Goal: Task Accomplishment & Management: Use online tool/utility

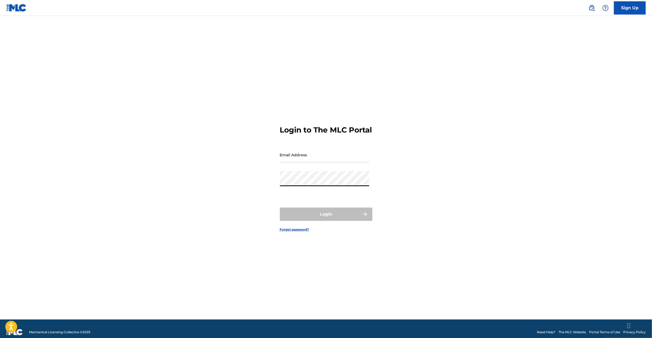
click at [328, 175] on form "Login to The MLC Portal Email Address Password Login Forgot password?" at bounding box center [326, 174] width 92 height 290
type input "[PERSON_NAME][EMAIL_ADDRESS][PERSON_NAME][DOMAIN_NAME]"
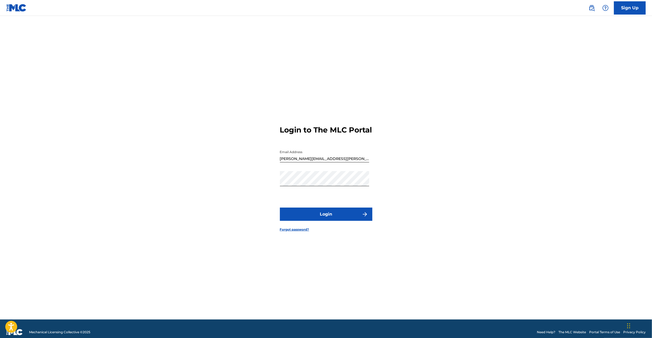
click at [312, 221] on button "Login" at bounding box center [326, 213] width 92 height 13
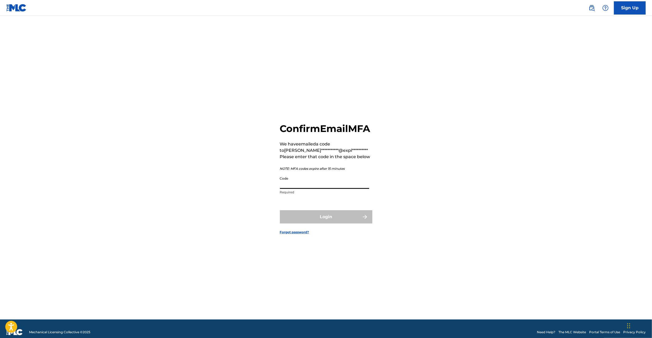
click at [316, 187] on input "Code" at bounding box center [324, 181] width 89 height 15
paste input "340635"
type input "340635"
click at [317, 223] on button "Login" at bounding box center [326, 216] width 92 height 13
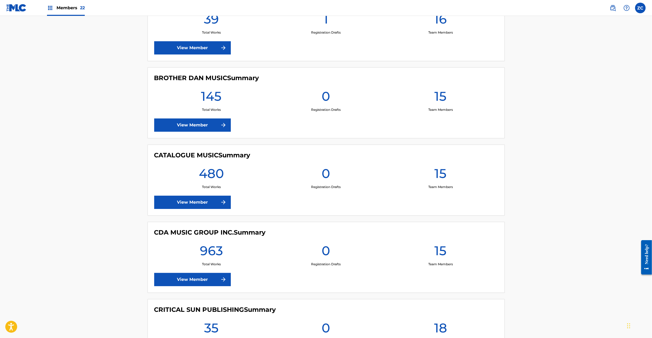
scroll to position [751, 0]
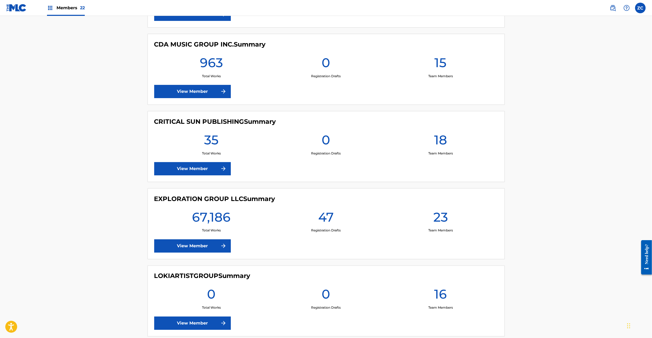
click at [190, 247] on link "View Member" at bounding box center [192, 245] width 77 height 13
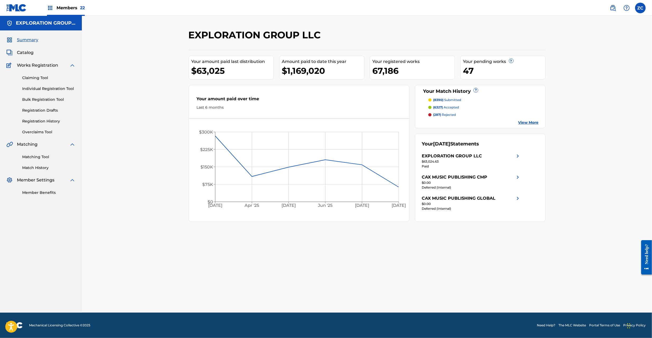
click at [48, 157] on link "Matching Tool" at bounding box center [48, 157] width 53 height 6
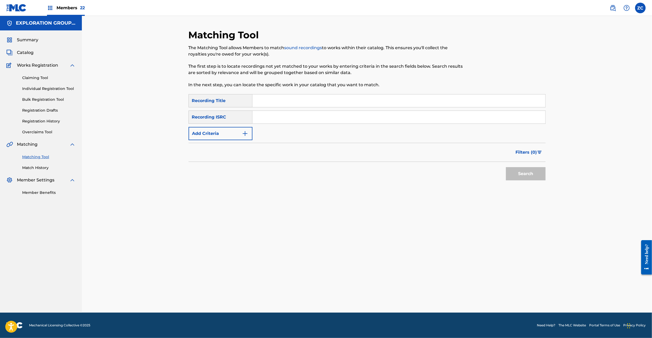
click at [336, 117] on input "Search Form" at bounding box center [399, 117] width 293 height 13
paste input "JPVI01511770"
click at [522, 167] on button "Search" at bounding box center [526, 173] width 40 height 13
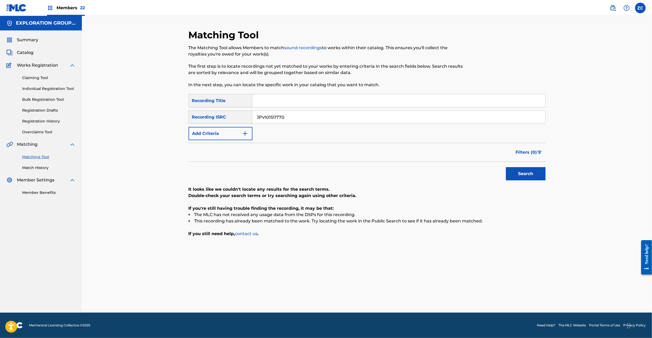
click at [576, 261] on div "Matching Tool The Matching Tool allows Members to match sound recordings to wor…" at bounding box center [367, 164] width 570 height 296
click at [296, 113] on input "JPVI01511770" at bounding box center [399, 117] width 293 height 13
paste input "PO00706330"
click at [527, 175] on button "Search" at bounding box center [526, 173] width 40 height 13
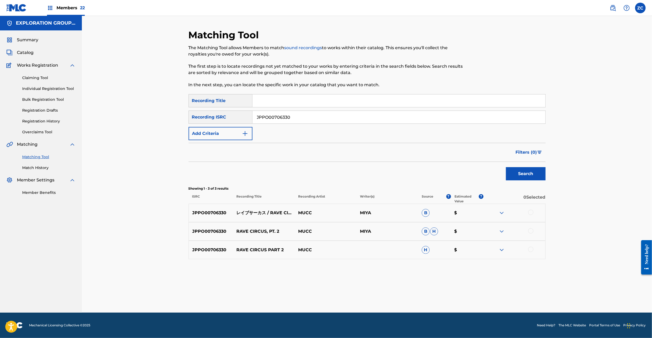
click at [530, 213] on div at bounding box center [530, 211] width 5 height 5
click at [531, 231] on div at bounding box center [530, 230] width 5 height 5
click at [532, 249] on div at bounding box center [530, 248] width 5 height 5
click at [326, 115] on input "JPPO00706330" at bounding box center [399, 117] width 293 height 13
paste input "22"
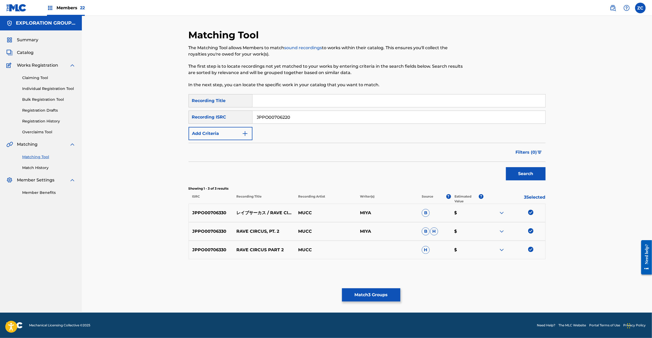
click at [517, 171] on button "Search" at bounding box center [526, 173] width 40 height 13
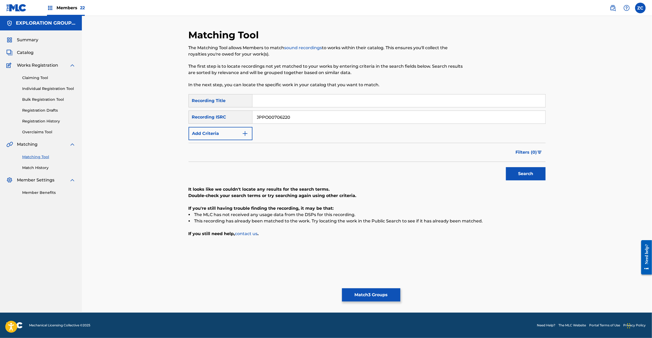
click at [345, 115] on input "JPPO00706220" at bounding box center [399, 117] width 293 height 13
paste input "633320"
type input "JPPO00633320"
click at [522, 173] on button "Search" at bounding box center [526, 173] width 40 height 13
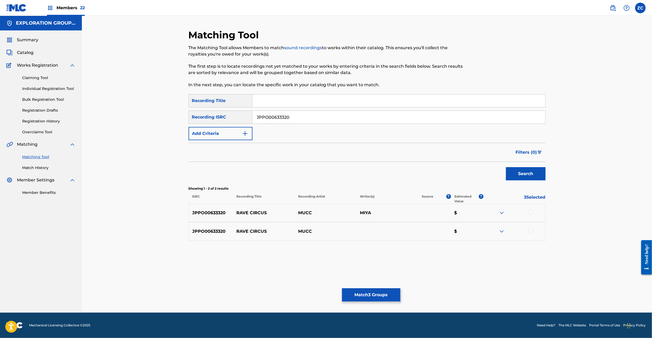
click at [529, 211] on div at bounding box center [530, 211] width 5 height 5
click at [532, 232] on div at bounding box center [530, 230] width 5 height 5
click at [385, 296] on button "Match 5 Groups" at bounding box center [371, 294] width 58 height 13
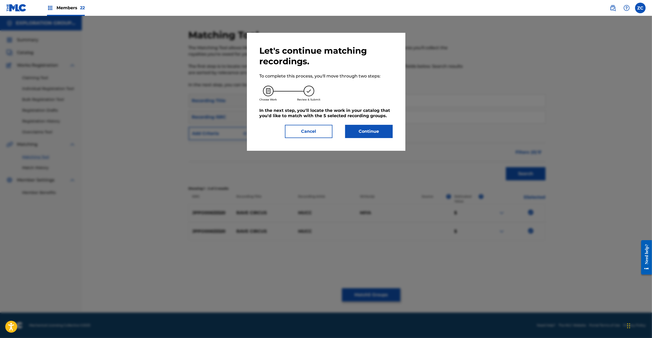
click at [374, 126] on button "Continue" at bounding box center [369, 131] width 48 height 13
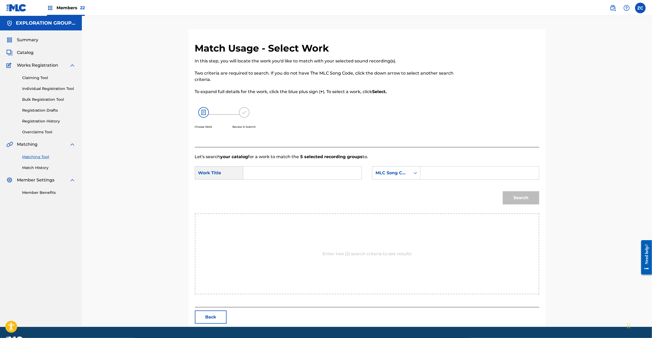
click at [303, 175] on input "Search Form" at bounding box center [302, 172] width 109 height 13
paste input "[PERSON_NAME] RO0L62"
click at [295, 174] on input "[PERSON_NAME] RO0L62" at bounding box center [302, 172] width 109 height 13
type input "[PERSON_NAME]"
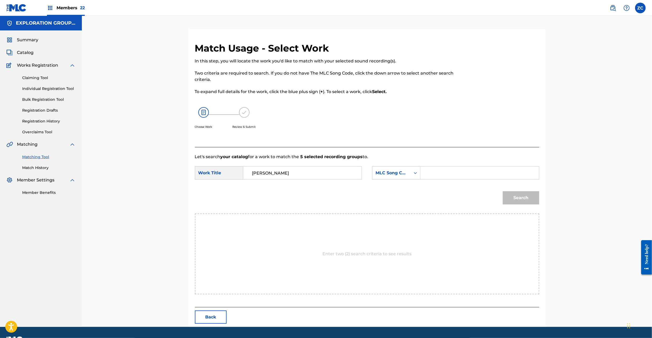
click at [444, 173] on input "Search Form" at bounding box center [479, 172] width 109 height 13
paste input "RO0L62"
type input "RO0L62"
click at [523, 194] on button "Search" at bounding box center [521, 197] width 36 height 13
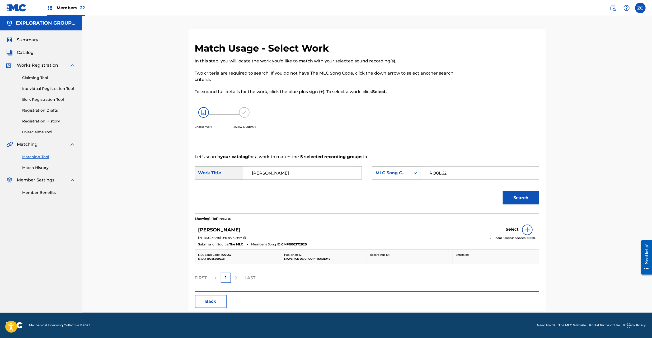
click at [513, 229] on h5 "Select" at bounding box center [512, 229] width 13 height 5
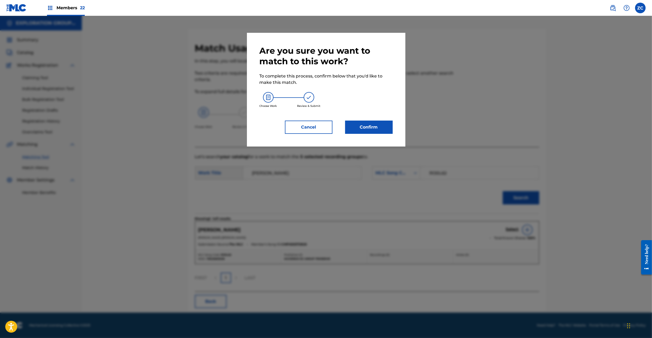
click at [372, 130] on button "Confirm" at bounding box center [369, 126] width 48 height 13
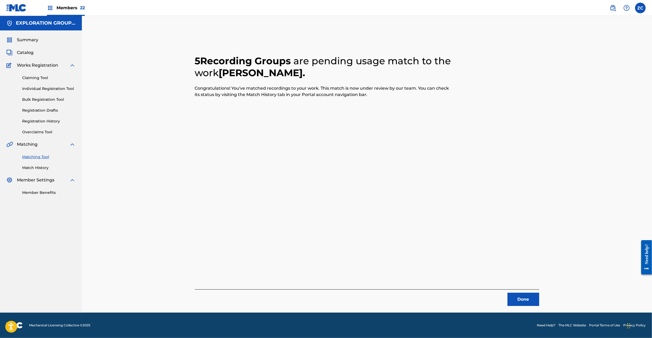
click at [535, 303] on button "Done" at bounding box center [524, 298] width 32 height 13
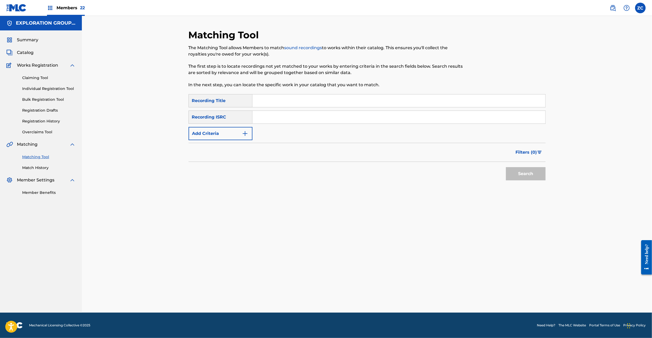
click at [346, 110] on div "SearchWithCriteria73950eb5-854d-4cb1-97ab-44e5eec00b12 Recording Title SearchWi…" at bounding box center [367, 117] width 357 height 46
click at [354, 113] on input "Search Form" at bounding box center [399, 117] width 293 height 13
paste input "JPF301300145"
click at [519, 171] on button "Search" at bounding box center [526, 173] width 40 height 13
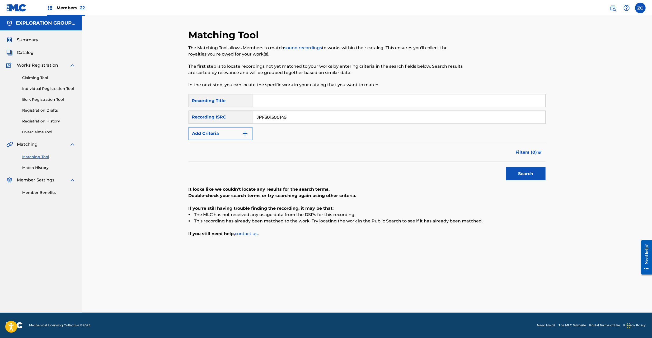
click at [330, 118] on input "JPF301300145" at bounding box center [399, 117] width 293 height 13
paste input "U902204855"
click at [516, 170] on button "Search" at bounding box center [526, 173] width 40 height 13
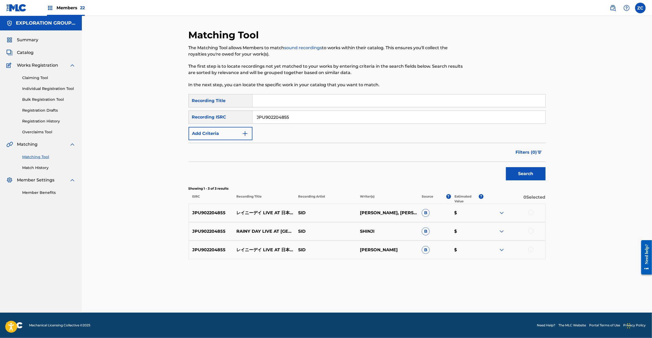
click at [530, 212] on div at bounding box center [530, 211] width 5 height 5
click at [531, 231] on div at bounding box center [530, 230] width 5 height 5
click at [532, 249] on div at bounding box center [530, 248] width 5 height 5
click at [395, 114] on input "JPU902204855" at bounding box center [399, 117] width 293 height 13
paste input "502"
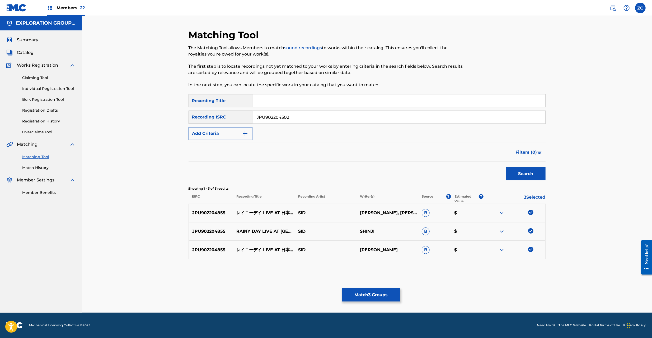
click at [530, 174] on button "Search" at bounding box center [526, 173] width 40 height 13
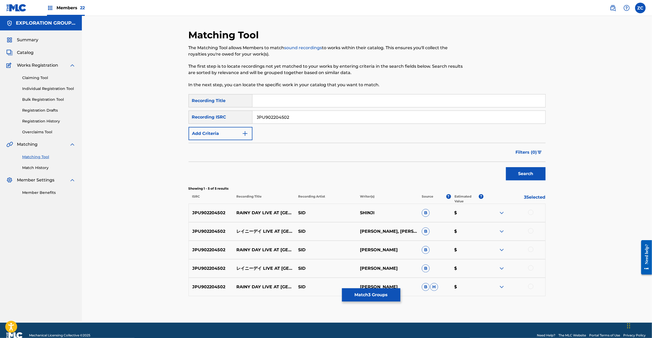
click at [530, 213] on div at bounding box center [530, 211] width 5 height 5
click at [533, 230] on div at bounding box center [530, 230] width 5 height 5
click at [530, 251] on div at bounding box center [530, 248] width 5 height 5
click at [531, 266] on div at bounding box center [530, 267] width 5 height 5
click at [531, 287] on div at bounding box center [530, 285] width 5 height 5
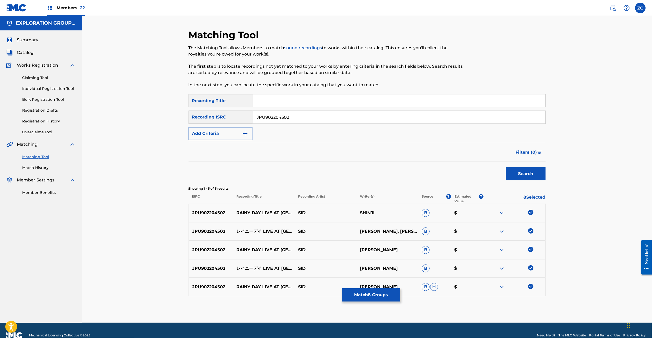
click at [387, 116] on input "JPU902204502" at bounding box center [399, 117] width 293 height 13
paste input "KS01200621"
type input "JPKS01200621"
click at [532, 172] on button "Search" at bounding box center [526, 173] width 40 height 13
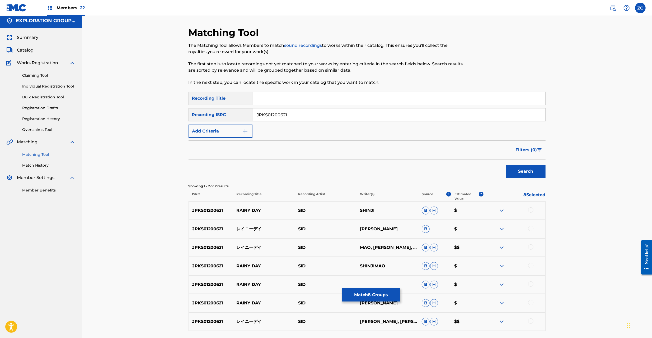
scroll to position [47, 0]
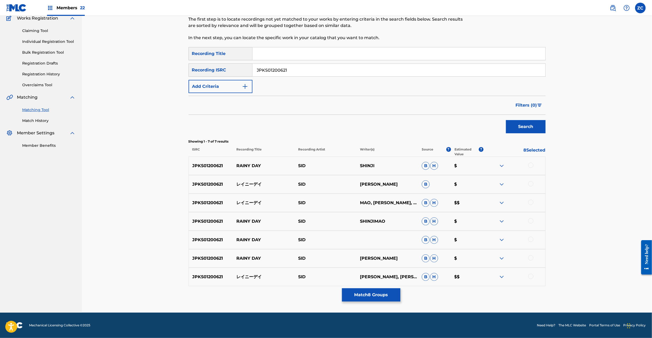
click at [532, 164] on div at bounding box center [530, 164] width 5 height 5
click at [530, 186] on div at bounding box center [530, 183] width 5 height 5
click at [532, 201] on div at bounding box center [530, 201] width 5 height 5
click at [532, 220] on div at bounding box center [530, 220] width 5 height 5
click at [532, 239] on div at bounding box center [530, 238] width 5 height 5
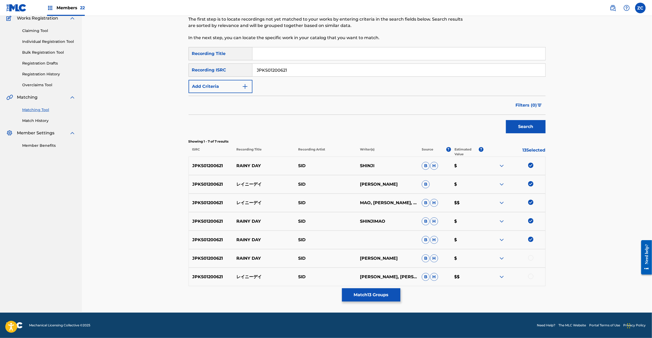
click at [531, 258] on div at bounding box center [530, 257] width 5 height 5
click at [531, 274] on div at bounding box center [530, 275] width 5 height 5
click at [385, 293] on button "Match 15 Groups" at bounding box center [371, 294] width 58 height 13
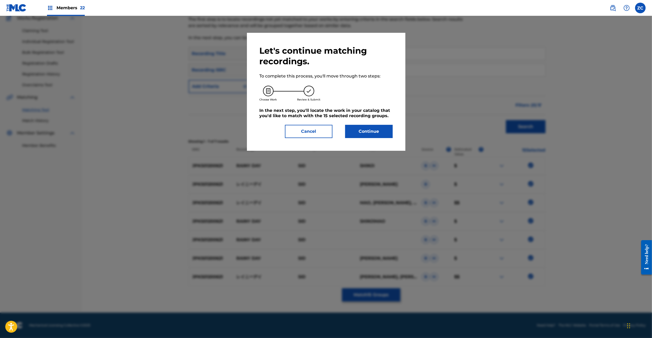
click at [370, 135] on button "Continue" at bounding box center [369, 131] width 48 height 13
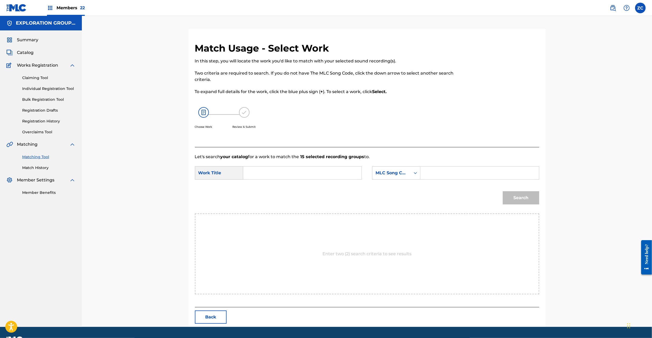
click at [329, 175] on input "Search Form" at bounding box center [302, 172] width 109 height 13
paste input "Reinii Dei RO1VKT"
click at [285, 173] on input "Reinii Dei RO1VKT" at bounding box center [302, 172] width 109 height 13
type input "Reinii Dei"
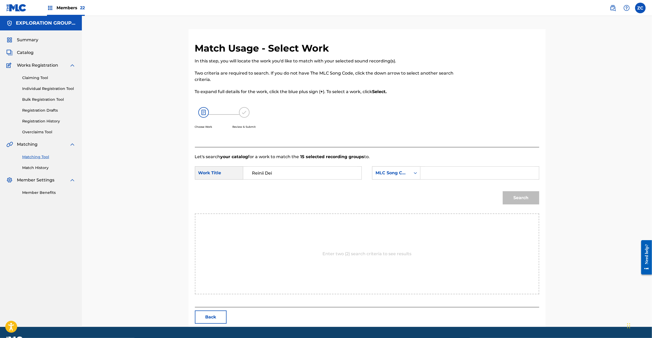
drag, startPoint x: 478, startPoint y: 170, endPoint x: 480, endPoint y: 174, distance: 4.0
click at [478, 170] on input "Search Form" at bounding box center [479, 172] width 109 height 13
paste input "RO1VKT"
type input "RO1VKT"
click at [525, 200] on button "Search" at bounding box center [521, 197] width 36 height 13
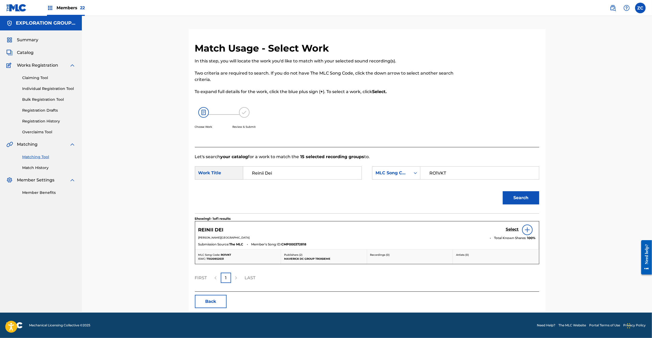
click at [515, 228] on h5 "Select" at bounding box center [512, 229] width 13 height 5
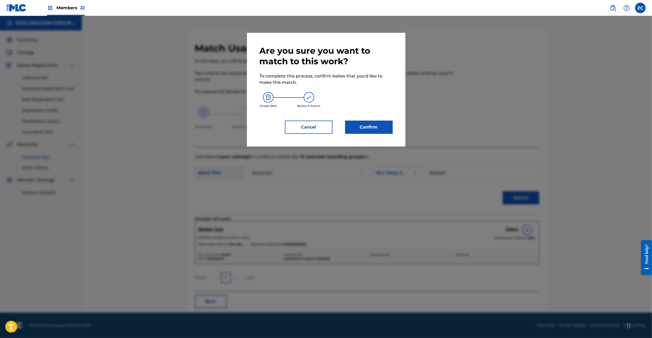
click at [371, 125] on button "Confirm" at bounding box center [369, 126] width 48 height 13
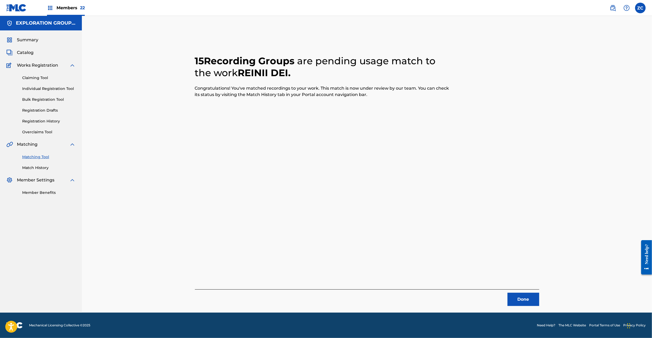
click at [526, 298] on button "Done" at bounding box center [524, 298] width 32 height 13
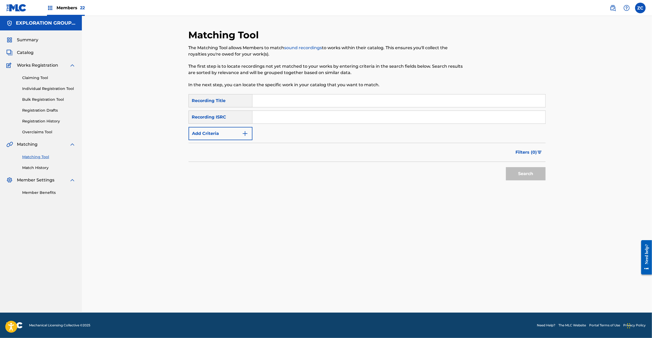
click at [517, 244] on div "Matching Tool The Matching Tool allows Members to match sound recordings to wor…" at bounding box center [367, 170] width 357 height 283
click at [340, 119] on input "Search Form" at bounding box center [399, 117] width 293 height 13
paste input "JPF301500033"
click at [521, 170] on button "Search" at bounding box center [526, 173] width 40 height 13
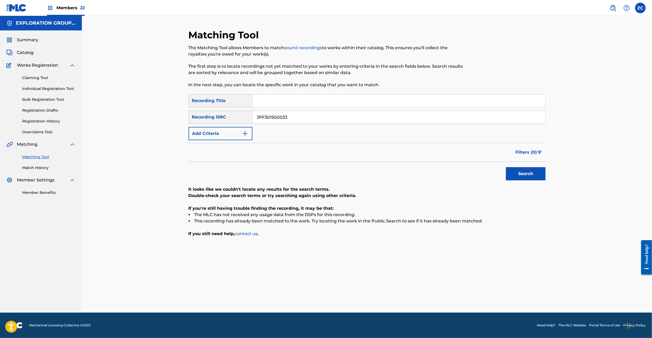
click at [477, 114] on input "JPF301500033" at bounding box center [399, 117] width 293 height 13
paste input "400155"
click at [525, 172] on button "Search" at bounding box center [526, 173] width 40 height 13
click at [347, 119] on input "JPF301400155" at bounding box center [399, 117] width 293 height 13
paste input "0401320"
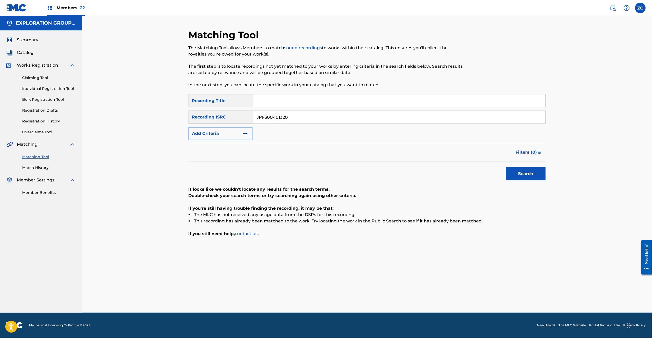
type input "JPF300401320"
click at [525, 173] on button "Search" at bounding box center [526, 173] width 40 height 13
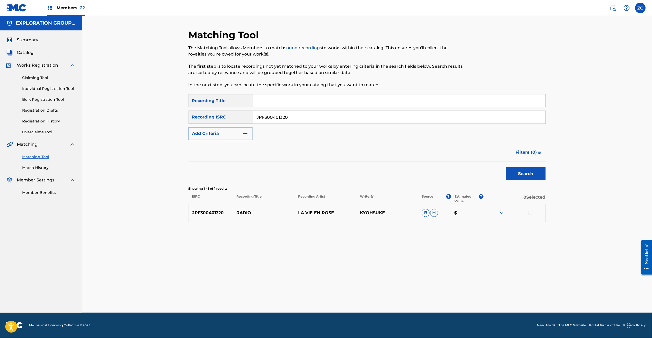
click at [531, 212] on div at bounding box center [530, 211] width 5 height 5
drag, startPoint x: 372, startPoint y: 294, endPoint x: 372, endPoint y: 291, distance: 3.2
click at [372, 291] on button "Match 1 Group" at bounding box center [371, 294] width 58 height 13
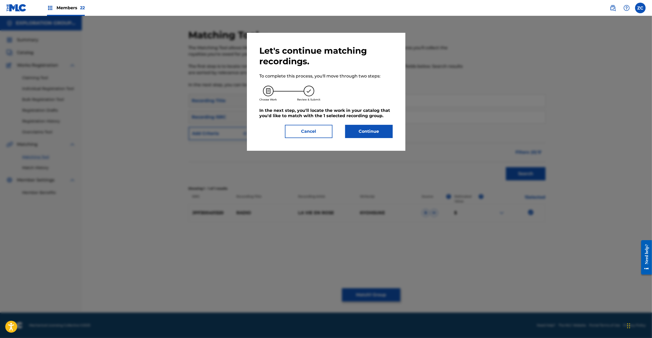
click at [366, 129] on button "Continue" at bounding box center [369, 131] width 48 height 13
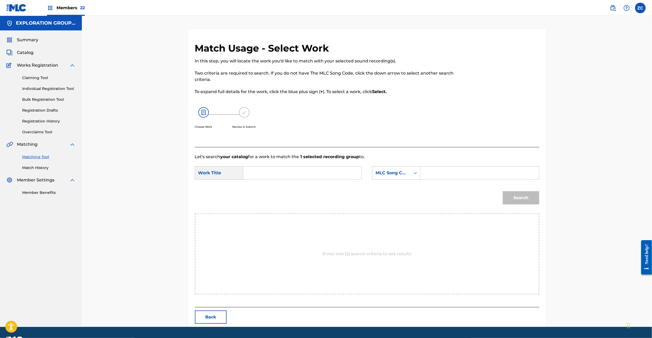
click at [286, 172] on input "Search Form" at bounding box center [302, 172] width 109 height 13
paste input "Redio RO1NQM"
click at [279, 173] on input "Redio RO1NQM" at bounding box center [302, 172] width 109 height 13
type input "Redio"
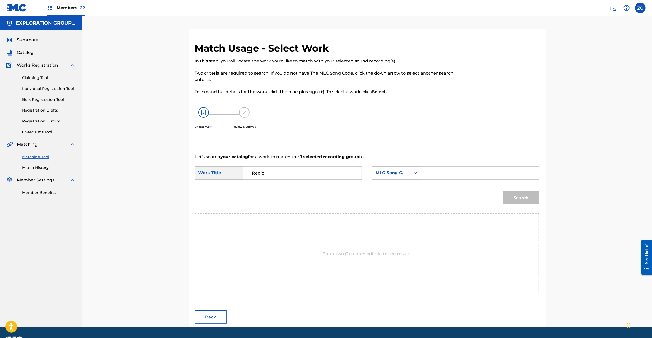
click at [475, 171] on input "Search Form" at bounding box center [479, 172] width 109 height 13
paste input "RO1NQM"
type input "RO1NQM"
click at [512, 197] on button "Search" at bounding box center [521, 197] width 36 height 13
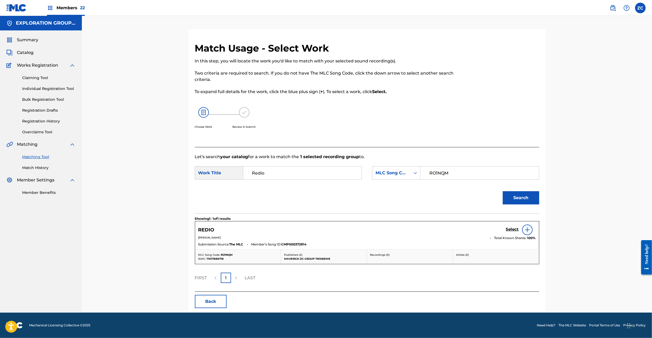
click at [512, 230] on h5 "Select" at bounding box center [512, 229] width 13 height 5
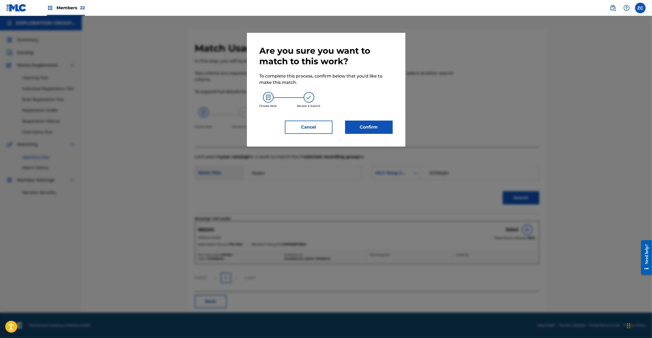
click at [366, 115] on div "Are you sure you want to match to this work? To complete this process, confirm …" at bounding box center [326, 89] width 133 height 88
click at [370, 127] on button "Confirm" at bounding box center [369, 126] width 48 height 13
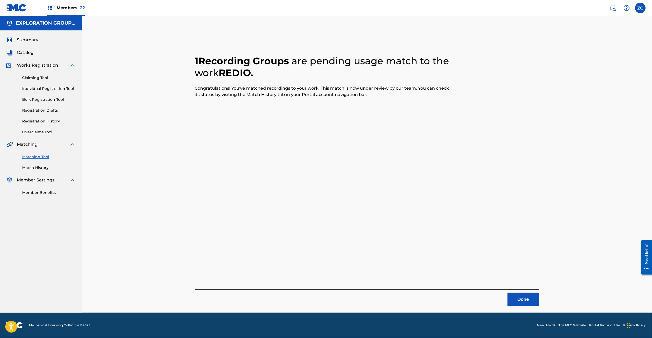
click at [523, 301] on button "Done" at bounding box center [524, 298] width 32 height 13
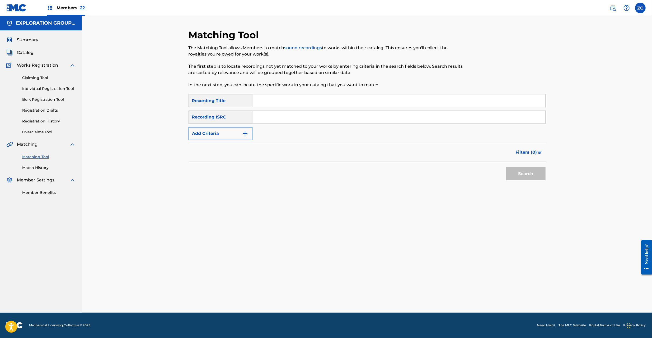
drag, startPoint x: 380, startPoint y: 115, endPoint x: 383, endPoint y: 116, distance: 3.0
click at [380, 115] on input "Search Form" at bounding box center [399, 117] width 293 height 13
paste input "TCJPA1315235"
type input "TCJPA1315235"
click at [529, 174] on button "Search" at bounding box center [526, 173] width 40 height 13
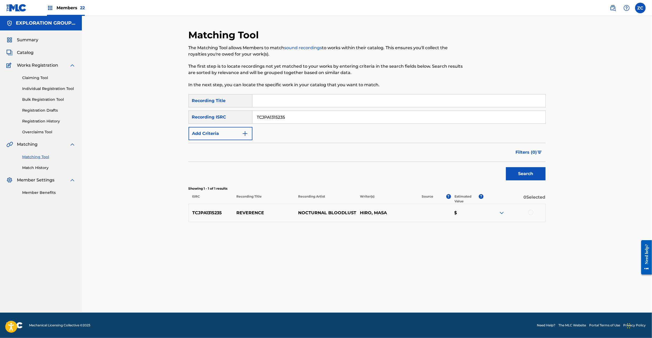
click at [531, 214] on div at bounding box center [530, 211] width 5 height 5
click at [376, 290] on button "Match 1 Group" at bounding box center [371, 294] width 58 height 13
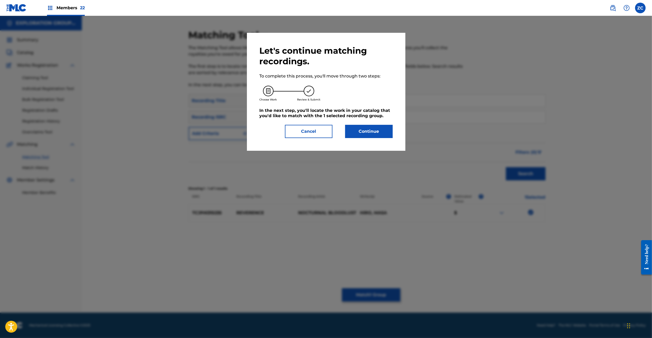
click at [378, 133] on button "Continue" at bounding box center [369, 131] width 48 height 13
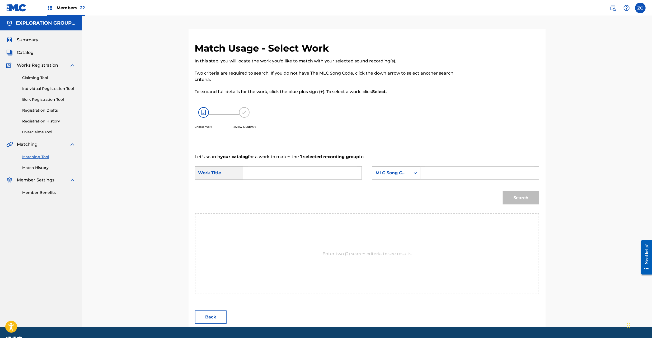
click at [300, 178] on input "Search Form" at bounding box center [302, 172] width 109 height 13
paste input "Reverence. RO0L4S"
click at [289, 174] on input "Reverence. RO0L4S" at bounding box center [302, 172] width 109 height 13
type input "Reverence."
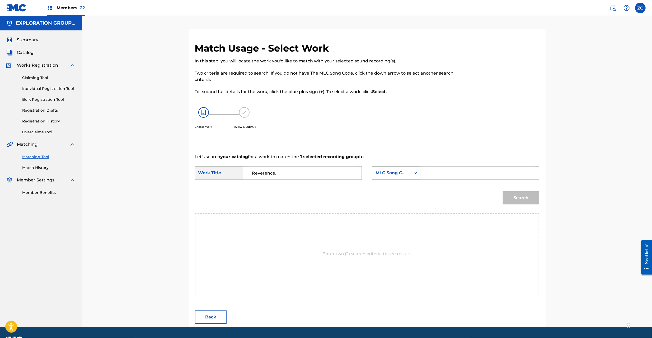
click at [388, 174] on div "MLC Song Code" at bounding box center [392, 173] width 32 height 6
click at [439, 170] on input "Search Form" at bounding box center [479, 172] width 109 height 13
paste input "RO0L4S"
type input "RO0L4S"
click at [530, 195] on button "Search" at bounding box center [521, 197] width 36 height 13
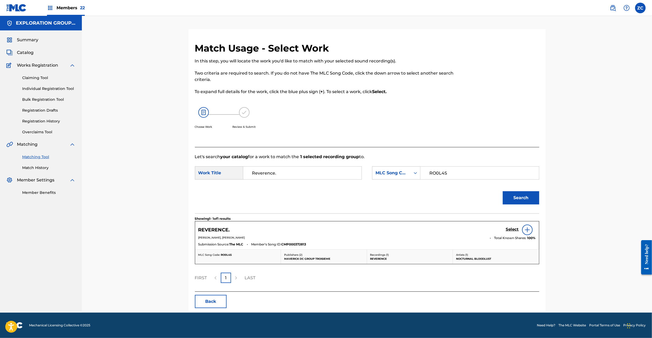
click at [513, 229] on h5 "Select" at bounding box center [512, 229] width 13 height 5
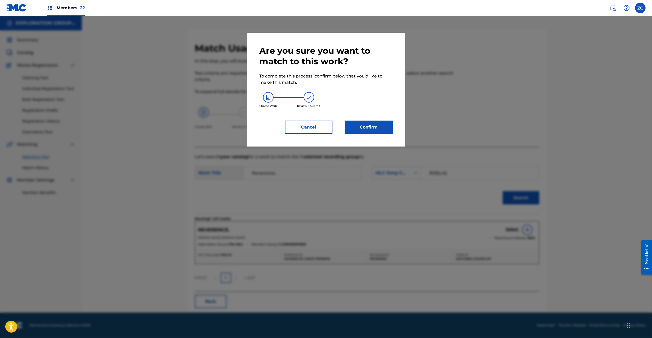
click at [386, 130] on button "Confirm" at bounding box center [369, 126] width 48 height 13
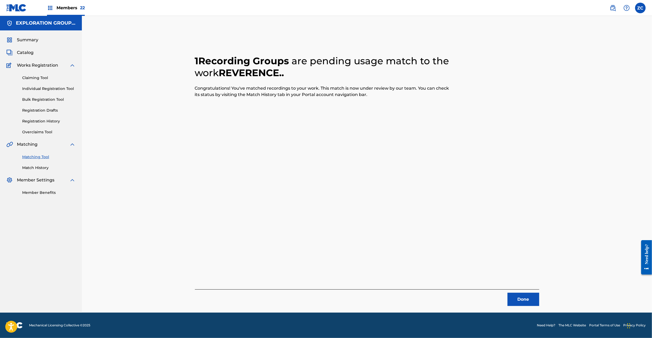
click at [525, 300] on button "Done" at bounding box center [524, 298] width 32 height 13
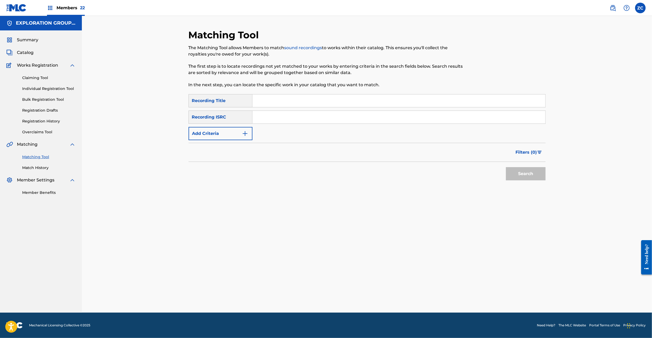
click at [339, 120] on input "Search Form" at bounding box center [399, 117] width 293 height 13
paste input "JPF300701070"
click at [520, 173] on button "Search" at bounding box center [526, 173] width 40 height 13
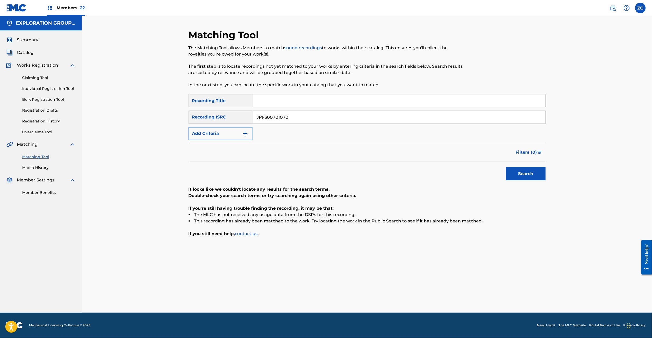
click at [375, 119] on input "JPF300701070" at bounding box center [399, 117] width 293 height 13
paste input "10070"
type input "JPF300100700"
click at [517, 169] on button "Search" at bounding box center [526, 173] width 40 height 13
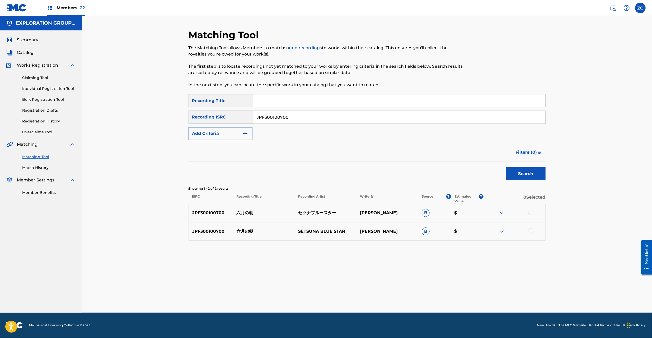
click at [530, 214] on div at bounding box center [530, 211] width 5 height 5
click at [532, 229] on div at bounding box center [530, 230] width 5 height 5
click at [373, 295] on button "Match 2 Groups" at bounding box center [371, 294] width 58 height 13
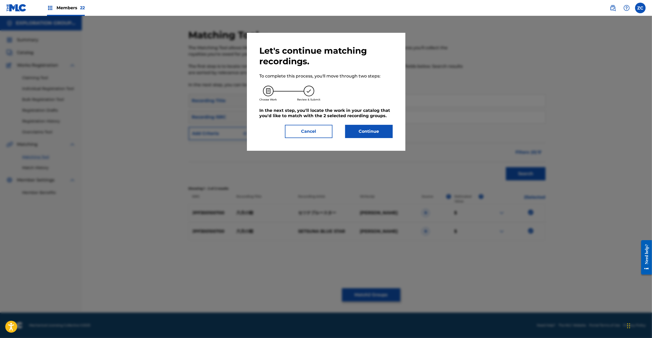
click at [377, 130] on button "Continue" at bounding box center [369, 131] width 48 height 13
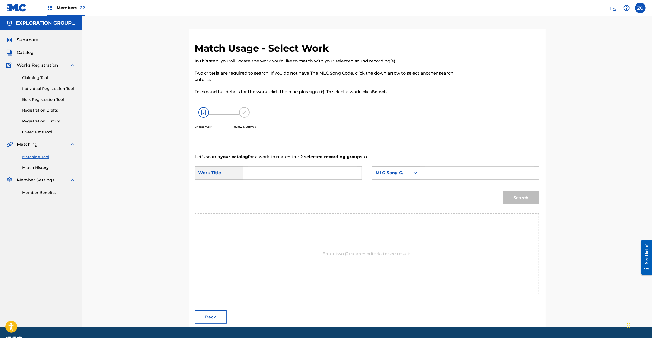
click at [301, 172] on input "Search Form" at bounding box center [302, 172] width 109 height 13
paste input "[PERSON_NAME] RB886W"
click at [314, 173] on input "[PERSON_NAME] RB886W" at bounding box center [302, 172] width 109 height 13
type input "[PERSON_NAME]"
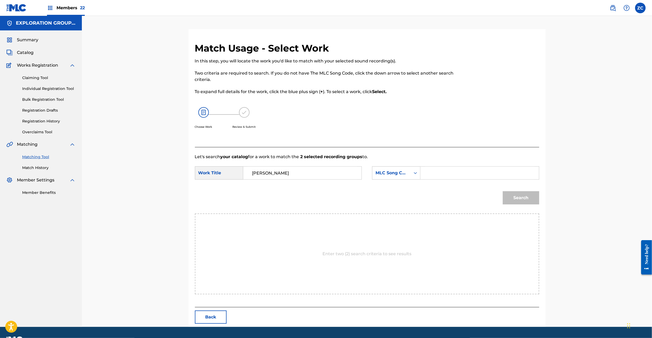
drag, startPoint x: 453, startPoint y: 173, endPoint x: 462, endPoint y: 179, distance: 10.3
click at [453, 173] on input "Search Form" at bounding box center [479, 172] width 109 height 13
paste input "RB886W"
type input "RB886W"
click at [525, 196] on button "Search" at bounding box center [521, 197] width 36 height 13
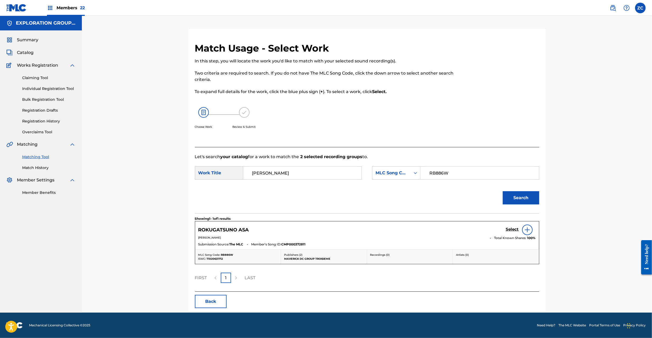
click at [515, 227] on h5 "Select" at bounding box center [512, 229] width 13 height 5
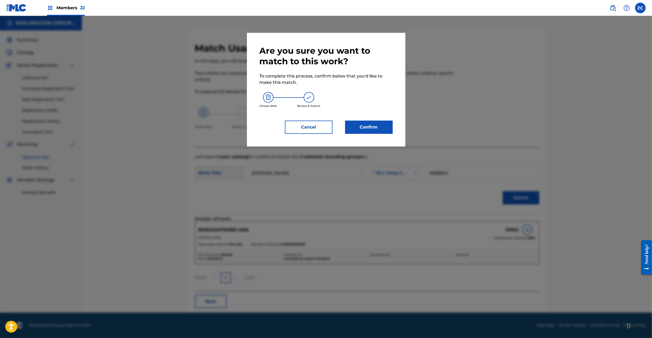
click at [368, 130] on button "Confirm" at bounding box center [369, 126] width 48 height 13
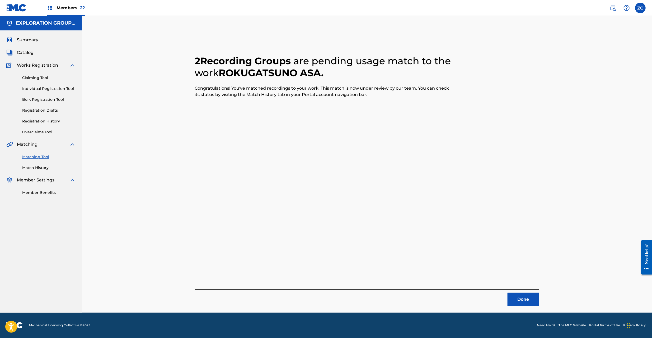
click at [523, 303] on button "Done" at bounding box center [524, 298] width 32 height 13
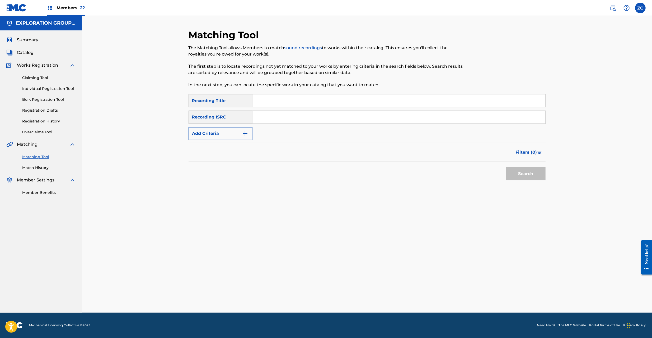
click at [364, 119] on input "Search Form" at bounding box center [399, 117] width 293 height 13
paste input "JPZ920807586"
click at [520, 171] on button "Search" at bounding box center [526, 173] width 40 height 13
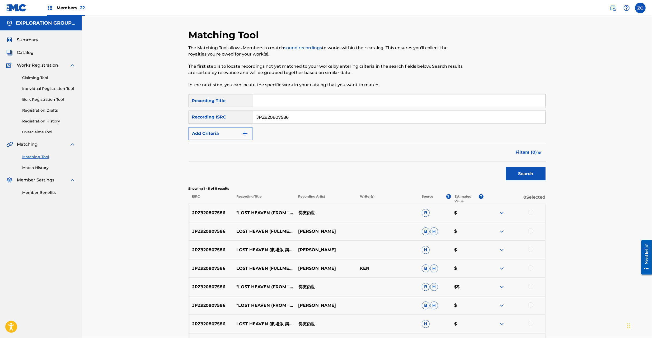
click at [533, 213] on div at bounding box center [530, 211] width 5 height 5
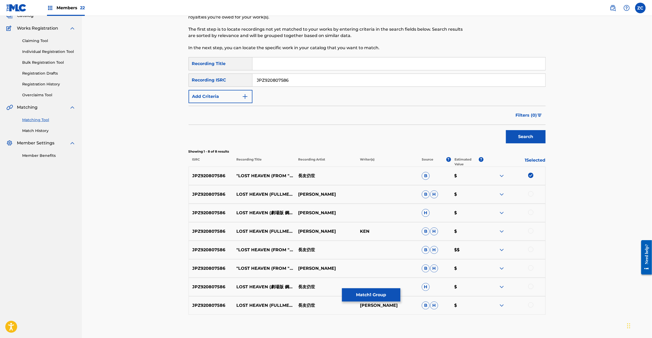
scroll to position [47, 0]
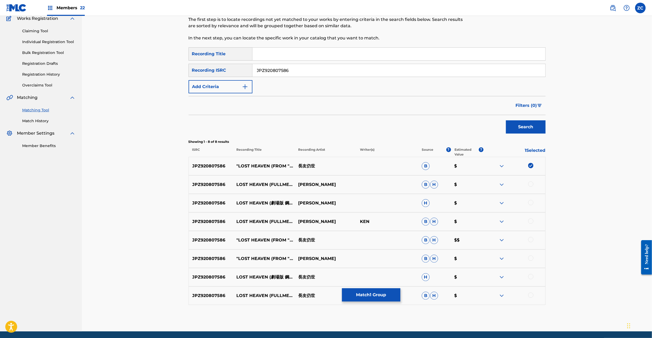
click at [530, 182] on div at bounding box center [530, 183] width 5 height 5
click at [531, 201] on div at bounding box center [530, 202] width 5 height 5
click at [530, 221] on div at bounding box center [530, 220] width 5 height 5
click at [529, 239] on div at bounding box center [530, 239] width 5 height 5
click at [530, 258] on div at bounding box center [530, 257] width 5 height 5
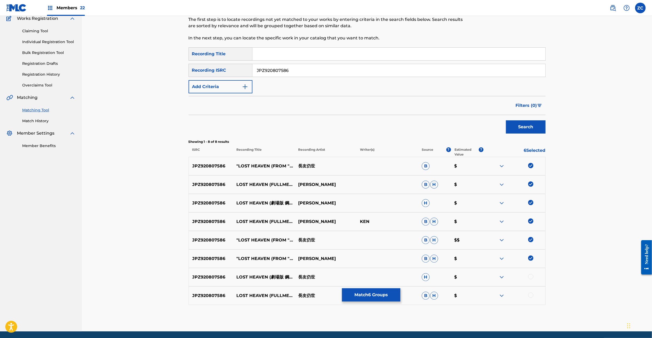
click at [531, 276] on div at bounding box center [530, 276] width 5 height 5
click at [531, 295] on div at bounding box center [530, 294] width 5 height 5
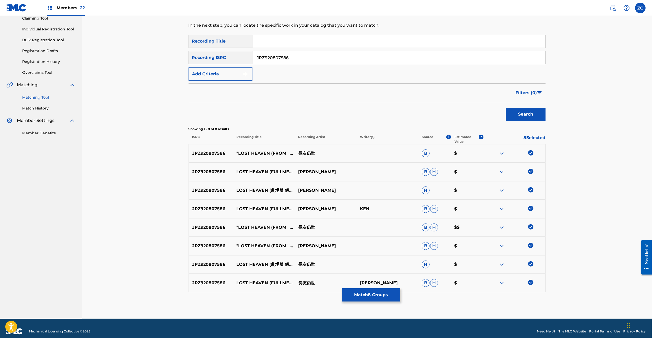
scroll to position [66, 0]
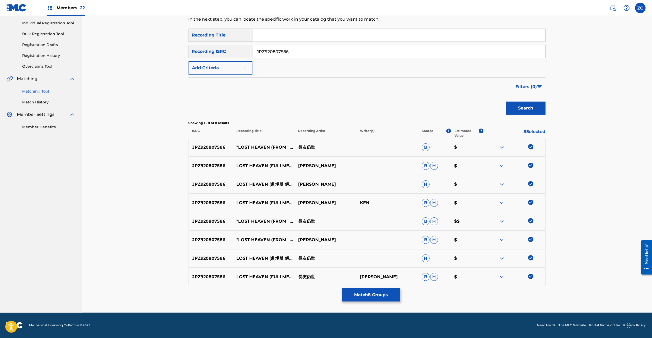
click at [406, 52] on input "JPZ920807586" at bounding box center [399, 51] width 293 height 13
paste input "KS00500501"
click at [529, 110] on button "Search" at bounding box center [526, 107] width 40 height 13
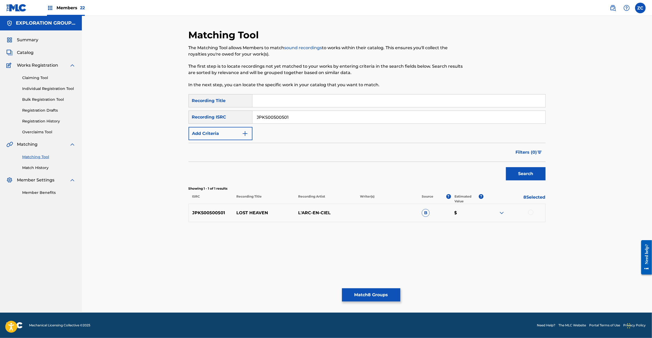
click at [531, 214] on div at bounding box center [530, 211] width 5 height 5
click at [343, 119] on input "JPKS00500501" at bounding box center [399, 117] width 293 height 13
paste input "TCJPA1319282"
click at [519, 169] on button "Search" at bounding box center [526, 173] width 40 height 13
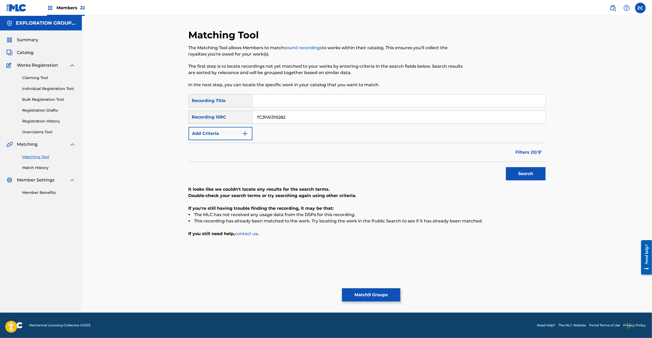
click at [351, 115] on input "TCJPA1319282" at bounding box center [399, 117] width 293 height 13
paste input "JPU902200878"
click at [520, 174] on button "Search" at bounding box center [526, 173] width 40 height 13
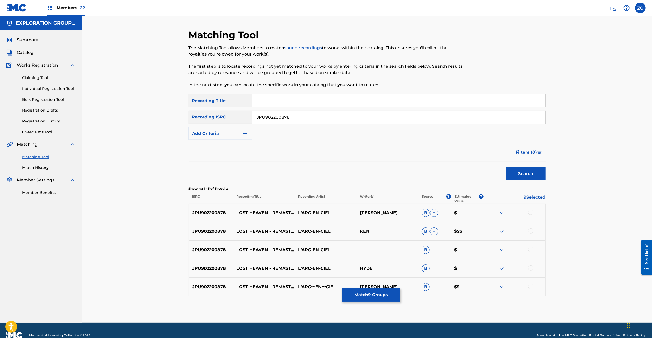
click at [529, 210] on div at bounding box center [530, 211] width 5 height 5
click at [529, 229] on div at bounding box center [530, 230] width 5 height 5
click at [530, 249] on div at bounding box center [530, 248] width 5 height 5
drag, startPoint x: 531, startPoint y: 267, endPoint x: 529, endPoint y: 289, distance: 23.0
click at [531, 267] on div at bounding box center [530, 267] width 5 height 5
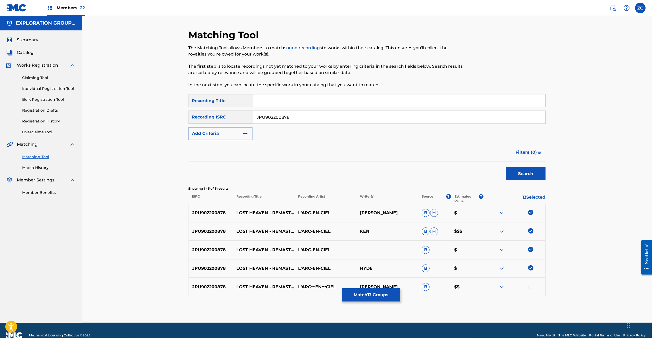
click at [532, 287] on div at bounding box center [530, 285] width 5 height 5
click at [314, 118] on input "JPU902200878" at bounding box center [399, 117] width 293 height 13
click at [306, 115] on input "JPU902200878" at bounding box center [399, 117] width 293 height 13
paste input "P751101219"
type input "JPP751101219"
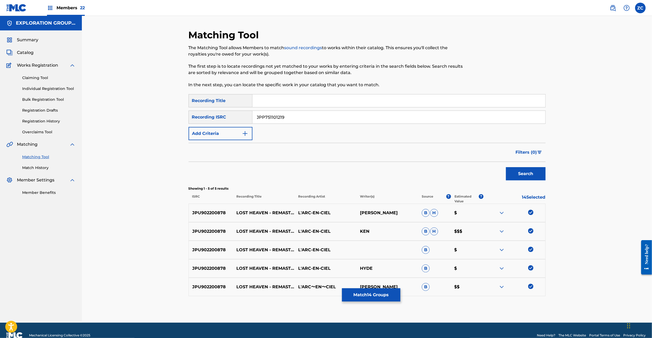
drag, startPoint x: 520, startPoint y: 174, endPoint x: 396, endPoint y: 176, distance: 124.2
click at [518, 174] on button "Search" at bounding box center [526, 173] width 40 height 13
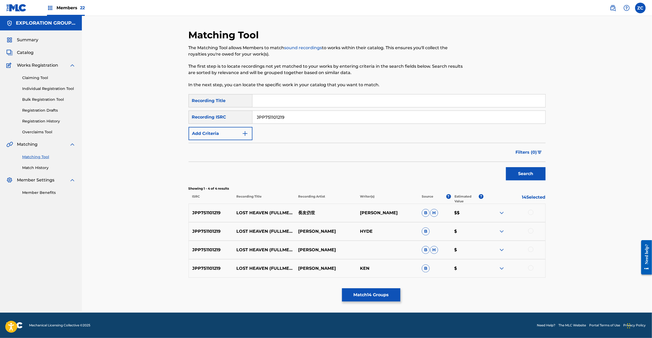
click at [529, 211] on div at bounding box center [530, 211] width 5 height 5
click at [530, 230] on div at bounding box center [530, 230] width 5 height 5
click at [528, 250] on div at bounding box center [530, 248] width 5 height 5
click at [530, 269] on div at bounding box center [530, 267] width 5 height 5
click at [378, 293] on button "Match 18 Groups" at bounding box center [371, 294] width 58 height 13
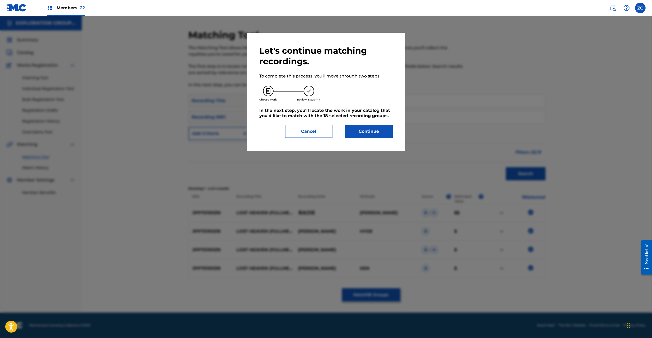
click at [372, 133] on button "Continue" at bounding box center [369, 131] width 48 height 13
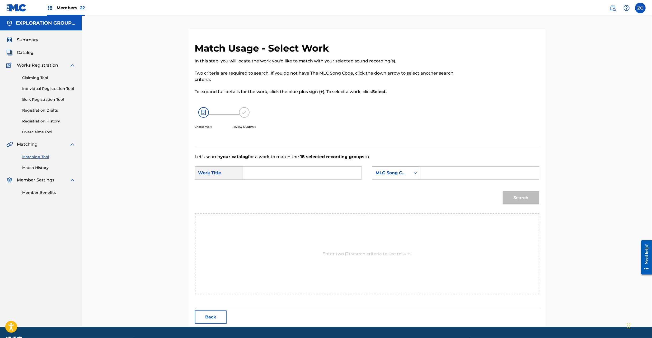
click at [322, 174] on input "Search Form" at bounding box center [302, 172] width 109 height 13
paste input "Lost Heaven RO0ME3"
click at [292, 172] on input "Lost Heaven RO0ME3" at bounding box center [302, 172] width 109 height 13
type input "Lost Heaven"
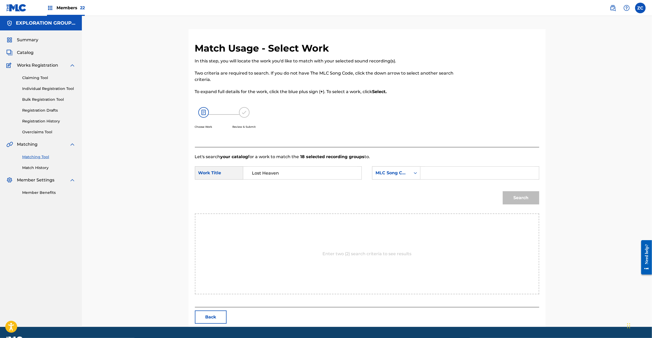
click at [450, 173] on input "Search Form" at bounding box center [479, 172] width 109 height 13
paste input "RO0ME3"
type input "RO0ME3"
drag, startPoint x: 520, startPoint y: 189, endPoint x: 522, endPoint y: 197, distance: 8.0
click at [520, 189] on div "Search" at bounding box center [519, 196] width 39 height 21
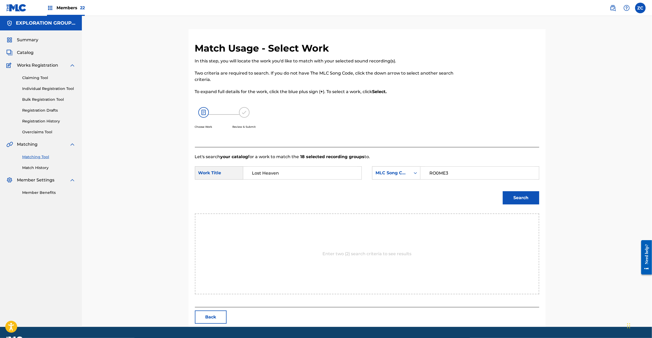
click at [522, 197] on button "Search" at bounding box center [521, 197] width 36 height 13
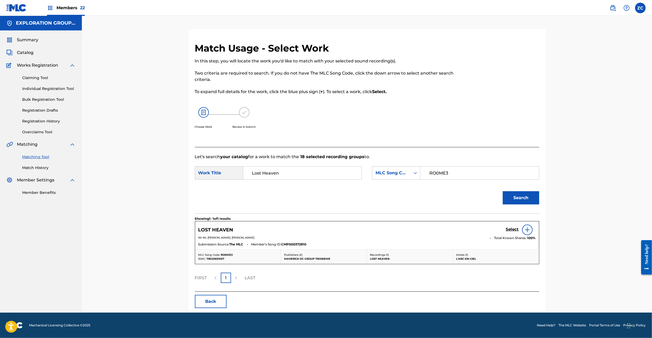
click at [514, 228] on h5 "Select" at bounding box center [512, 229] width 13 height 5
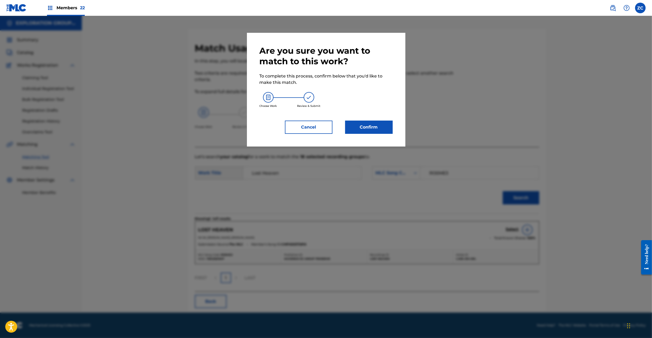
click at [372, 126] on button "Confirm" at bounding box center [369, 126] width 48 height 13
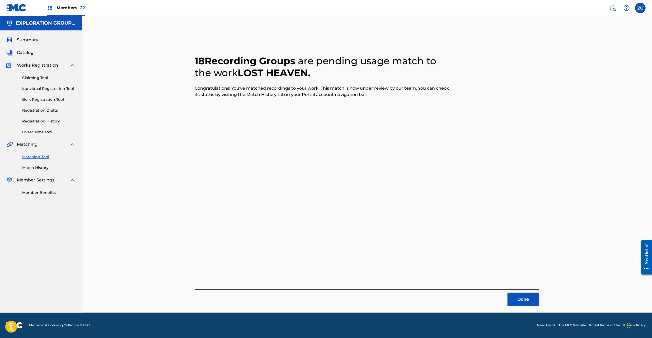
click at [528, 302] on button "Done" at bounding box center [524, 298] width 32 height 13
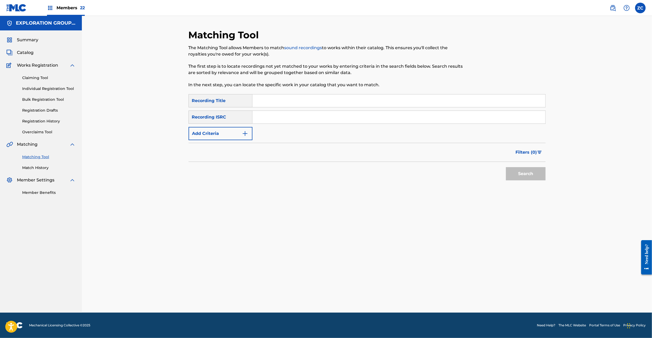
drag, startPoint x: 376, startPoint y: 114, endPoint x: 379, endPoint y: 116, distance: 3.8
click at [376, 114] on input "Search Form" at bounding box center [399, 117] width 293 height 13
paste input "JPVI01511740"
click at [532, 172] on button "Search" at bounding box center [526, 173] width 40 height 13
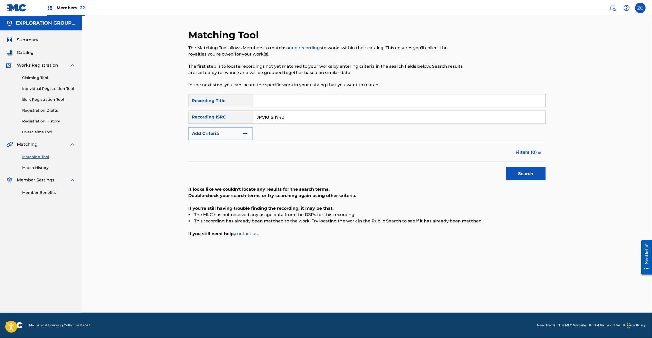
click at [325, 119] on input "JPVI01511740" at bounding box center [399, 117] width 293 height 13
paste input "N381200283"
click at [533, 169] on button "Search" at bounding box center [526, 173] width 40 height 13
click at [304, 114] on input "JPN381200283" at bounding box center [399, 117] width 293 height 13
paste input "F300400010"
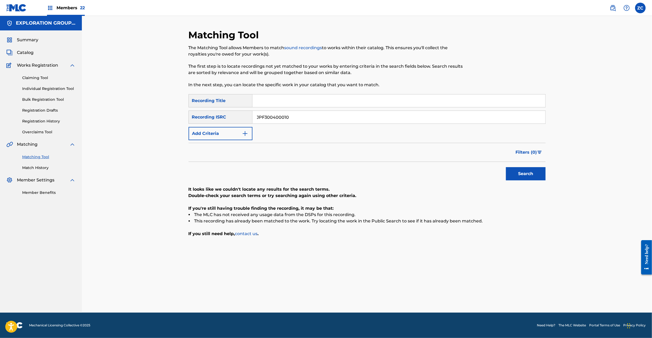
click at [526, 177] on button "Search" at bounding box center [526, 173] width 40 height 13
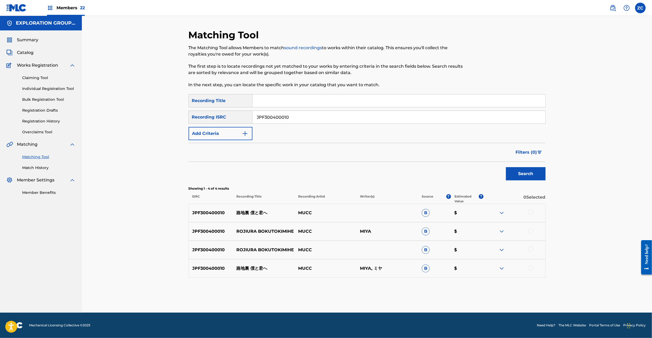
click at [529, 212] on div at bounding box center [530, 211] width 5 height 5
click at [533, 231] on div at bounding box center [530, 230] width 5 height 5
click at [530, 246] on div "JPF300400010 ROJIURA BOKUTOKIMIHE MUCC B $" at bounding box center [367, 249] width 357 height 18
click at [531, 263] on div "JPF300400010 路地裏 僕と君へ MUCC MIYA, ミヤ B $" at bounding box center [367, 268] width 357 height 18
click at [530, 251] on div at bounding box center [530, 248] width 5 height 5
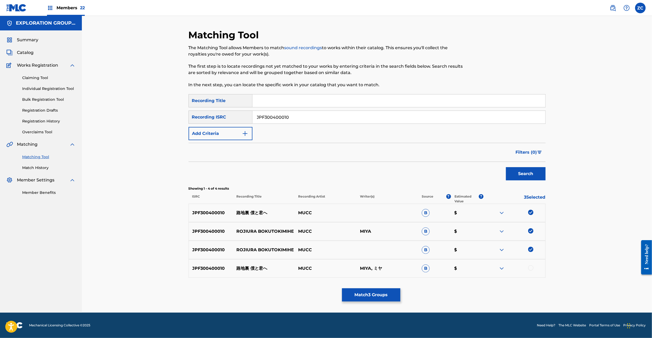
click at [533, 265] on div at bounding box center [515, 268] width 62 height 6
click at [530, 267] on div at bounding box center [530, 267] width 5 height 5
click at [348, 118] on input "JPF300400010" at bounding box center [399, 117] width 293 height 13
paste input "105"
click at [530, 172] on button "Search" at bounding box center [526, 173] width 40 height 13
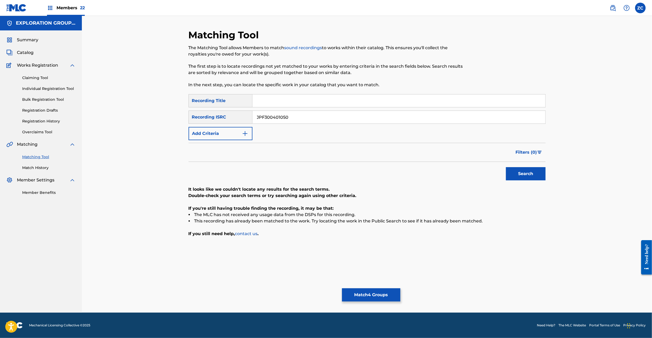
click at [329, 119] on input "JPF300401050" at bounding box center [399, 117] width 293 height 13
paste input "PO00327770"
type input "JPPO00327770"
drag, startPoint x: 540, startPoint y: 172, endPoint x: 366, endPoint y: 168, distance: 174.6
click at [540, 172] on button "Search" at bounding box center [526, 173] width 40 height 13
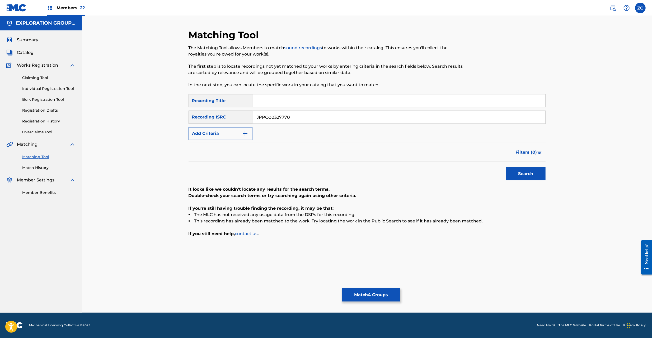
click at [372, 293] on button "Match 4 Groups" at bounding box center [371, 294] width 58 height 13
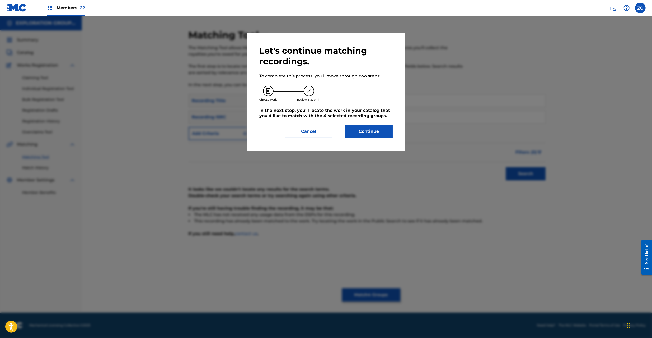
click at [368, 137] on button "Continue" at bounding box center [369, 131] width 48 height 13
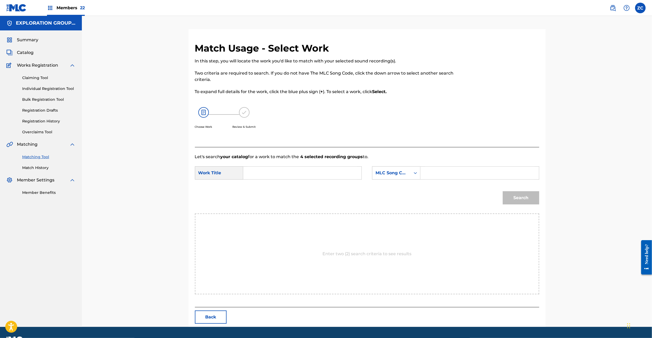
click at [317, 173] on input "Search Form" at bounding box center [302, 172] width 109 height 13
paste input "Rojiura Bokuto [PERSON_NAME] R3857U"
click at [312, 172] on input "Rojiura Bokuto [PERSON_NAME] R3857U" at bounding box center [302, 172] width 109 height 13
type input "Rojiura Bokuto [PERSON_NAME]"
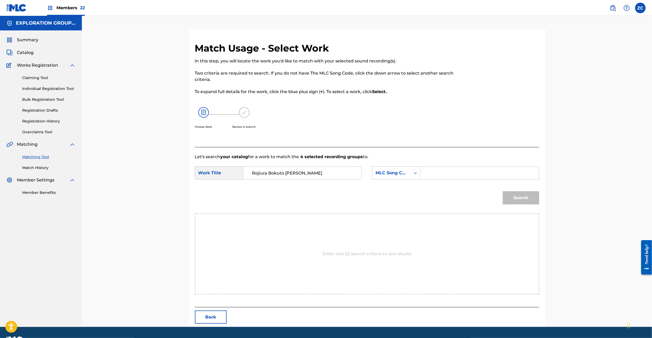
click at [427, 175] on input "Search Form" at bounding box center [479, 172] width 109 height 13
paste input "R3857U"
type input "R3857U"
click at [515, 194] on button "Search" at bounding box center [521, 197] width 36 height 13
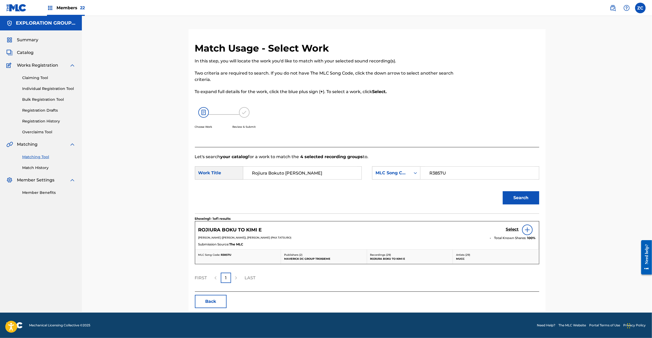
click at [511, 229] on h5 "Select" at bounding box center [512, 229] width 13 height 5
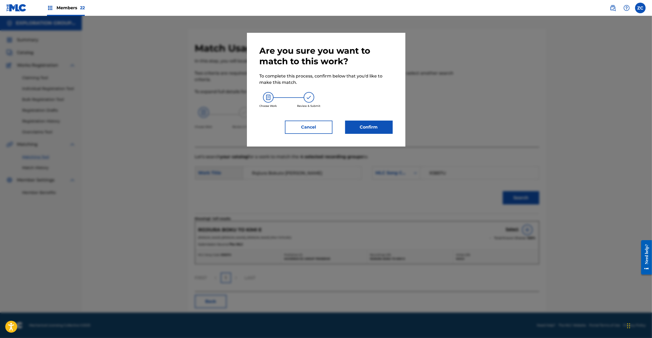
click at [372, 131] on button "Confirm" at bounding box center [369, 126] width 48 height 13
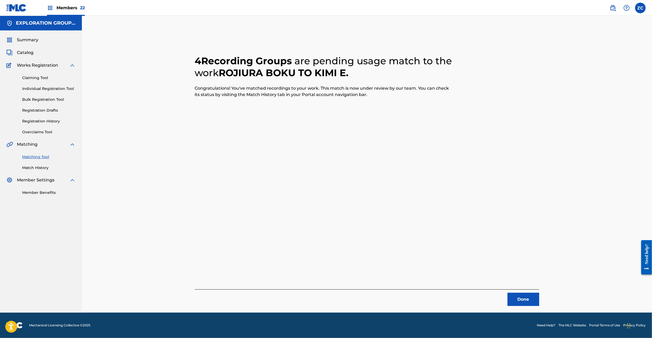
click at [531, 298] on button "Done" at bounding box center [524, 298] width 32 height 13
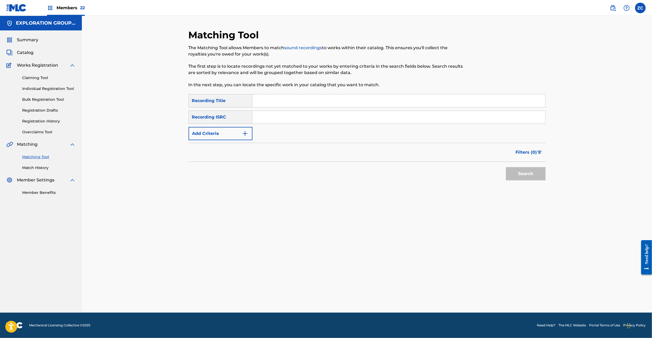
drag, startPoint x: 314, startPoint y: 115, endPoint x: 322, endPoint y: 119, distance: 8.9
click at [314, 115] on input "Search Form" at bounding box center [399, 117] width 293 height 13
paste input "JPF301300010"
type input "JPF301300010"
click at [534, 172] on button "Search" at bounding box center [526, 173] width 40 height 13
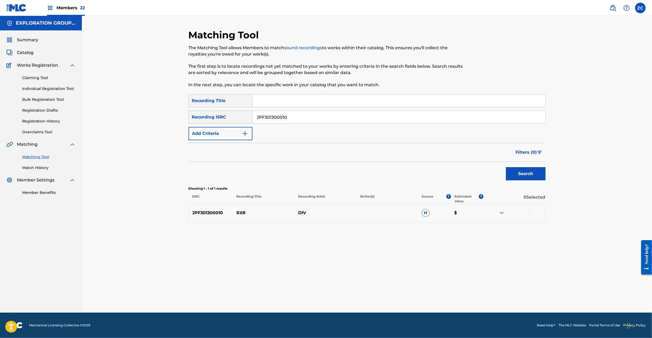
click at [531, 211] on div at bounding box center [530, 211] width 5 height 5
click at [378, 292] on button "Match 1 Group" at bounding box center [371, 294] width 58 height 13
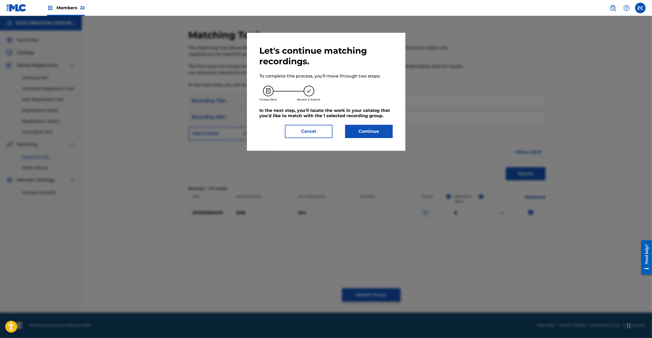
click at [364, 137] on button "Continue" at bounding box center [369, 131] width 48 height 13
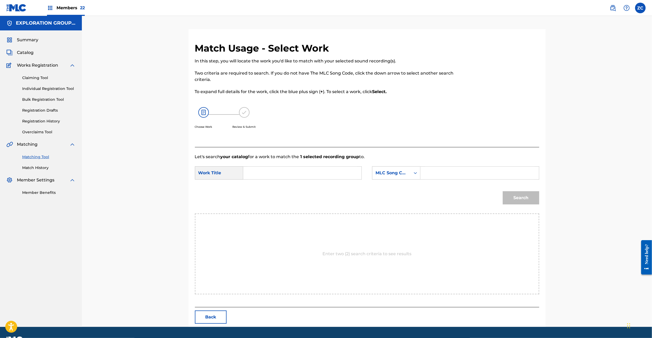
click at [286, 172] on input "Search Form" at bounding box center [302, 172] width 109 height 13
paste input "R R RO1NPT"
click at [272, 173] on input "R R RO1NPT" at bounding box center [302, 172] width 109 height 13
type input "R R"
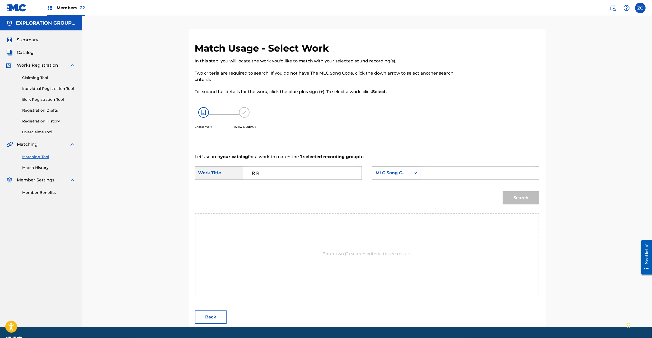
click at [457, 171] on input "Search Form" at bounding box center [479, 172] width 109 height 13
paste input "RO1NPT"
type input "RO1NPT"
click at [526, 197] on button "Search" at bounding box center [521, 197] width 36 height 13
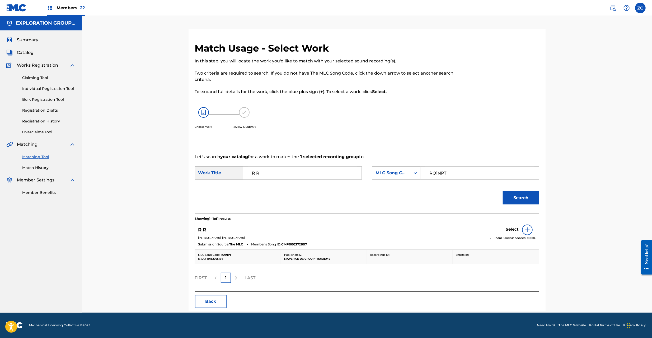
click at [514, 228] on h5 "Select" at bounding box center [512, 229] width 13 height 5
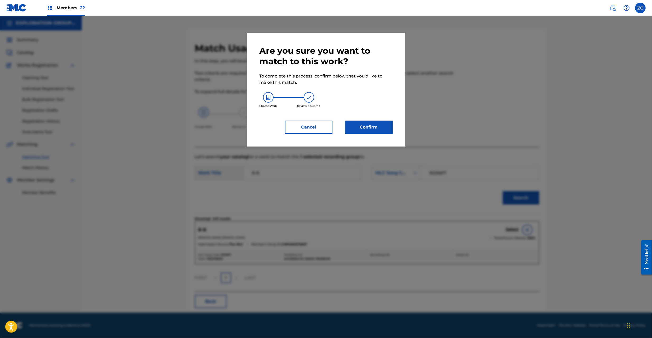
click at [371, 123] on button "Confirm" at bounding box center [369, 126] width 48 height 13
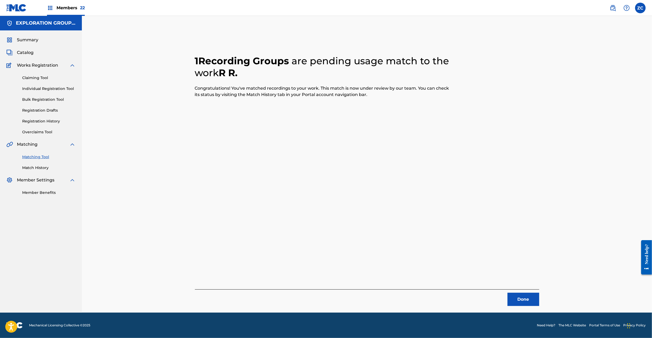
click at [518, 305] on button "Done" at bounding box center [524, 298] width 32 height 13
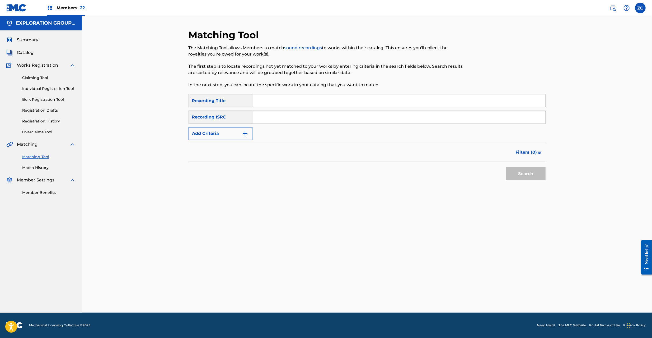
drag, startPoint x: 385, startPoint y: 114, endPoint x: 387, endPoint y: 116, distance: 3.0
click at [385, 114] on input "Search Form" at bounding box center [399, 117] width 293 height 13
paste input "JPCO00639850"
type input "JPCO00639850"
click at [520, 173] on button "Search" at bounding box center [526, 173] width 40 height 13
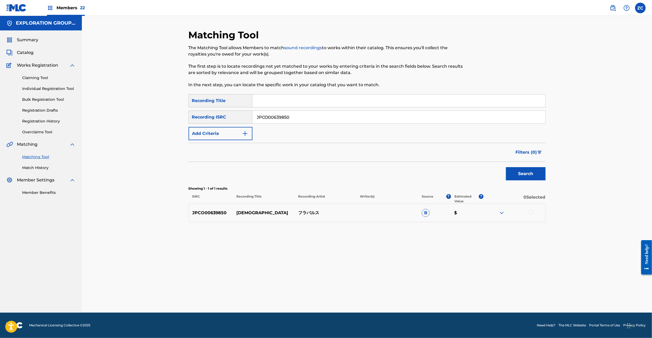
click at [531, 212] on div at bounding box center [530, 211] width 5 height 5
drag, startPoint x: 373, startPoint y: 296, endPoint x: 373, endPoint y: 292, distance: 3.7
click at [373, 292] on button "Match 1 Group" at bounding box center [371, 294] width 58 height 13
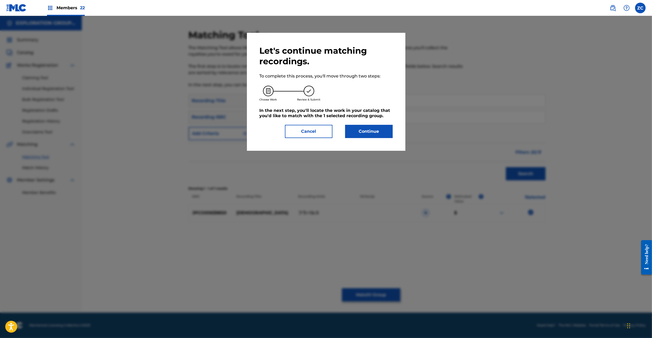
click at [377, 130] on button "Continue" at bounding box center [369, 131] width 48 height 13
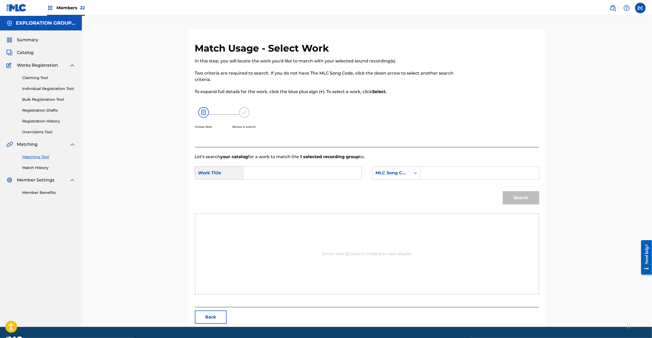
click at [295, 167] on input "Search Form" at bounding box center [302, 172] width 109 height 13
paste input "Roshiannu RB81U3"
click at [283, 173] on input "Roshiannu RB81U3" at bounding box center [302, 172] width 109 height 13
type input "Roshiannu"
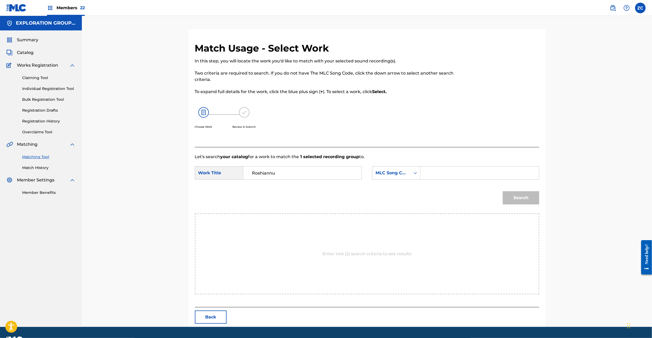
drag, startPoint x: 442, startPoint y: 171, endPoint x: 448, endPoint y: 176, distance: 7.6
click at [442, 171] on input "Search Form" at bounding box center [479, 172] width 109 height 13
paste input "RB81U3"
type input "RB81U3"
click at [521, 198] on button "Search" at bounding box center [521, 197] width 36 height 13
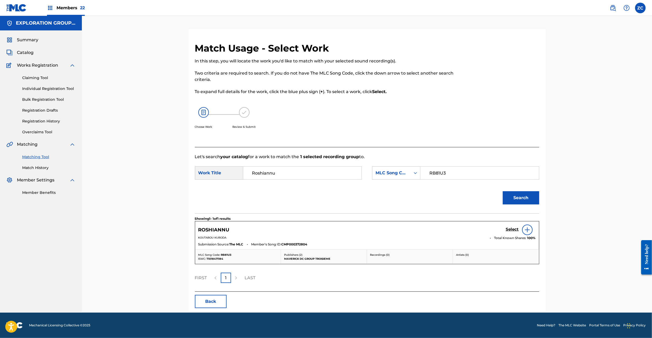
click at [512, 228] on h5 "Select" at bounding box center [512, 229] width 13 height 5
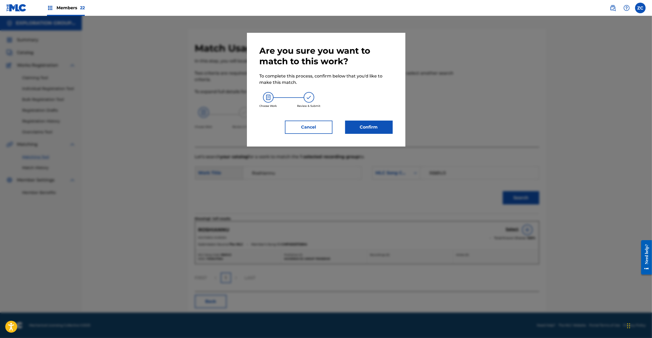
click at [380, 132] on button "Confirm" at bounding box center [369, 126] width 48 height 13
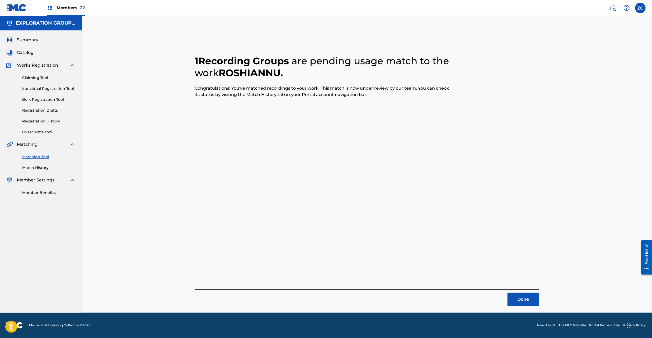
click at [514, 299] on button "Done" at bounding box center [524, 298] width 32 height 13
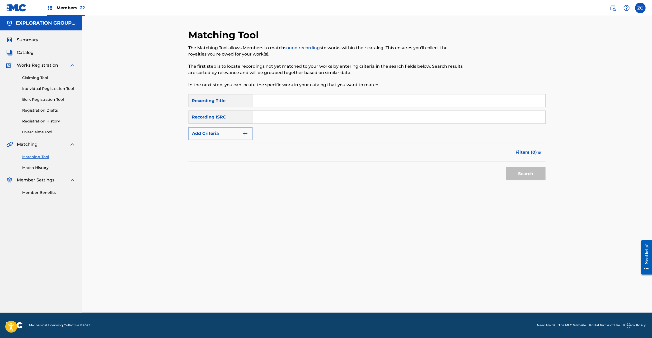
click at [361, 119] on input "Search Form" at bounding box center [399, 117] width 293 height 13
paste input "JPPO00607520"
type input "JPPO00607520"
click at [514, 173] on button "Search" at bounding box center [526, 173] width 40 height 13
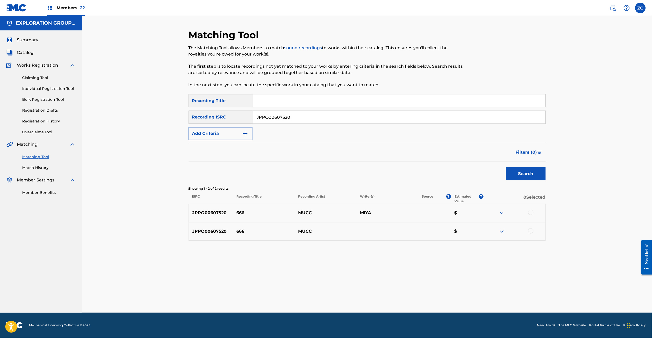
click at [533, 212] on div at bounding box center [530, 211] width 5 height 5
click at [532, 229] on div at bounding box center [530, 230] width 5 height 5
click at [374, 297] on button "Match 2 Groups" at bounding box center [371, 294] width 58 height 13
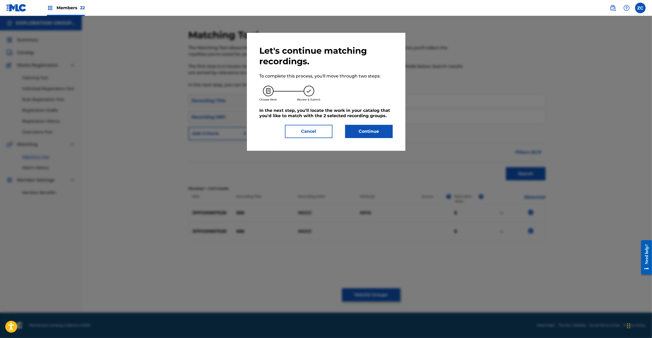
click at [380, 133] on button "Continue" at bounding box center [369, 131] width 48 height 13
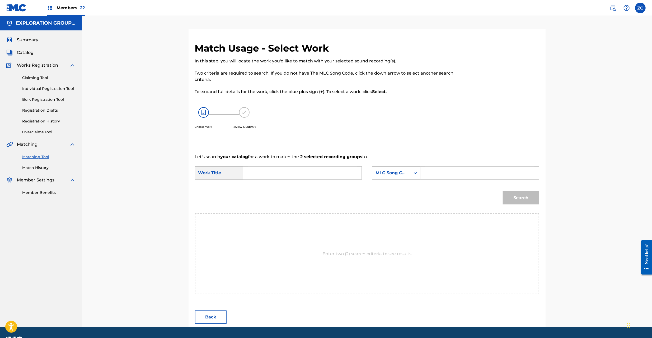
click at [320, 169] on input "Search Form" at bounding box center [302, 172] width 109 height 13
paste input "Roku Roku Roku RO0L4U"
click at [294, 170] on input "Roku Roku Roku RO0L4U" at bounding box center [302, 172] width 109 height 13
type input "Roku Roku Roku"
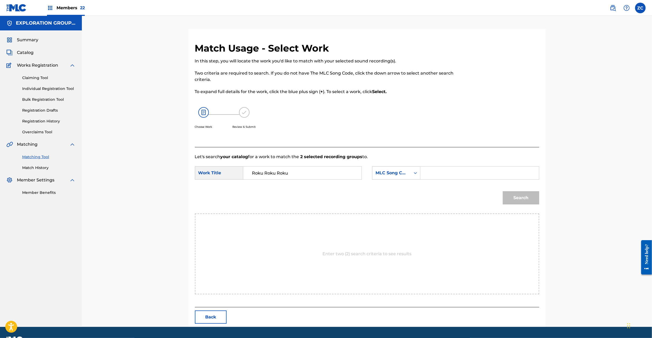
click at [457, 171] on input "Search Form" at bounding box center [479, 172] width 109 height 13
paste input "RO0L4U"
type input "RO0L4U"
click at [520, 197] on button "Search" at bounding box center [521, 197] width 36 height 13
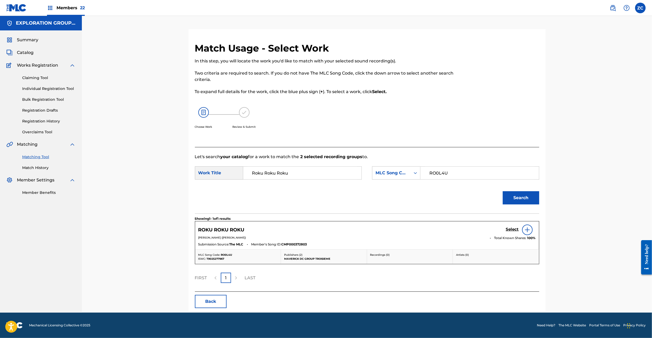
click at [516, 228] on h5 "Select" at bounding box center [512, 229] width 13 height 5
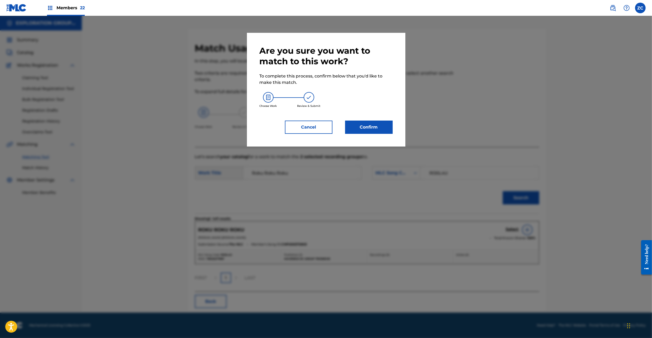
click at [385, 120] on button "Confirm" at bounding box center [369, 126] width 48 height 13
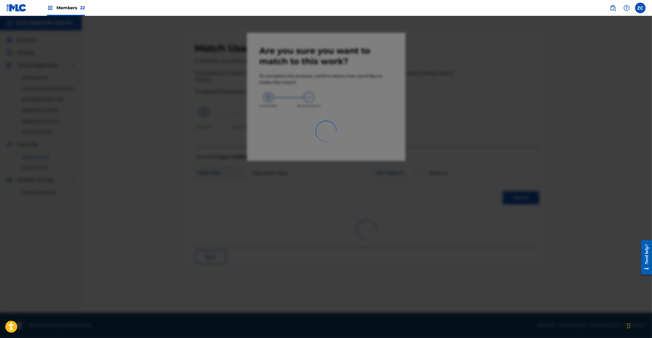
click at [385, 126] on div at bounding box center [326, 185] width 652 height 338
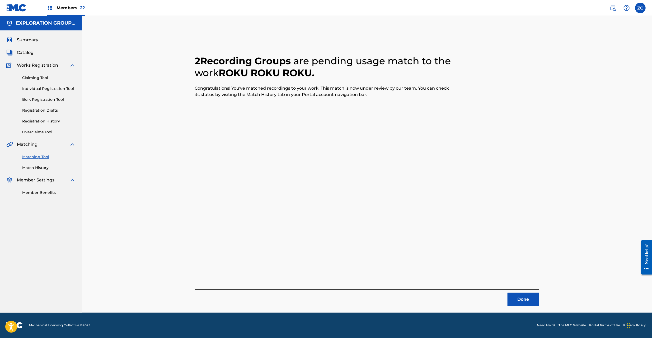
click at [520, 300] on button "Done" at bounding box center [524, 298] width 32 height 13
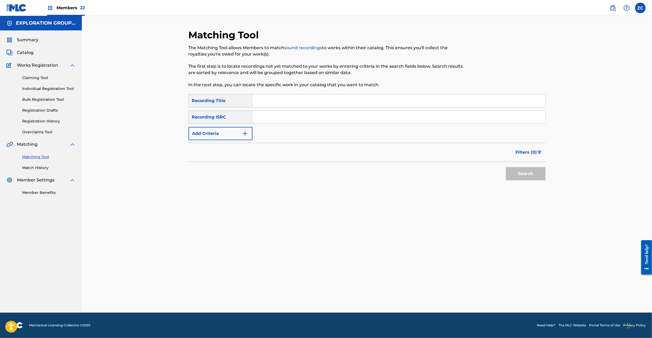
drag, startPoint x: 441, startPoint y: 120, endPoint x: 446, endPoint y: 123, distance: 6.2
click at [441, 120] on input "Search Form" at bounding box center [399, 117] width 293 height 13
paste input "JPF300100560"
click at [526, 174] on button "Search" at bounding box center [526, 173] width 40 height 13
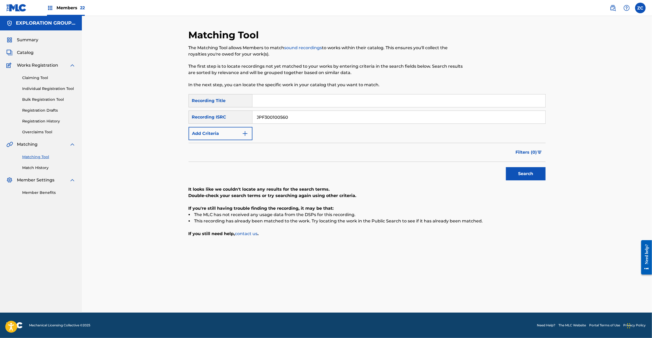
click at [319, 114] on input "JPF300100560" at bounding box center [399, 117] width 293 height 13
paste input "TCABF1268318"
type input "TCABF1268318"
click at [540, 174] on button "Search" at bounding box center [526, 173] width 40 height 13
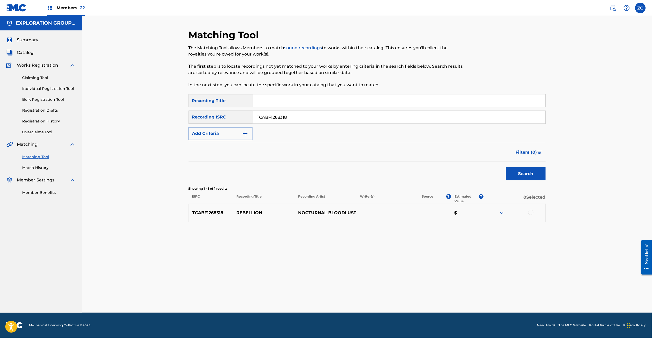
click at [533, 212] on div at bounding box center [530, 211] width 5 height 5
click at [378, 291] on button "Match 1 Group" at bounding box center [371, 294] width 58 height 13
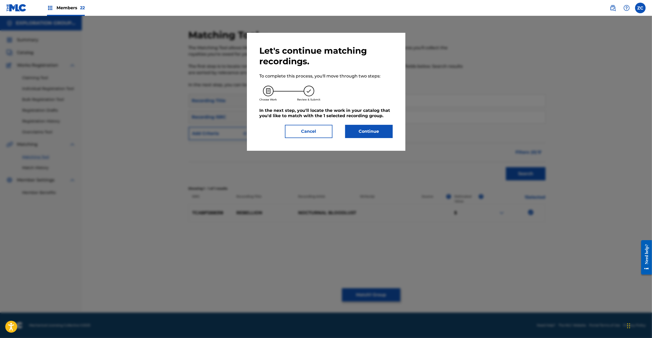
click at [364, 137] on button "Continue" at bounding box center [369, 131] width 48 height 13
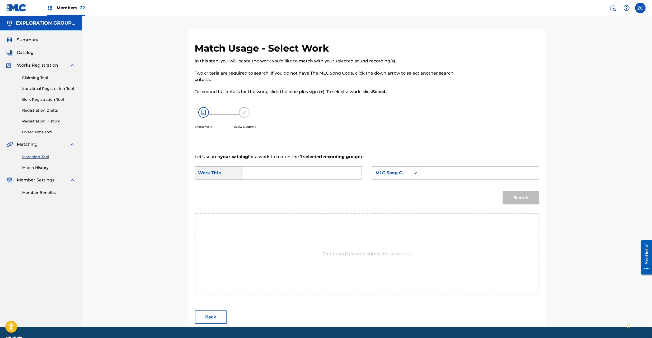
click at [283, 170] on input "Search Form" at bounding box center [302, 172] width 109 height 13
paste input "Rebellion RO0MFD"
click at [290, 172] on input "Rebellion RO0MFD" at bounding box center [302, 172] width 109 height 13
type input "Rebellion"
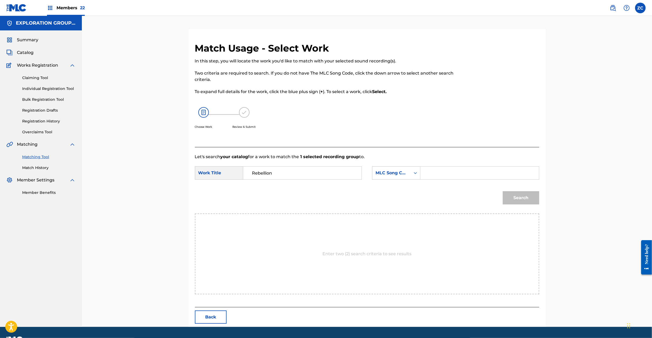
drag, startPoint x: 446, startPoint y: 177, endPoint x: 449, endPoint y: 177, distance: 3.3
click at [446, 177] on input "Search Form" at bounding box center [479, 172] width 109 height 13
paste input "RO0MFD"
type input "RO0MFD"
click at [515, 194] on button "Search" at bounding box center [521, 197] width 36 height 13
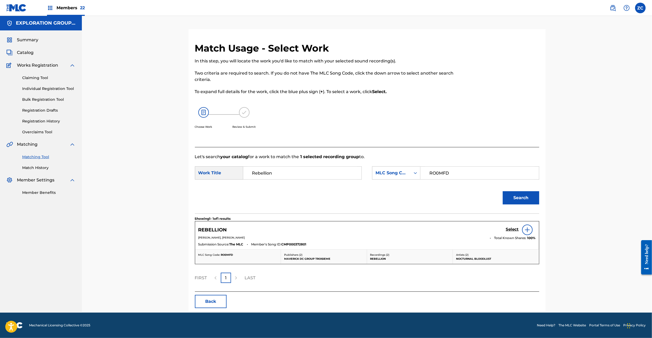
click at [512, 228] on h5 "Select" at bounding box center [512, 229] width 13 height 5
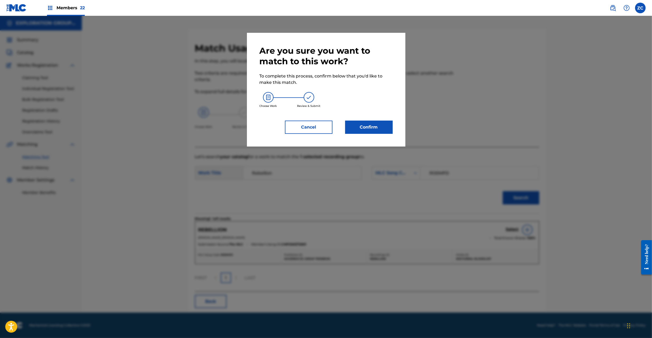
click at [384, 129] on button "Confirm" at bounding box center [369, 126] width 48 height 13
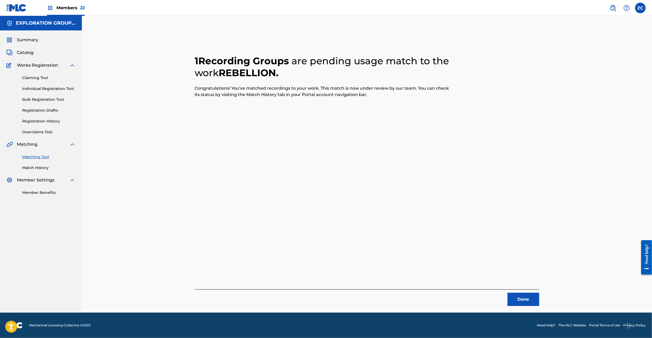
click at [529, 297] on button "Done" at bounding box center [524, 298] width 32 height 13
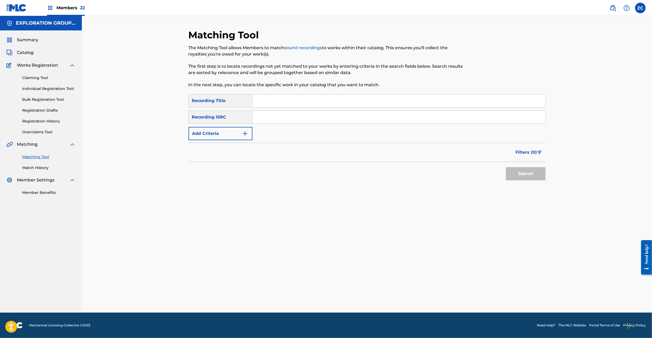
drag, startPoint x: 376, startPoint y: 119, endPoint x: 384, endPoint y: 123, distance: 9.1
click at [376, 119] on input "Search Form" at bounding box center [399, 117] width 293 height 13
paste input "JPF301600037"
type input "JPF301600037"
click at [517, 172] on button "Search" at bounding box center [526, 173] width 40 height 13
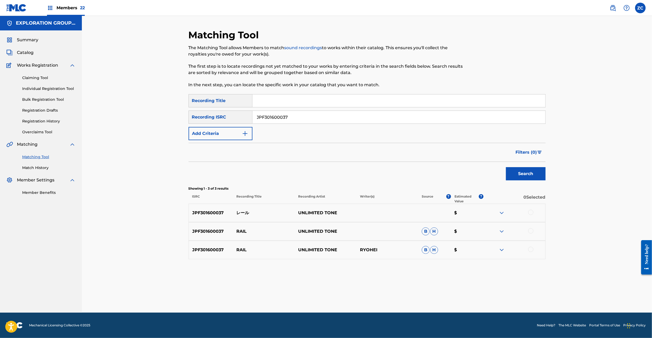
click at [530, 211] on div at bounding box center [530, 211] width 5 height 5
click at [531, 231] on div at bounding box center [530, 230] width 5 height 5
click at [531, 249] on div at bounding box center [530, 248] width 5 height 5
drag, startPoint x: 394, startPoint y: 294, endPoint x: 394, endPoint y: 291, distance: 3.2
click at [394, 291] on button "Match 3 Groups" at bounding box center [371, 294] width 58 height 13
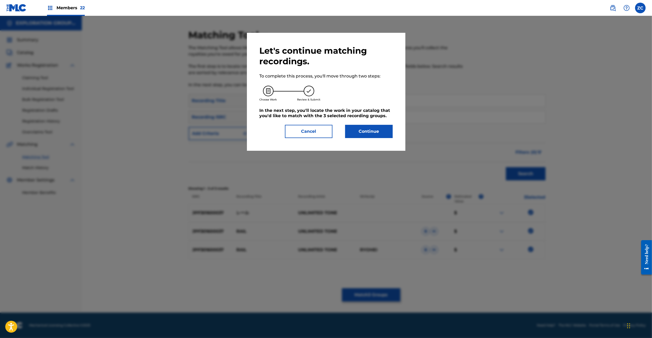
click at [380, 131] on button "Continue" at bounding box center [369, 131] width 48 height 13
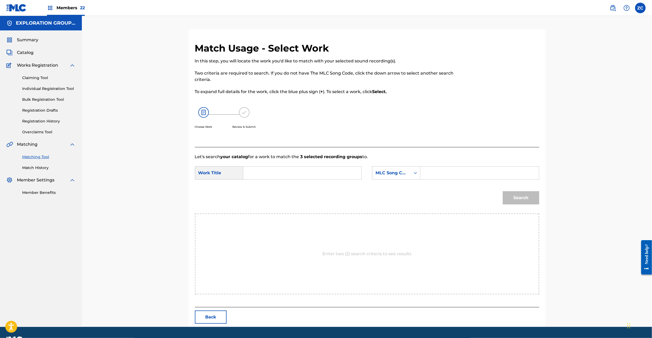
click at [313, 167] on input "Search Form" at bounding box center [302, 172] width 109 height 13
paste input "Reeru RB813H"
click at [274, 172] on input "Reeru RB813H" at bounding box center [302, 172] width 109 height 13
type input "Reeru"
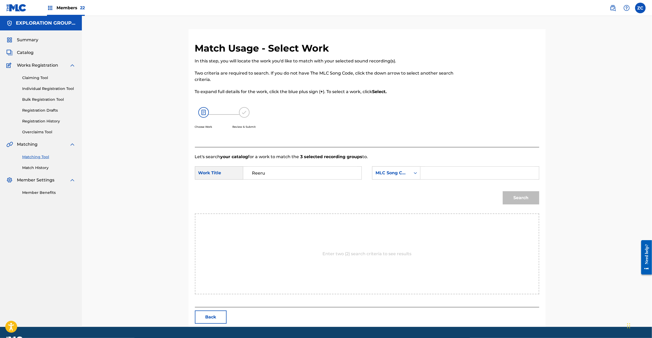
click at [463, 179] on div "Search Form" at bounding box center [479, 172] width 119 height 13
click at [467, 169] on input "Search Form" at bounding box center [479, 172] width 109 height 13
paste input "RB813H"
type input "RB813H"
click at [527, 198] on button "Search" at bounding box center [521, 197] width 36 height 13
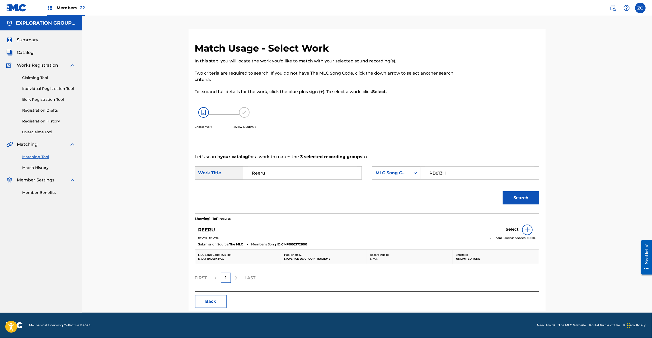
click at [511, 230] on h5 "Select" at bounding box center [512, 229] width 13 height 5
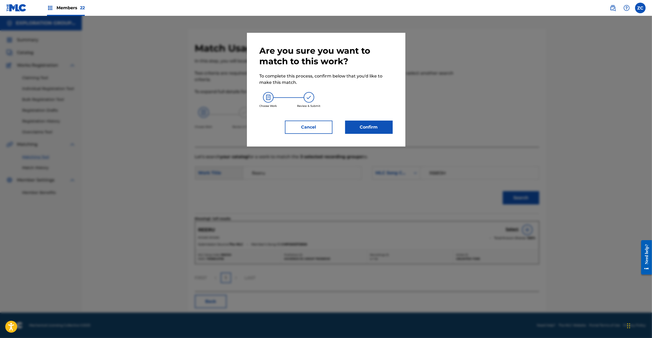
click at [381, 126] on button "Confirm" at bounding box center [369, 126] width 48 height 13
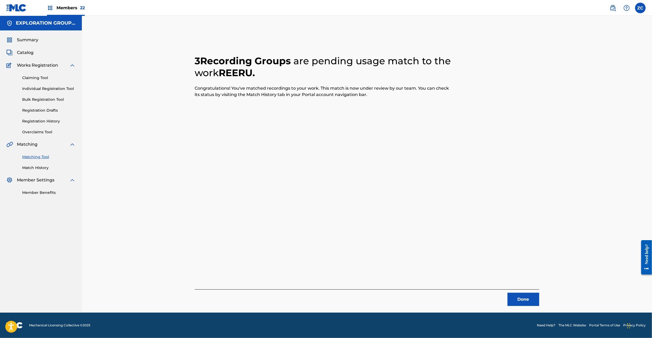
click at [513, 296] on button "Done" at bounding box center [524, 298] width 32 height 13
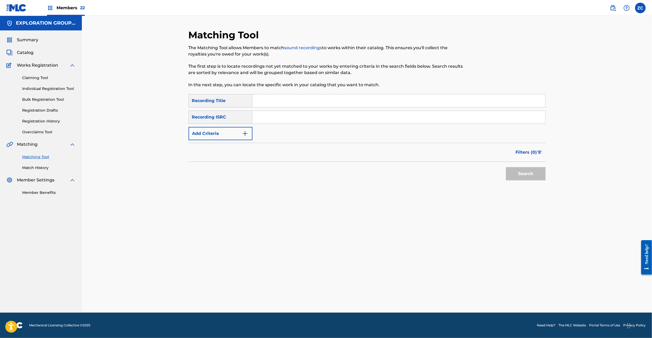
drag, startPoint x: 341, startPoint y: 119, endPoint x: 355, endPoint y: 123, distance: 14.9
click at [341, 119] on input "Search Form" at bounding box center [399, 117] width 293 height 13
paste input "JPU902205002"
click at [519, 172] on button "Search" at bounding box center [526, 173] width 40 height 13
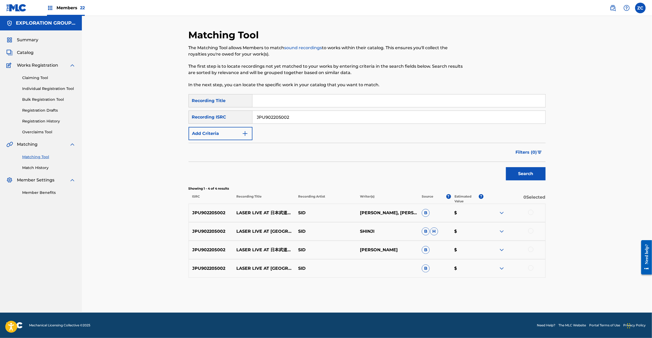
click at [532, 212] on div at bounding box center [530, 211] width 5 height 5
click at [530, 227] on div "JPU902205002 LASER LIVE AT [GEOGRAPHIC_DATA] [DATE] [PERSON_NAME] [PERSON_NAME]…" at bounding box center [367, 231] width 357 height 18
click at [531, 229] on div at bounding box center [530, 230] width 5 height 5
click at [531, 249] on div at bounding box center [530, 248] width 5 height 5
click at [531, 265] on div at bounding box center [515, 268] width 62 height 6
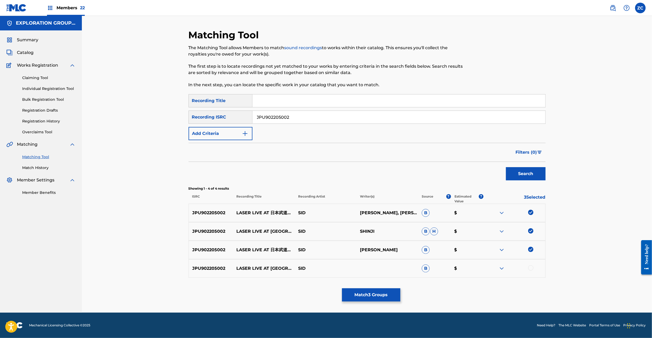
click at [532, 269] on div at bounding box center [530, 267] width 5 height 5
click at [355, 113] on input "JPU902205002" at bounding box center [399, 117] width 293 height 13
paste input "4826"
click at [520, 179] on button "Search" at bounding box center [526, 173] width 40 height 13
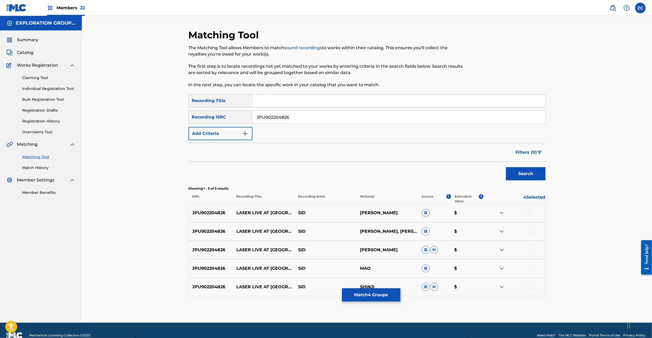
click at [532, 210] on div at bounding box center [530, 211] width 5 height 5
click at [532, 211] on div at bounding box center [515, 212] width 62 height 6
click at [532, 231] on div at bounding box center [530, 230] width 5 height 5
click at [531, 250] on div at bounding box center [530, 248] width 5 height 5
click at [530, 268] on div at bounding box center [530, 267] width 5 height 5
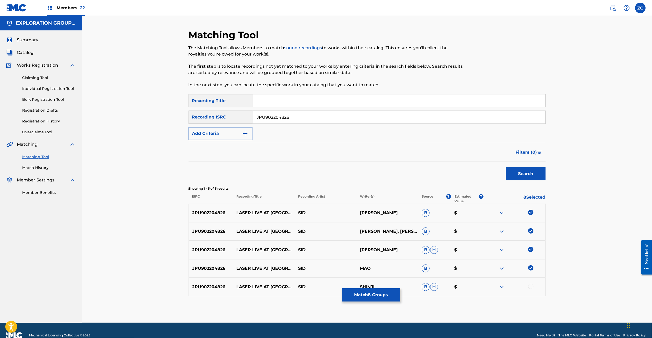
drag, startPoint x: 532, startPoint y: 286, endPoint x: 535, endPoint y: 285, distance: 3.1
click at [532, 286] on div at bounding box center [530, 285] width 5 height 5
click at [363, 119] on input "JPU902204826" at bounding box center [399, 117] width 293 height 13
paste input "KS01302063"
type input "JPKS01302063"
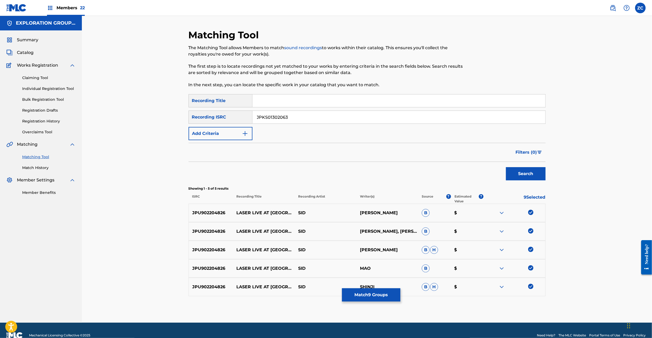
click at [525, 175] on button "Search" at bounding box center [526, 173] width 40 height 13
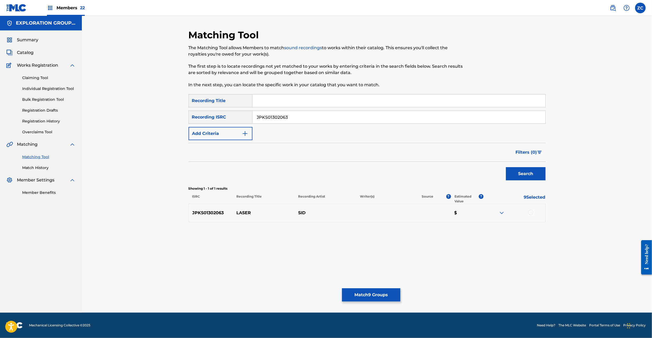
click at [533, 212] on div at bounding box center [530, 211] width 5 height 5
click at [369, 300] on button "Match 10 Groups" at bounding box center [371, 294] width 58 height 13
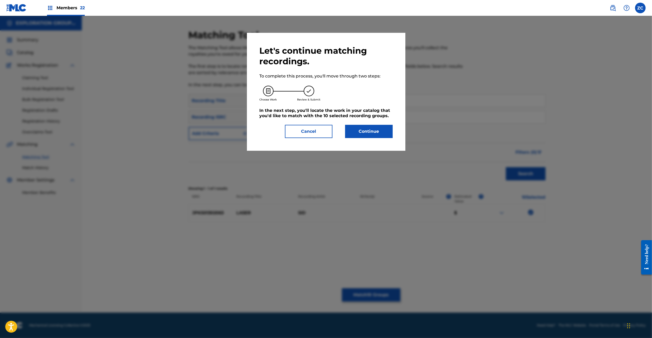
click at [381, 131] on button "Continue" at bounding box center [369, 131] width 48 height 13
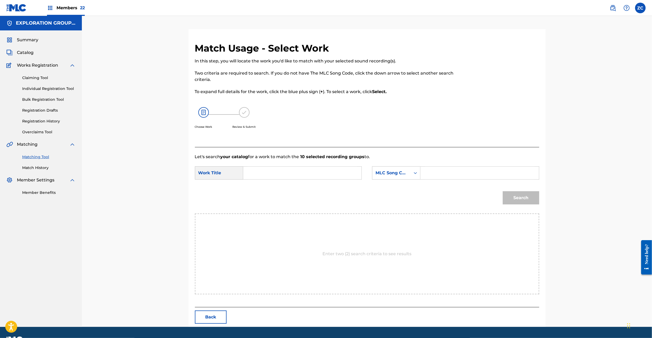
drag, startPoint x: 336, startPoint y: 172, endPoint x: 334, endPoint y: 171, distance: 2.7
click at [335, 172] on input "Search Form" at bounding box center [302, 172] width 109 height 13
paste input "Laser Z85305"
click at [267, 175] on input "Laser Z85305" at bounding box center [302, 172] width 109 height 13
click at [275, 173] on input "Laser Z85305" at bounding box center [302, 172] width 109 height 13
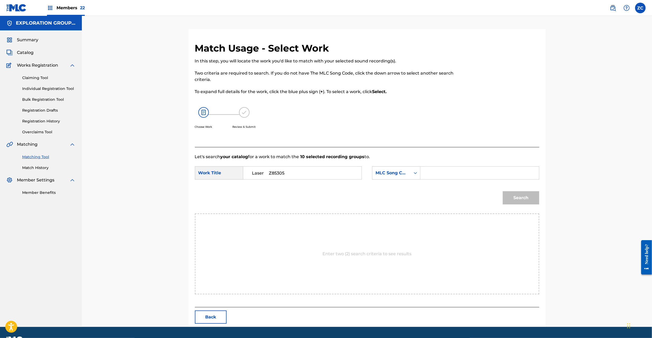
click at [275, 173] on input "Laser Z85305" at bounding box center [302, 172] width 109 height 13
type input "Laser"
click at [454, 173] on input "Search Form" at bounding box center [479, 172] width 109 height 13
paste input "Z85305"
type input "Z85305"
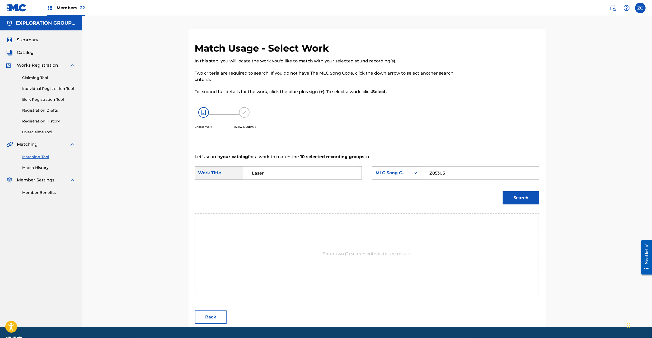
click at [523, 198] on button "Search" at bounding box center [521, 197] width 36 height 13
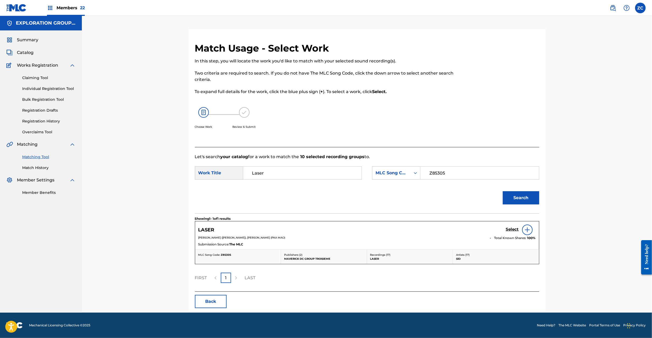
click at [515, 226] on div "Select" at bounding box center [521, 229] width 30 height 11
click at [510, 229] on h5 "Select" at bounding box center [512, 229] width 13 height 5
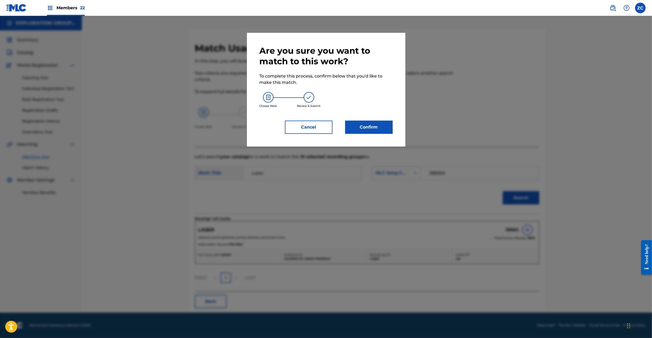
click at [383, 126] on button "Confirm" at bounding box center [369, 126] width 48 height 13
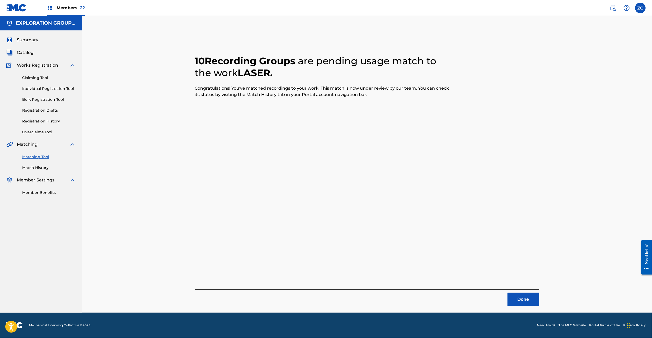
click at [514, 296] on button "Done" at bounding box center [524, 298] width 32 height 13
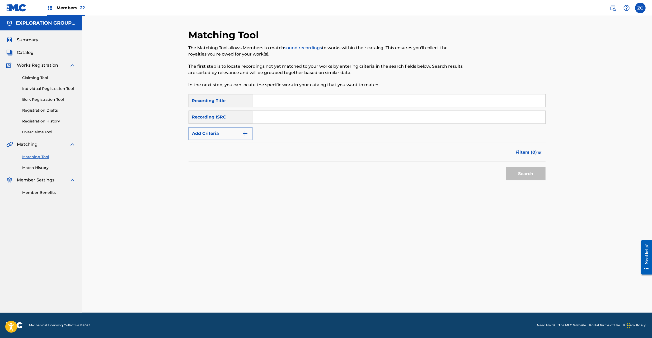
drag, startPoint x: 307, startPoint y: 118, endPoint x: 316, endPoint y: 123, distance: 10.5
click at [307, 118] on input "Search Form" at bounding box center [399, 117] width 293 height 13
paste input "JPU901800382"
click at [523, 168] on button "Search" at bounding box center [526, 173] width 40 height 13
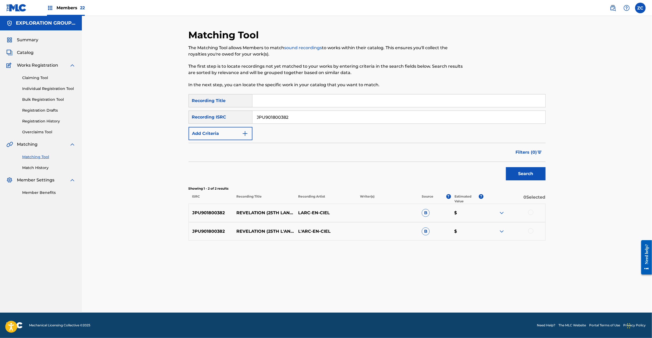
click at [531, 211] on div at bounding box center [530, 211] width 5 height 5
click at [530, 231] on div at bounding box center [530, 230] width 5 height 5
click at [329, 114] on input "JPU901800382" at bounding box center [399, 117] width 293 height 13
paste input "KS00400190"
click at [520, 173] on button "Search" at bounding box center [526, 173] width 40 height 13
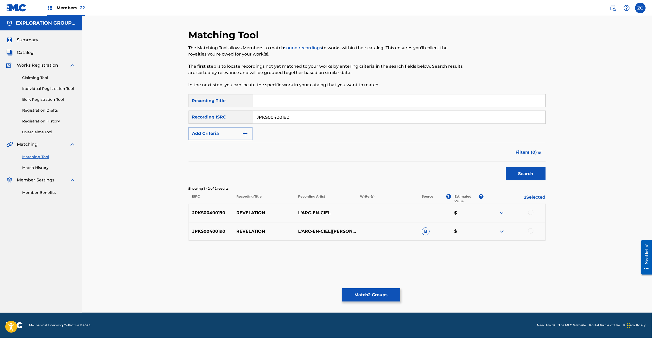
click at [531, 212] on div at bounding box center [530, 211] width 5 height 5
click at [532, 231] on div at bounding box center [530, 230] width 5 height 5
click at [297, 115] on input "JPKS00400190" at bounding box center [399, 117] width 293 height 13
paste input "U902200874"
type input "JPU902200874"
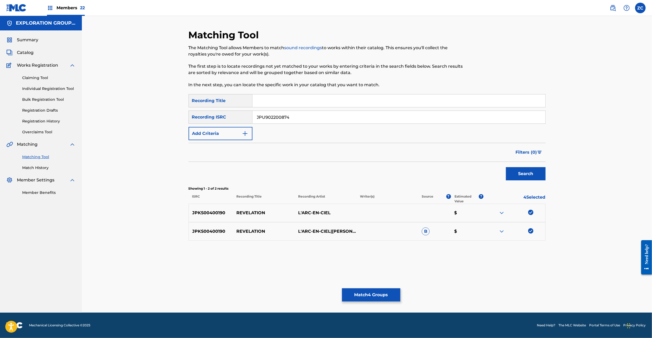
click at [520, 173] on button "Search" at bounding box center [526, 173] width 40 height 13
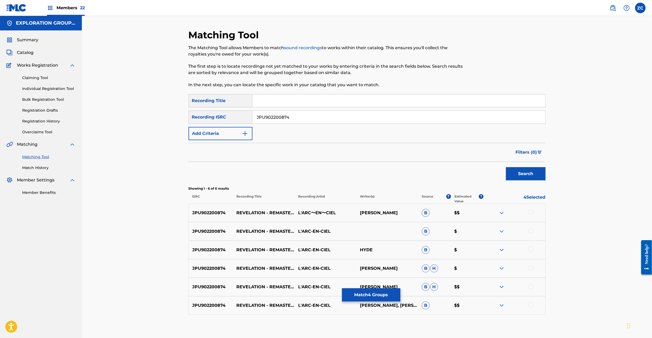
click at [531, 212] on div at bounding box center [530, 211] width 5 height 5
click at [532, 230] on div at bounding box center [530, 230] width 5 height 5
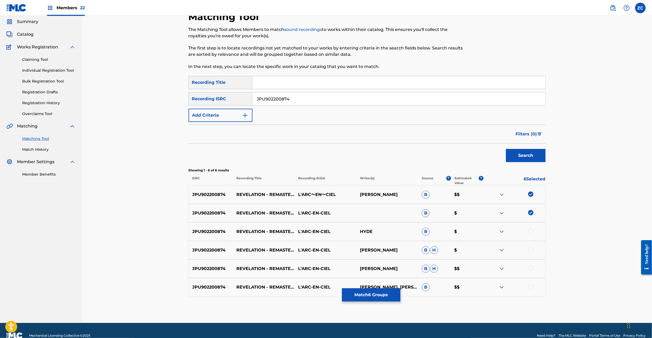
scroll to position [29, 0]
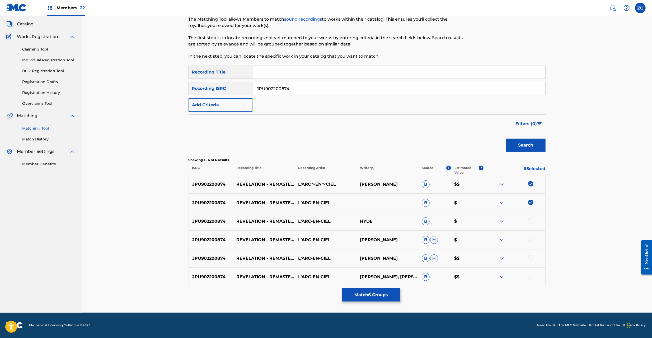
click at [530, 220] on div at bounding box center [530, 220] width 5 height 5
click at [532, 241] on div at bounding box center [530, 238] width 5 height 5
click at [532, 257] on div at bounding box center [530, 257] width 5 height 5
click at [532, 275] on div at bounding box center [530, 275] width 5 height 5
click at [605, 204] on div "Matching Tool The Matching Tool allows Members to match sound recordings to wor…" at bounding box center [367, 149] width 570 height 325
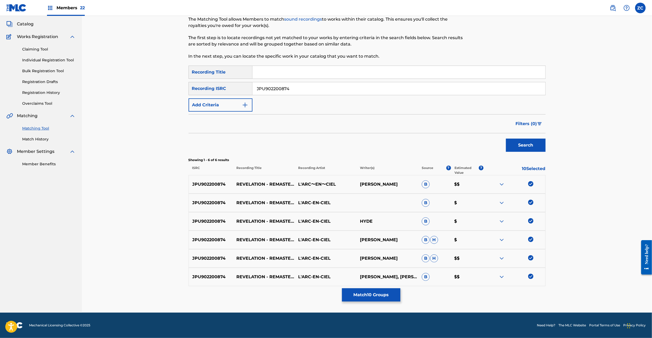
click at [383, 294] on button "Match 10 Groups" at bounding box center [371, 294] width 58 height 13
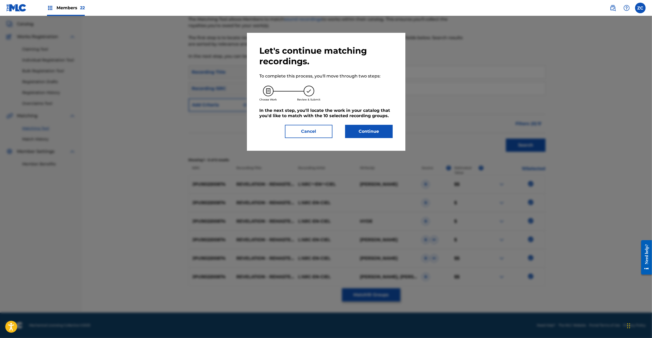
click at [364, 128] on button "Continue" at bounding box center [369, 131] width 48 height 13
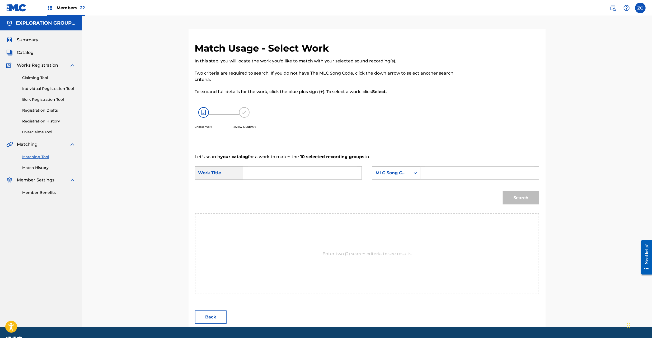
click at [348, 176] on input "Search Form" at bounding box center [302, 172] width 109 height 13
paste input "Revelation RB1K6W"
click at [289, 173] on input "Revelation RB1K6W" at bounding box center [302, 172] width 109 height 13
type input "Revelation"
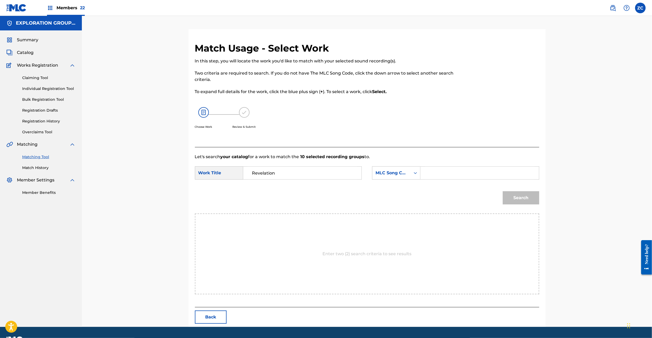
click at [457, 178] on input "Search Form" at bounding box center [479, 172] width 109 height 13
paste input "RB1K6W"
type input "RB1K6W"
click at [529, 197] on button "Search" at bounding box center [521, 197] width 36 height 13
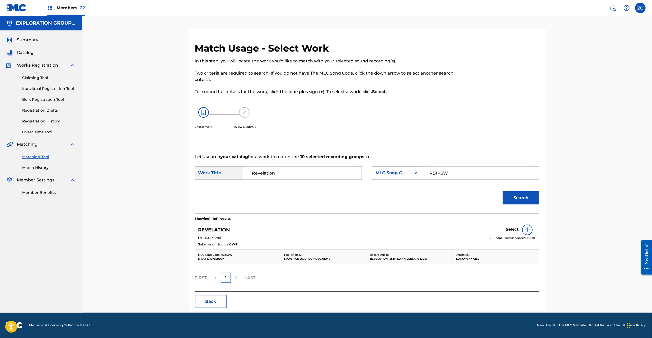
click at [514, 229] on h5 "Select" at bounding box center [512, 229] width 13 height 5
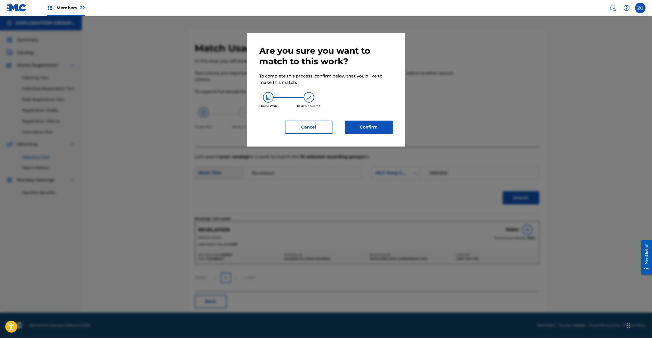
click at [378, 125] on button "Confirm" at bounding box center [369, 126] width 48 height 13
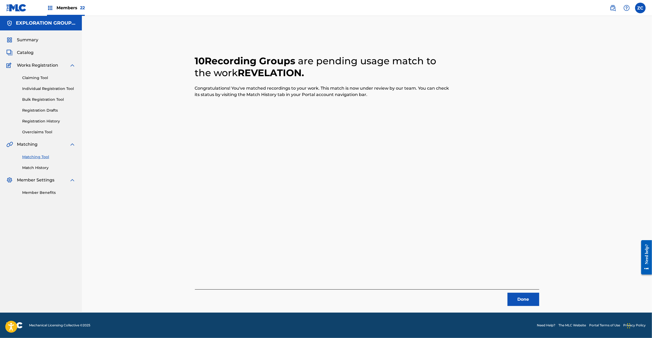
click at [527, 295] on button "Done" at bounding box center [524, 298] width 32 height 13
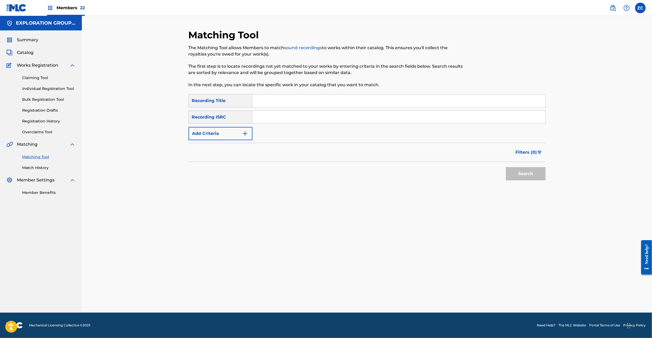
click at [379, 114] on input "Search Form" at bounding box center [399, 117] width 293 height 13
paste input "JPF301400056"
click at [517, 175] on button "Search" at bounding box center [526, 173] width 40 height 13
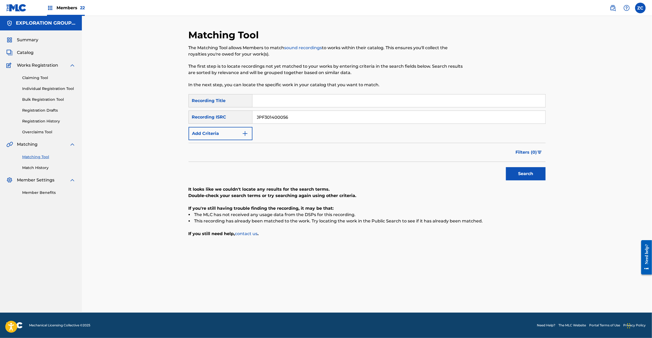
click at [348, 118] on input "JPF301400056" at bounding box center [399, 117] width 293 height 13
paste input "4"
type input "JPF301400054"
click at [520, 174] on button "Search" at bounding box center [526, 173] width 40 height 13
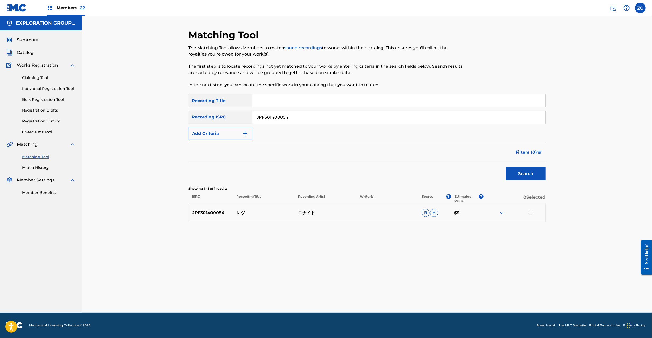
click at [532, 212] on div at bounding box center [530, 211] width 5 height 5
click at [378, 292] on button "Match 1 Group" at bounding box center [371, 294] width 58 height 13
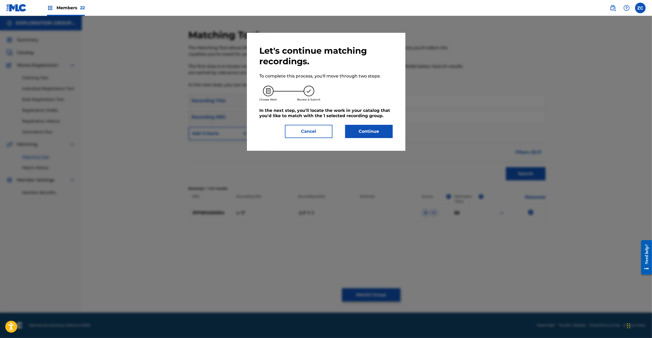
click at [373, 135] on button "Continue" at bounding box center [369, 131] width 48 height 13
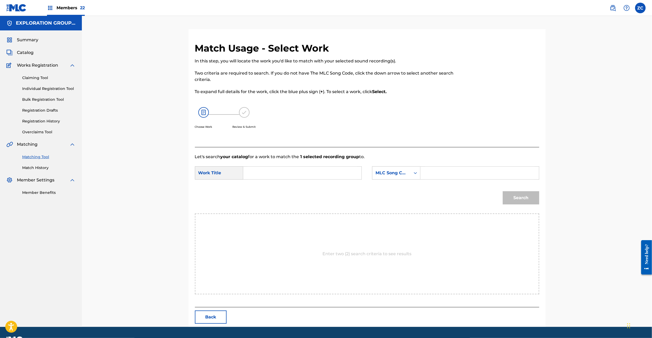
click at [312, 169] on input "Search Form" at bounding box center [302, 172] width 109 height 13
paste input "Rebu RO1NR7"
click at [282, 172] on input "Rebu RO1NR7" at bounding box center [302, 172] width 109 height 13
type input "Rebu"
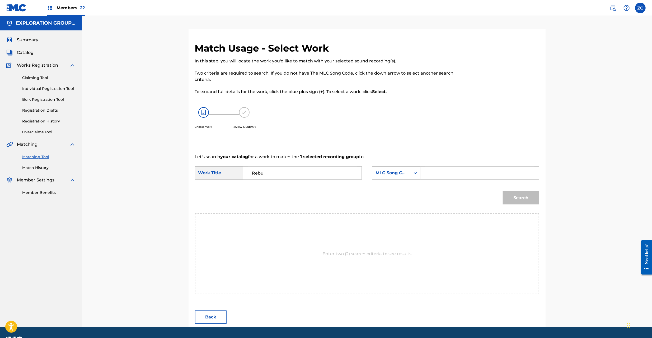
click at [446, 169] on input "Search Form" at bounding box center [479, 172] width 109 height 13
paste input "RO1NR7"
type input "RO1NR7"
click at [520, 196] on button "Search" at bounding box center [521, 197] width 36 height 13
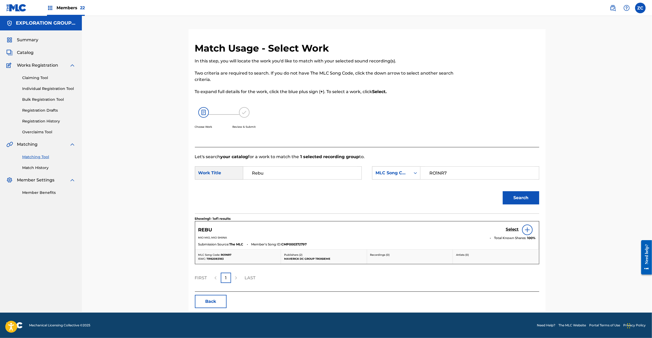
click at [511, 228] on h5 "Select" at bounding box center [512, 229] width 13 height 5
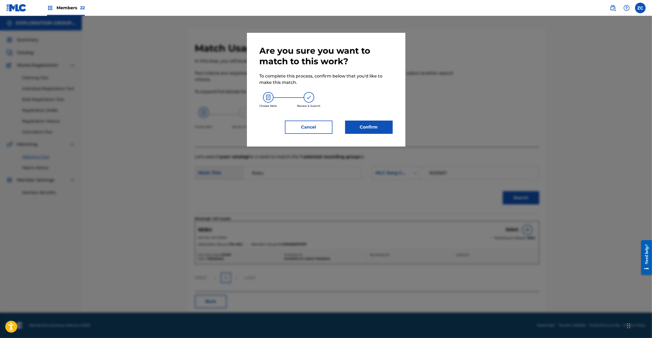
click at [374, 130] on button "Confirm" at bounding box center [369, 126] width 48 height 13
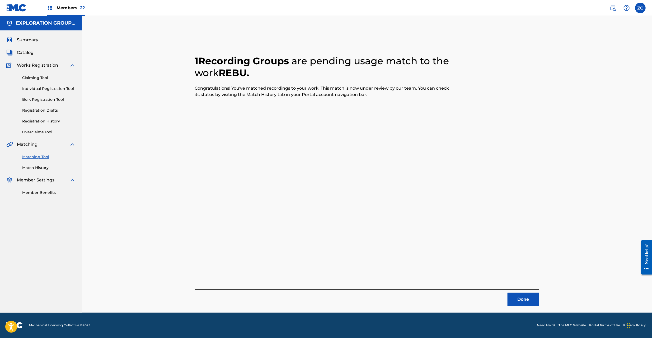
click at [530, 302] on button "Done" at bounding box center [524, 298] width 32 height 13
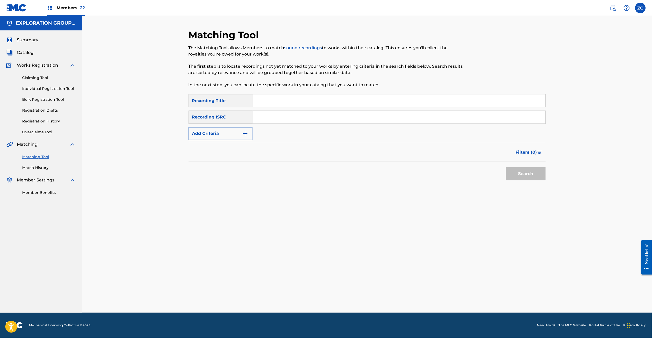
drag, startPoint x: 396, startPoint y: 121, endPoint x: 497, endPoint y: 160, distance: 107.5
click at [397, 122] on input "Search Form" at bounding box center [399, 117] width 293 height 13
paste input "JPPO00902350"
type input "JPPO00902350"
click at [521, 167] on button "Search" at bounding box center [526, 173] width 40 height 13
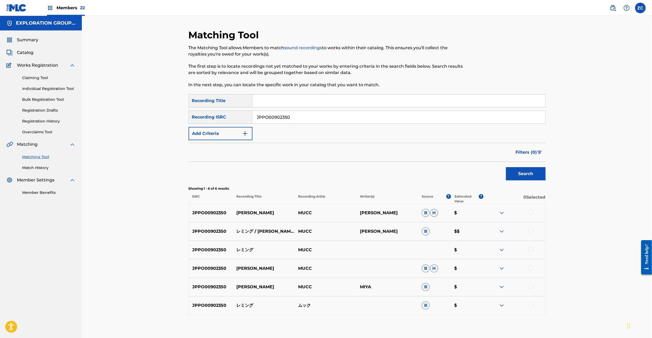
drag, startPoint x: 531, startPoint y: 211, endPoint x: 532, endPoint y: 224, distance: 13.0
click at [531, 211] on div at bounding box center [530, 211] width 5 height 5
drag, startPoint x: 533, startPoint y: 231, endPoint x: 533, endPoint y: 240, distance: 8.7
click at [533, 231] on div at bounding box center [530, 230] width 5 height 5
click at [531, 250] on div at bounding box center [530, 248] width 5 height 5
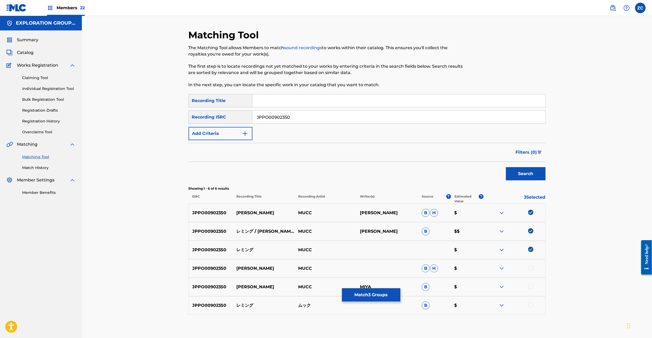
drag, startPoint x: 531, startPoint y: 265, endPoint x: 532, endPoint y: 283, distance: 18.5
click at [531, 266] on div at bounding box center [530, 267] width 5 height 5
drag, startPoint x: 531, startPoint y: 285, endPoint x: 534, endPoint y: 305, distance: 20.8
click at [531, 286] on div at bounding box center [530, 285] width 5 height 5
drag, startPoint x: 532, startPoint y: 305, endPoint x: 534, endPoint y: 296, distance: 8.4
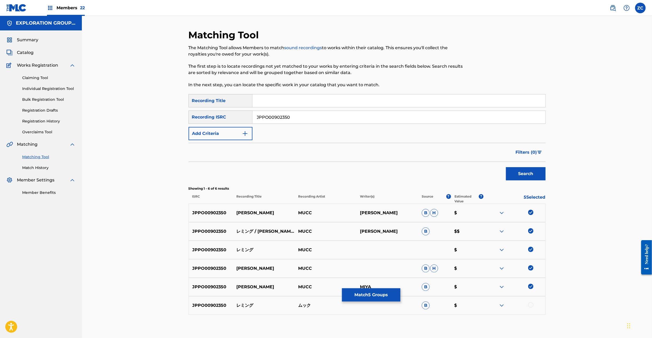
click at [531, 305] on div at bounding box center [530, 304] width 5 height 5
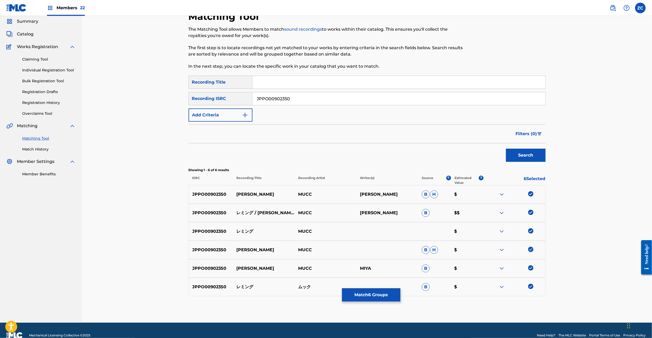
scroll to position [29, 0]
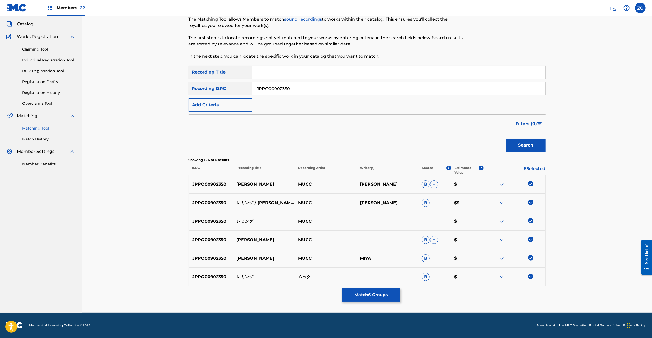
drag, startPoint x: 369, startPoint y: 294, endPoint x: 381, endPoint y: 234, distance: 60.9
click at [371, 287] on div "Matching Tool The Matching Tool allows Members to match sound recordings to wor…" at bounding box center [367, 157] width 357 height 312
click at [390, 290] on button "Match 6 Groups" at bounding box center [371, 294] width 58 height 13
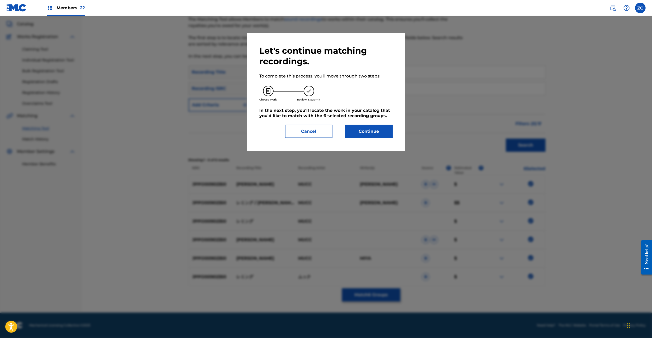
click at [379, 131] on button "Continue" at bounding box center [369, 131] width 48 height 13
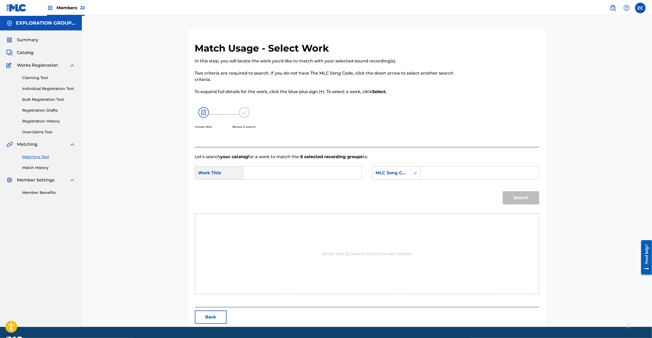
click at [323, 171] on input "Search Form" at bounding box center [302, 172] width 109 height 13
paste input "Remingu RB89JV"
click at [290, 172] on input "Remingu RB89JV" at bounding box center [302, 172] width 109 height 13
type input "Remingu"
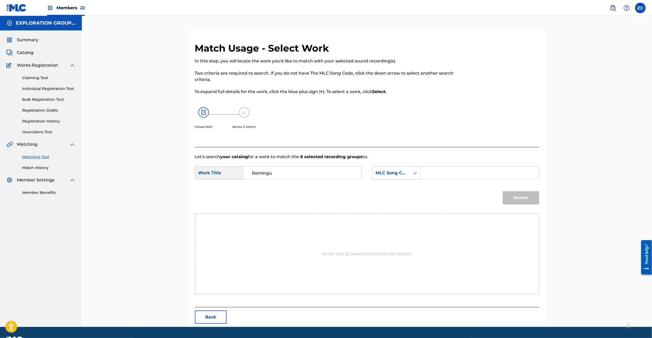
click at [480, 174] on input "Search Form" at bounding box center [479, 172] width 109 height 13
paste input "RB89JV"
type input "RB89JV"
click at [539, 199] on div "Match Usage - Select Work In this step, you will locate the work you'd like to …" at bounding box center [367, 184] width 357 height 284
click at [528, 200] on button "Search" at bounding box center [521, 197] width 36 height 13
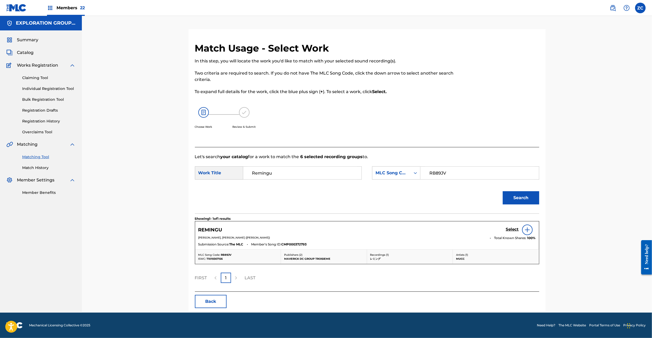
click at [509, 229] on h5 "Select" at bounding box center [512, 229] width 13 height 5
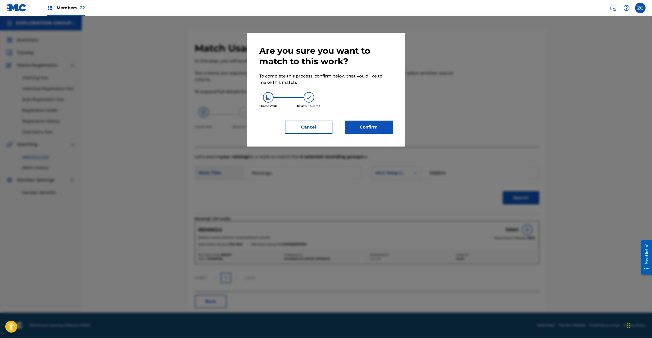
click at [385, 132] on button "Confirm" at bounding box center [369, 126] width 48 height 13
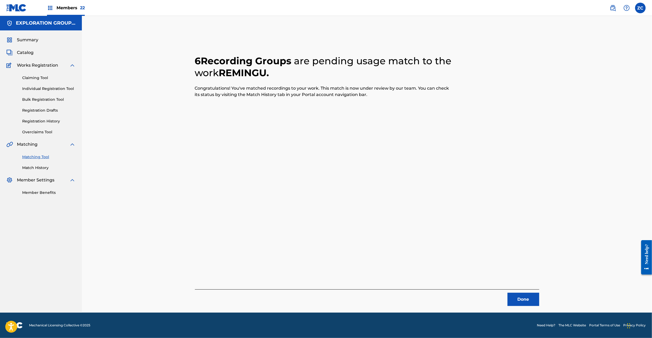
click at [528, 300] on button "Done" at bounding box center [524, 298] width 32 height 13
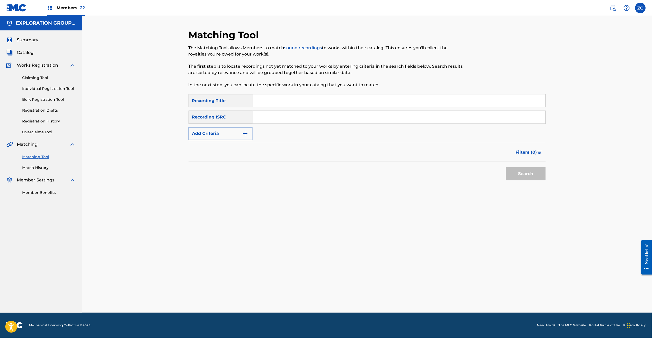
drag, startPoint x: 334, startPoint y: 117, endPoint x: 361, endPoint y: 130, distance: 30.3
click at [334, 117] on input "Search Form" at bounding box center [399, 117] width 293 height 13
paste input "JPF300600150"
type input "JPF300600150"
click at [518, 172] on button "Search" at bounding box center [526, 173] width 40 height 13
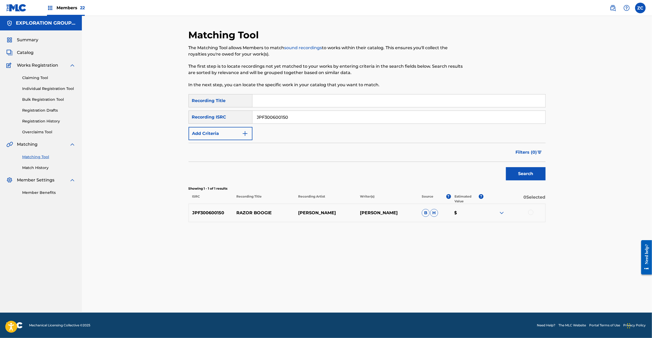
click at [530, 212] on div at bounding box center [530, 211] width 5 height 5
click at [382, 297] on button "Match 1 Group" at bounding box center [371, 294] width 58 height 13
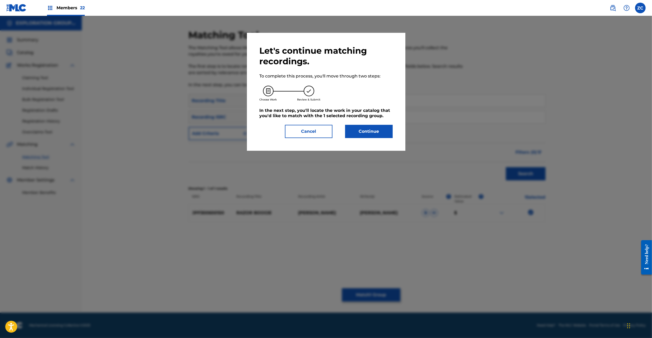
click at [379, 131] on button "Continue" at bounding box center [369, 131] width 48 height 13
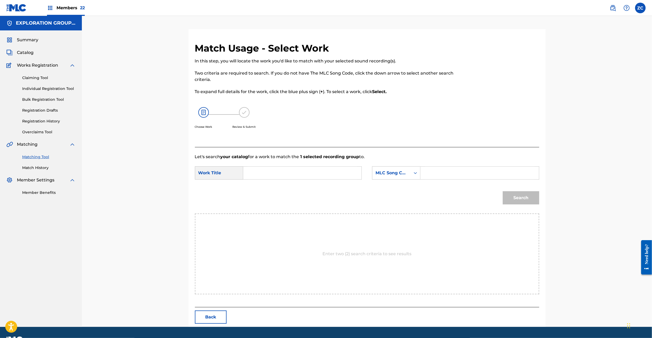
click at [310, 168] on input "Search Form" at bounding box center [302, 172] width 109 height 13
paste input "Razor Boogie RO0MEA"
click at [298, 172] on input "Razor Boogie RO0MEA" at bounding box center [302, 172] width 109 height 13
type input "Razor Boogie"
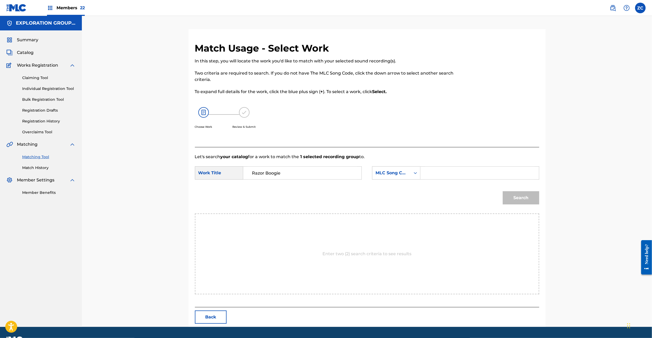
click at [478, 173] on input "Search Form" at bounding box center [479, 172] width 109 height 13
paste input "RO0MEA"
type input "RO0MEA"
click at [524, 198] on button "Search" at bounding box center [521, 197] width 36 height 13
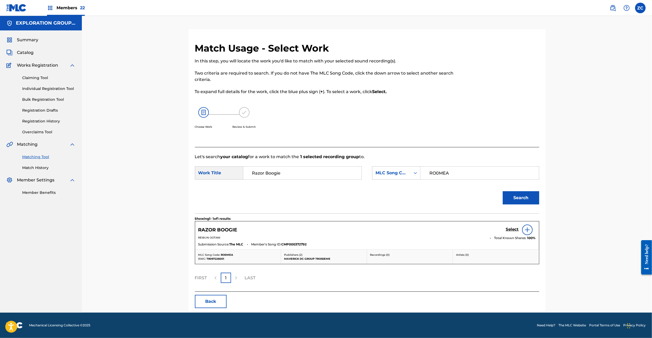
click at [509, 229] on h5 "Select" at bounding box center [512, 229] width 13 height 5
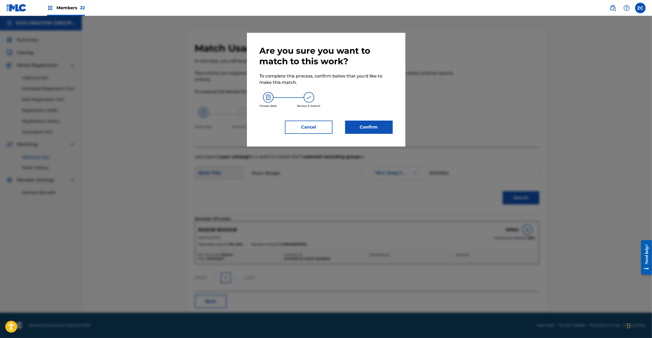
click at [364, 122] on button "Confirm" at bounding box center [369, 126] width 48 height 13
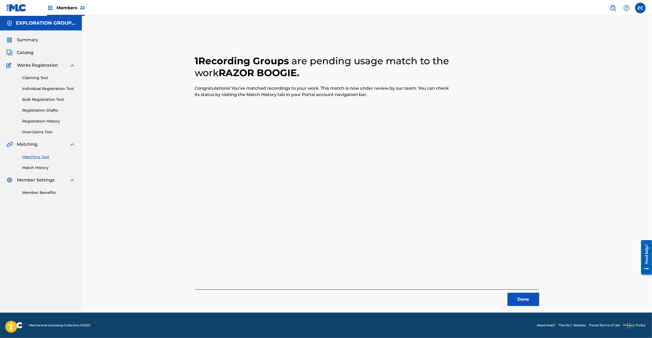
click at [521, 293] on button "Done" at bounding box center [524, 298] width 32 height 13
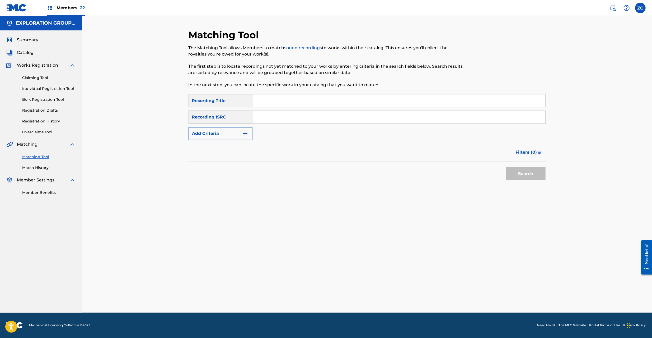
drag, startPoint x: 335, startPoint y: 121, endPoint x: 340, endPoint y: 122, distance: 5.4
click at [335, 121] on input "Search Form" at bounding box center [399, 117] width 293 height 13
paste input "JPTO00200472"
click at [505, 171] on div "Search" at bounding box center [524, 172] width 42 height 21
drag, startPoint x: 548, startPoint y: 178, endPoint x: 543, endPoint y: 178, distance: 5.0
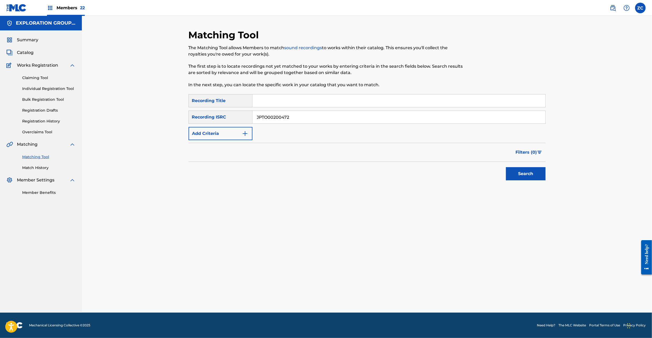
click at [546, 178] on div "Matching Tool The Matching Tool allows Members to match sound recordings to wor…" at bounding box center [367, 170] width 370 height 283
click at [527, 176] on button "Search" at bounding box center [526, 173] width 40 height 13
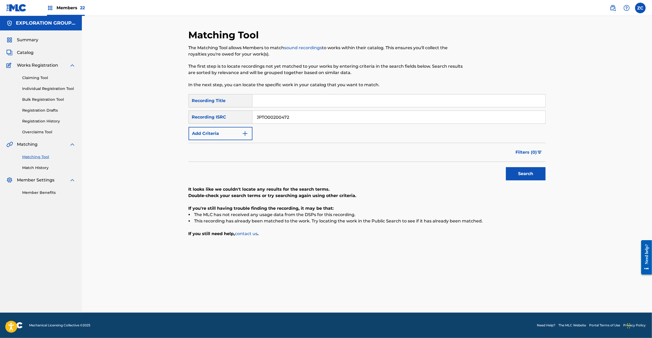
click at [349, 115] on input "JPTO00200472" at bounding box center [399, 117] width 293 height 13
paste input "F301500119"
type input "JPF301500119"
click at [523, 171] on button "Search" at bounding box center [526, 173] width 40 height 13
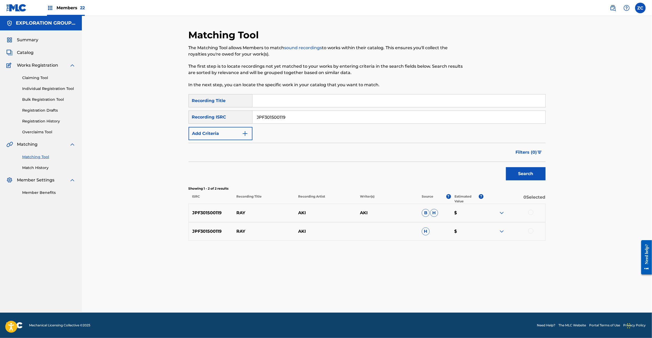
click at [530, 210] on div at bounding box center [530, 211] width 5 height 5
click at [529, 232] on div at bounding box center [530, 230] width 5 height 5
click at [378, 290] on button "Match 2 Groups" at bounding box center [371, 294] width 58 height 13
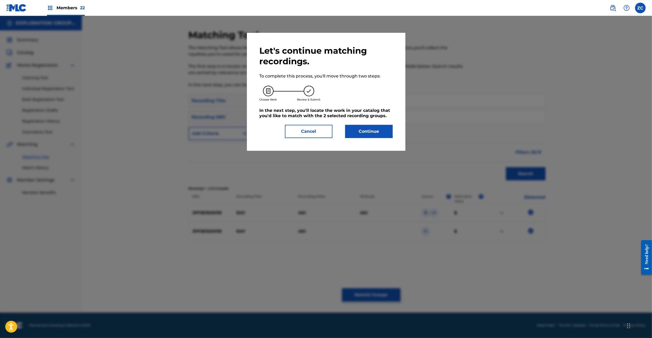
click at [363, 132] on button "Continue" at bounding box center [369, 131] width 48 height 13
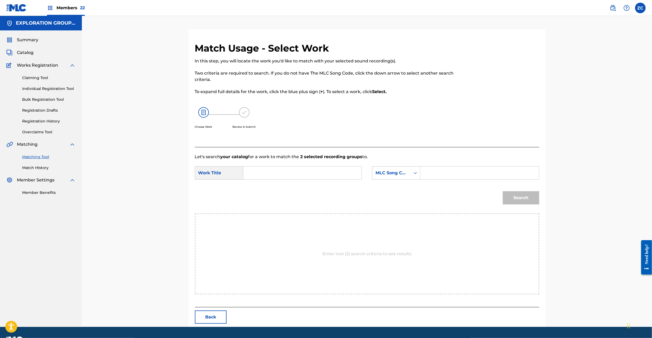
click at [343, 177] on input "Search Form" at bounding box center [302, 172] width 109 height 13
paste input "Ray RB81VP"
click at [269, 173] on input "Ray RB81VP" at bounding box center [302, 172] width 109 height 13
type input "[PERSON_NAME]"
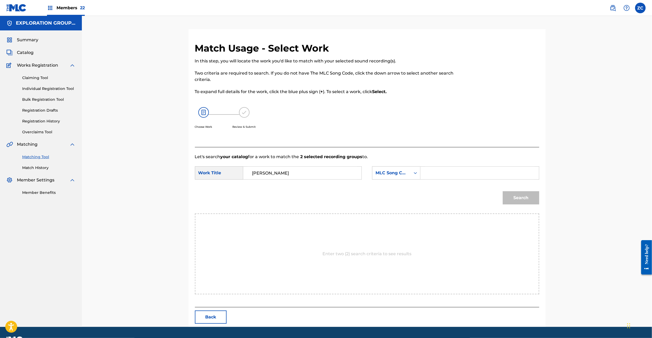
click at [432, 176] on input "Search Form" at bounding box center [479, 172] width 109 height 13
paste input "RB81VP"
type input "RB81VP"
click at [529, 197] on button "Search" at bounding box center [521, 197] width 36 height 13
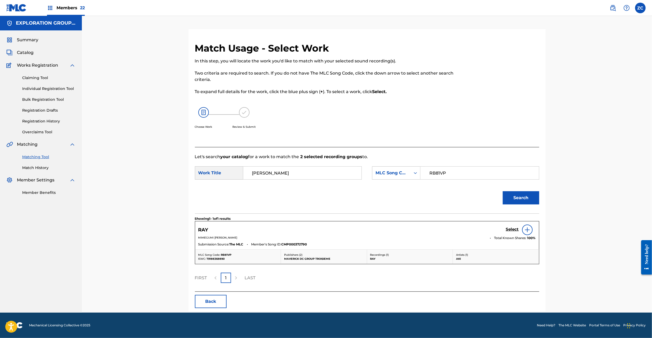
click at [513, 228] on h5 "Select" at bounding box center [512, 229] width 13 height 5
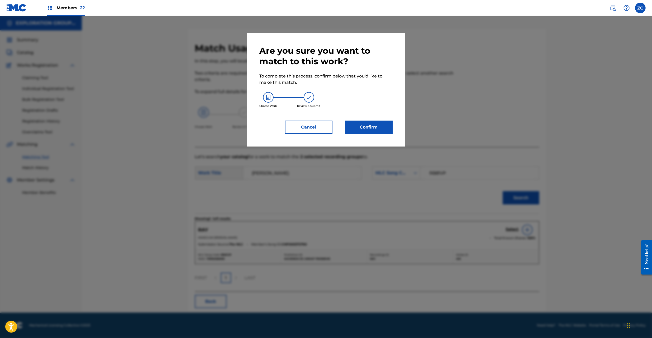
click at [379, 126] on button "Confirm" at bounding box center [369, 126] width 48 height 13
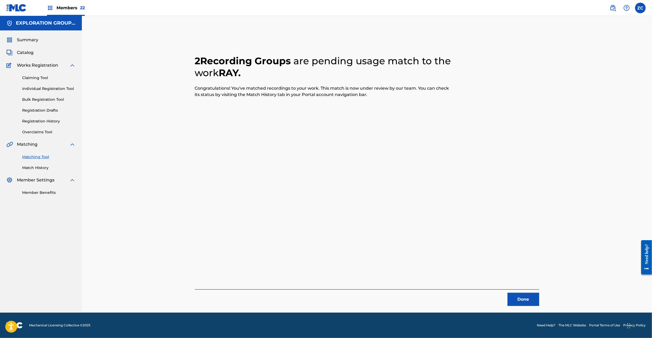
click at [518, 300] on button "Done" at bounding box center [524, 298] width 32 height 13
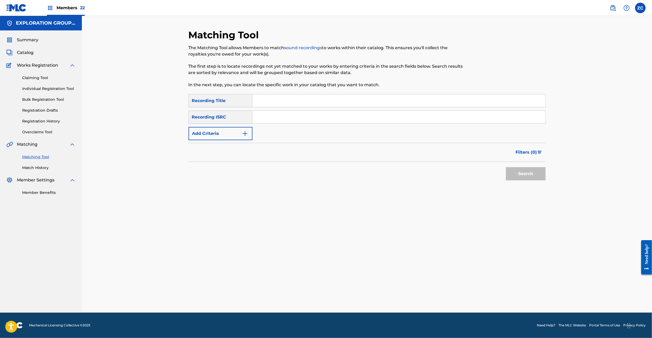
click at [467, 116] on input "Search Form" at bounding box center [399, 117] width 293 height 13
paste input "JPF301500040"
type input "JPF301500040"
click at [523, 167] on button "Search" at bounding box center [526, 173] width 40 height 13
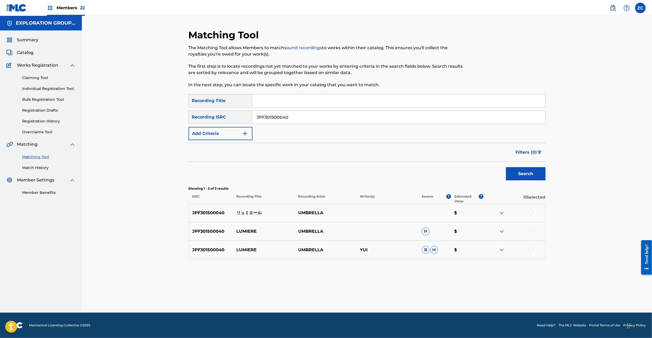
drag, startPoint x: 532, startPoint y: 212, endPoint x: 533, endPoint y: 239, distance: 27.0
click at [532, 214] on div at bounding box center [530, 211] width 5 height 5
click at [531, 230] on div at bounding box center [530, 230] width 5 height 5
click at [531, 247] on div at bounding box center [530, 248] width 5 height 5
click at [385, 291] on button "Match 3 Groups" at bounding box center [371, 294] width 58 height 13
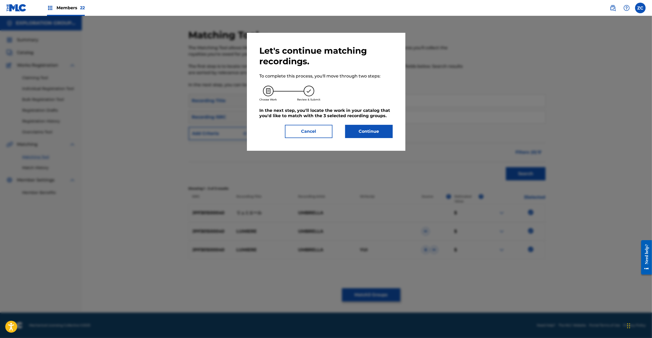
click at [380, 128] on button "Continue" at bounding box center [369, 131] width 48 height 13
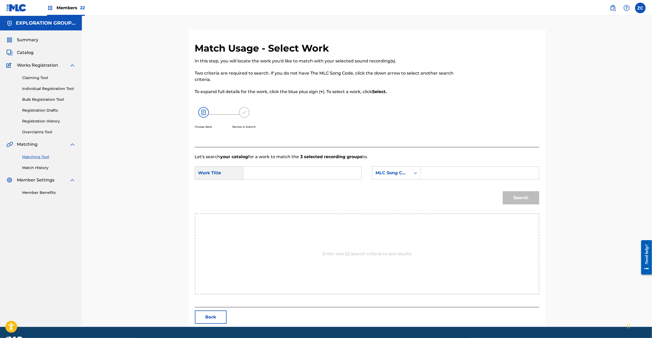
click at [309, 177] on input "Search Form" at bounding box center [302, 172] width 109 height 13
paste input "Ryumieeru RB81ZK"
click at [292, 175] on input "Ryumieeru RB81ZK" at bounding box center [302, 172] width 109 height 13
click at [291, 174] on input "Ryumieeru RB81ZK" at bounding box center [302, 172] width 109 height 13
type input "Ryumieeru"
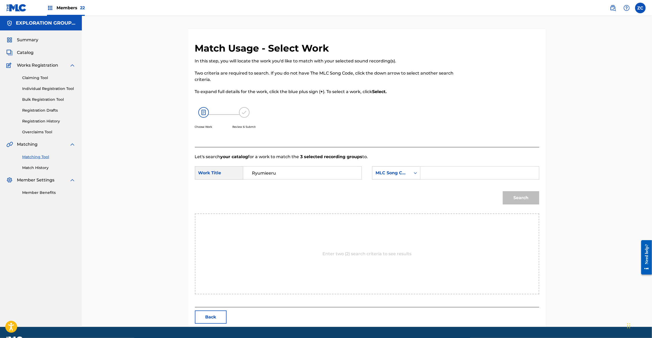
click at [456, 174] on input "Search Form" at bounding box center [479, 172] width 109 height 13
paste input "RB81ZK"
type input "RB81ZK"
click at [515, 197] on button "Search" at bounding box center [521, 197] width 36 height 13
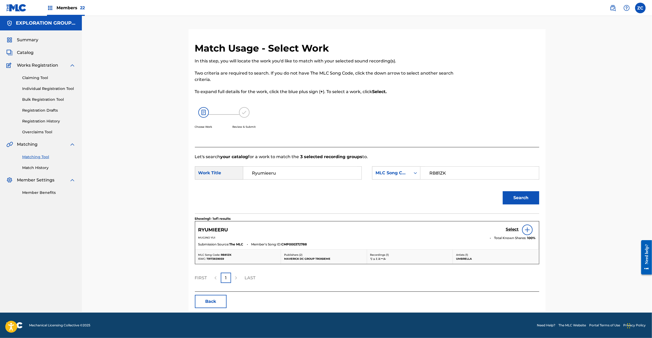
click at [514, 229] on h5 "Select" at bounding box center [512, 229] width 13 height 5
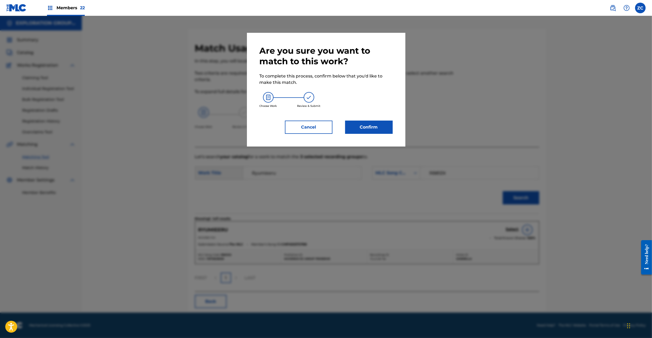
click at [382, 127] on button "Confirm" at bounding box center [369, 126] width 48 height 13
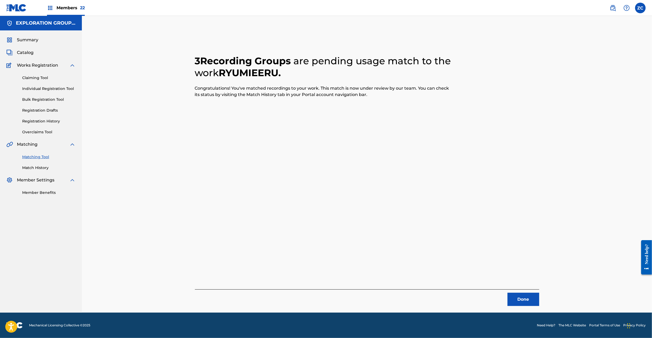
click at [533, 298] on button "Done" at bounding box center [524, 298] width 32 height 13
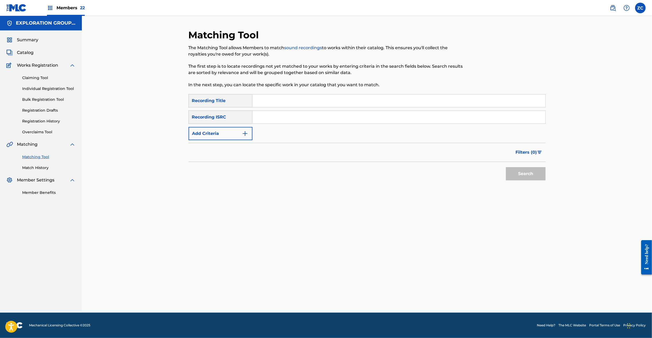
click at [411, 118] on input "Search Form" at bounding box center [399, 117] width 293 height 13
paste input "JPF301200176"
click at [526, 172] on button "Search" at bounding box center [526, 173] width 40 height 13
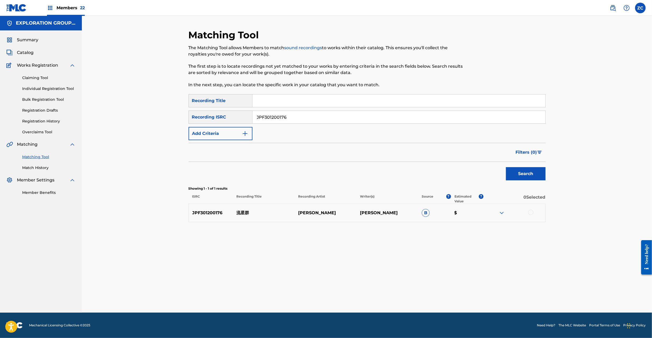
click at [532, 214] on div at bounding box center [530, 211] width 5 height 5
click at [384, 115] on input "JPF301200176" at bounding box center [399, 117] width 293 height 13
paste input "33"
type input "JPF301200133"
click at [526, 173] on button "Search" at bounding box center [526, 173] width 40 height 13
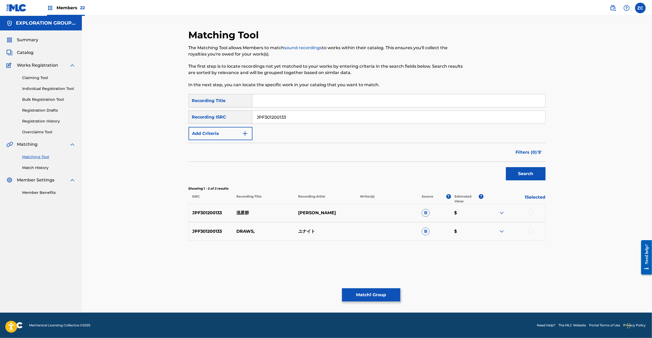
click at [532, 210] on div at bounding box center [530, 211] width 5 height 5
click at [530, 228] on div at bounding box center [530, 230] width 5 height 5
click at [387, 292] on button "Match 3 Groups" at bounding box center [371, 294] width 58 height 13
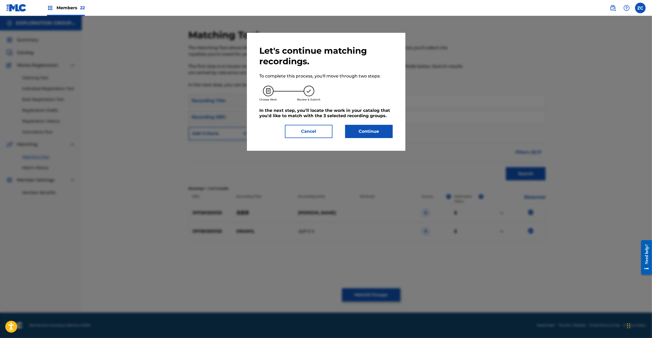
click at [384, 132] on button "Continue" at bounding box center [369, 131] width 48 height 13
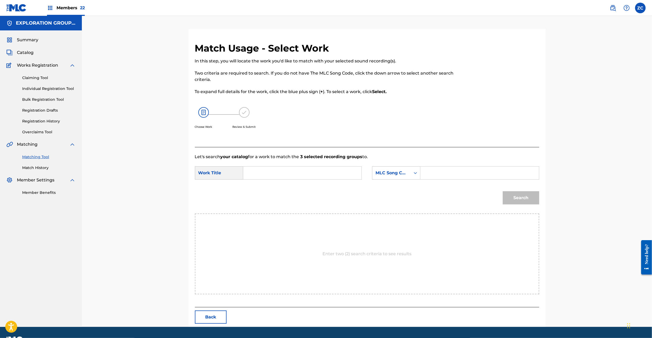
click at [327, 177] on input "Search Form" at bounding box center [302, 172] width 109 height 13
paste input "Ryuuseigun RO0E20"
click at [287, 172] on input "Ryuuseigun RO0E20" at bounding box center [302, 172] width 109 height 13
type input "Ryuuseigun"
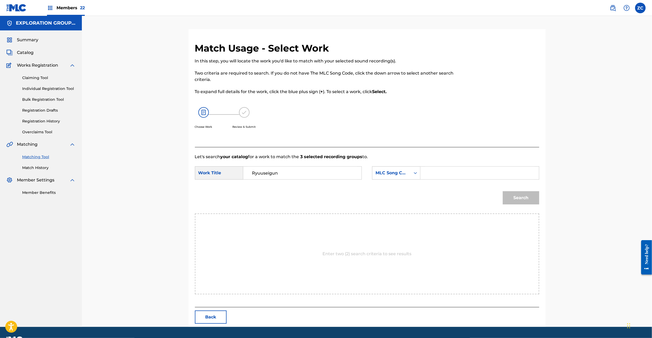
click at [475, 174] on input "Search Form" at bounding box center [479, 172] width 109 height 13
paste input "RO0E20"
type input "RO0E20"
click at [526, 198] on button "Search" at bounding box center [521, 197] width 36 height 13
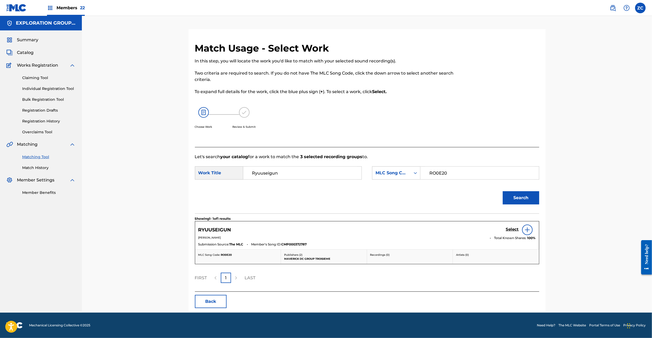
click at [510, 227] on h5 "Select" at bounding box center [512, 229] width 13 height 5
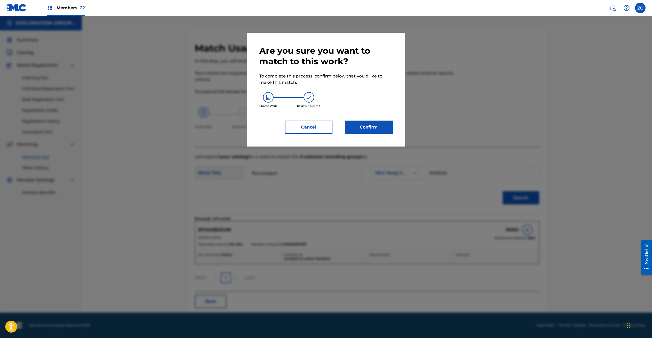
click at [370, 125] on button "Confirm" at bounding box center [369, 126] width 48 height 13
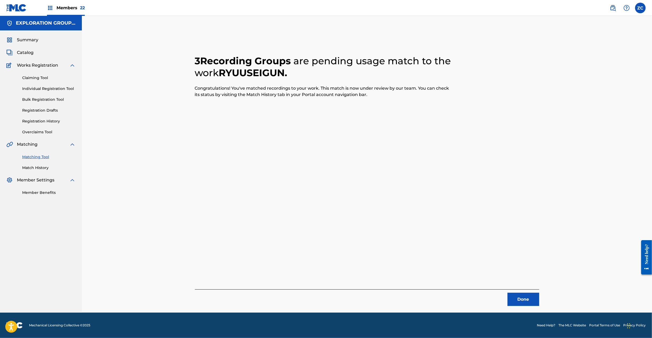
click at [525, 295] on button "Done" at bounding box center [524, 298] width 32 height 13
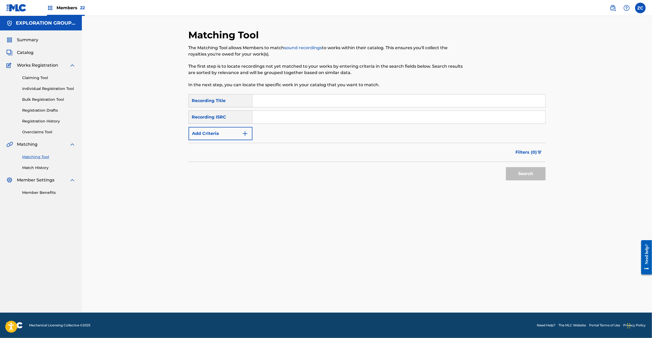
drag, startPoint x: 340, startPoint y: 110, endPoint x: 345, endPoint y: 114, distance: 6.2
click at [340, 111] on input "Search Form" at bounding box center [399, 117] width 293 height 13
paste input "JPPO80605290"
click at [515, 171] on button "Search" at bounding box center [526, 173] width 40 height 13
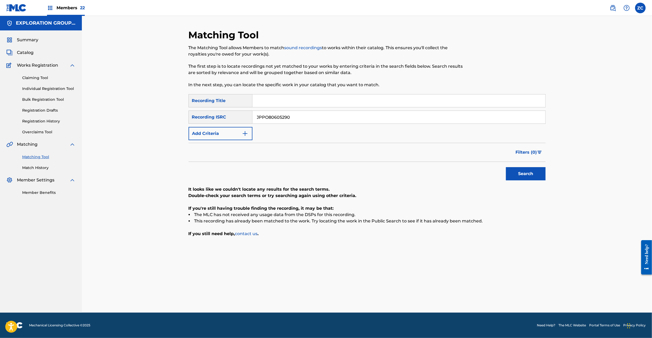
click at [342, 115] on input "JPPO80605290" at bounding box center [399, 117] width 293 height 13
paste input "F301700113"
click at [524, 172] on button "Search" at bounding box center [526, 173] width 40 height 13
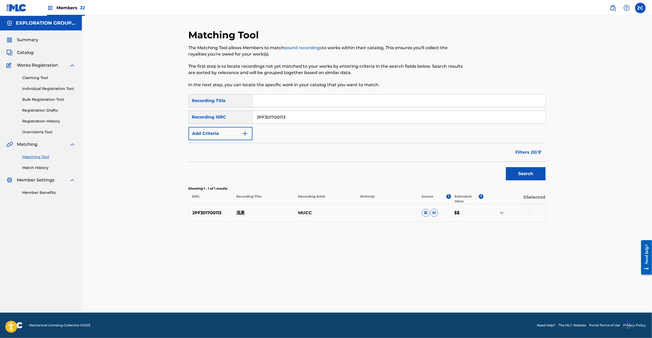
click at [530, 213] on div at bounding box center [530, 211] width 5 height 5
click at [327, 122] on input "JPF301700113" at bounding box center [399, 117] width 293 height 13
paste input "PO00706360"
click at [529, 177] on button "Search" at bounding box center [526, 173] width 40 height 13
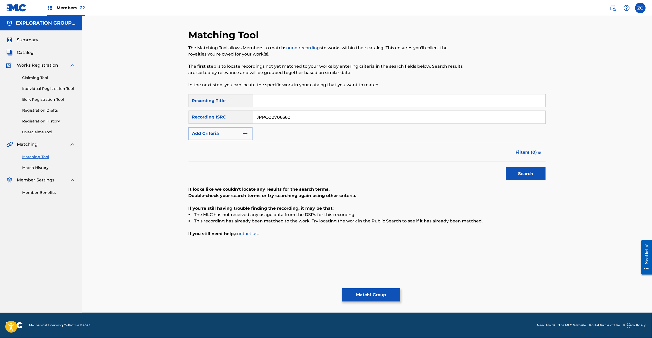
click at [311, 116] on input "JPPO00706360" at bounding box center [399, 117] width 293 height 13
paste input "60792"
click at [531, 173] on button "Search" at bounding box center [526, 173] width 40 height 13
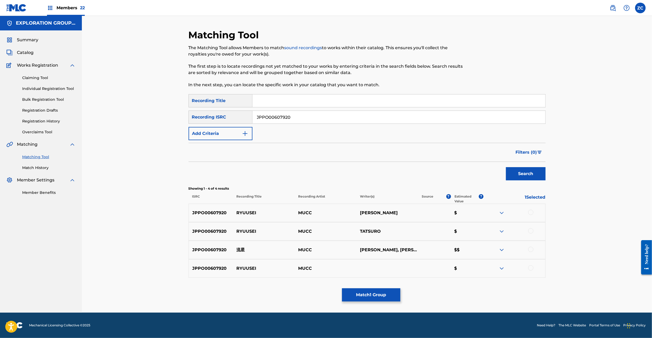
click at [530, 211] on div at bounding box center [530, 211] width 5 height 5
click at [530, 230] on div at bounding box center [530, 230] width 5 height 5
click at [529, 247] on div at bounding box center [530, 248] width 5 height 5
click at [531, 270] on div at bounding box center [515, 268] width 62 height 6
click at [531, 268] on div at bounding box center [530, 267] width 5 height 5
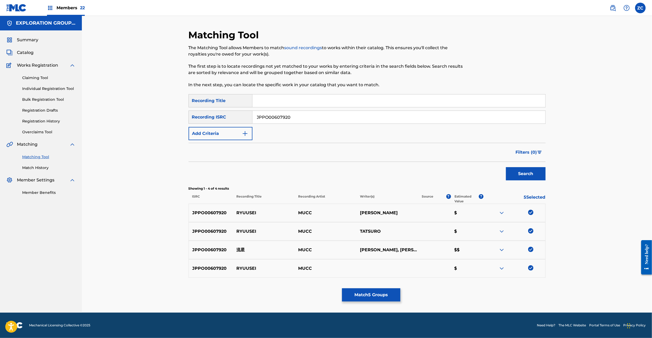
click at [323, 119] on input "JPPO00607920" at bounding box center [399, 117] width 293 height 13
paste input "N301201559"
type input "JPN301201559"
click at [527, 175] on button "Search" at bounding box center [526, 173] width 40 height 13
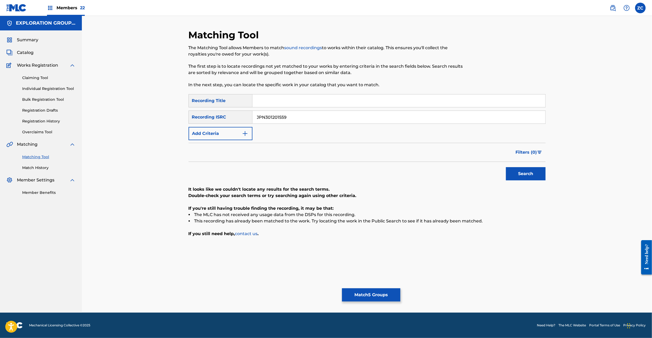
click at [381, 292] on button "Match 5 Groups" at bounding box center [371, 294] width 58 height 13
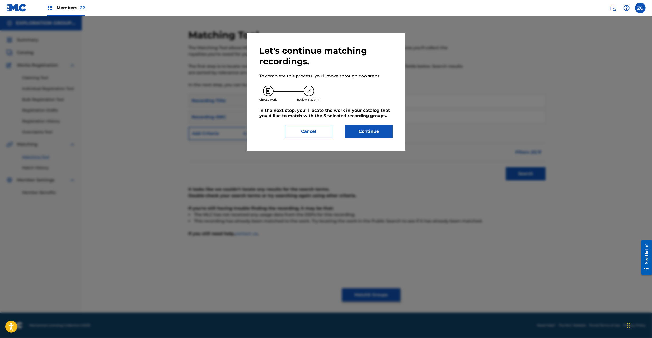
click at [372, 128] on button "Continue" at bounding box center [369, 131] width 48 height 13
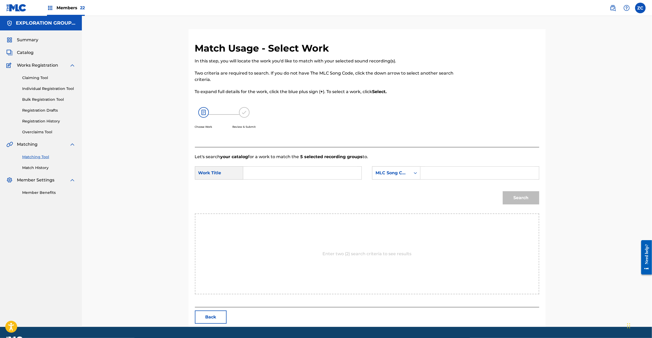
drag, startPoint x: 342, startPoint y: 168, endPoint x: 291, endPoint y: 171, distance: 51.3
click at [342, 168] on input "Search Form" at bounding box center [302, 172] width 109 height 13
paste input "Ryuusei R3857T"
click at [276, 173] on input "Ryuusei R3857T" at bounding box center [302, 172] width 109 height 13
click at [276, 173] on input "Ryuusei" at bounding box center [302, 172] width 109 height 13
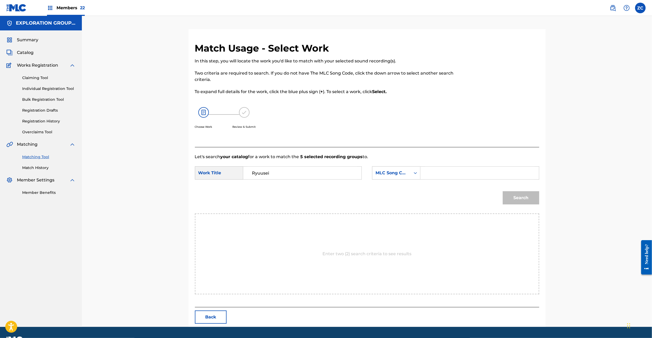
type input "Ryuusei"
click at [490, 170] on input "Search Form" at bounding box center [479, 172] width 109 height 13
paste input "R3857T"
type input "R3857T"
click at [525, 200] on button "Search" at bounding box center [521, 197] width 36 height 13
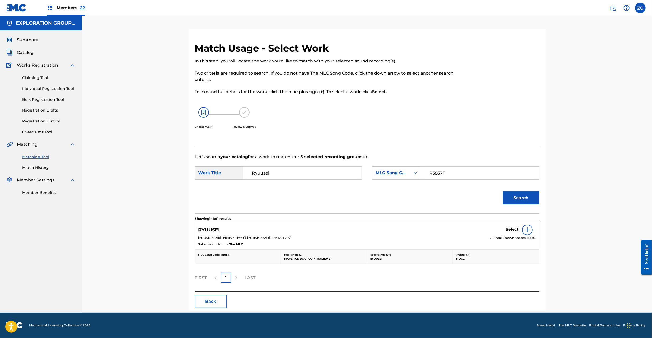
click at [518, 229] on h5 "Select" at bounding box center [512, 229] width 13 height 5
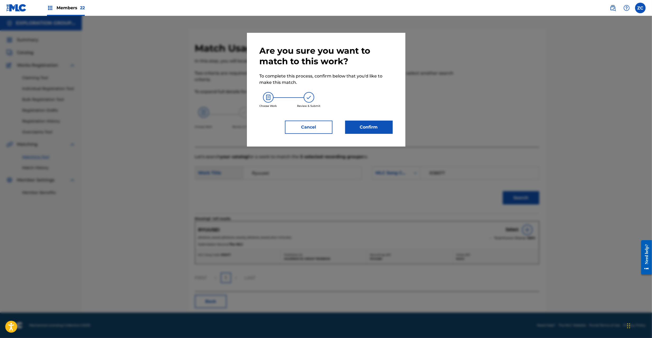
click at [385, 127] on button "Confirm" at bounding box center [369, 126] width 48 height 13
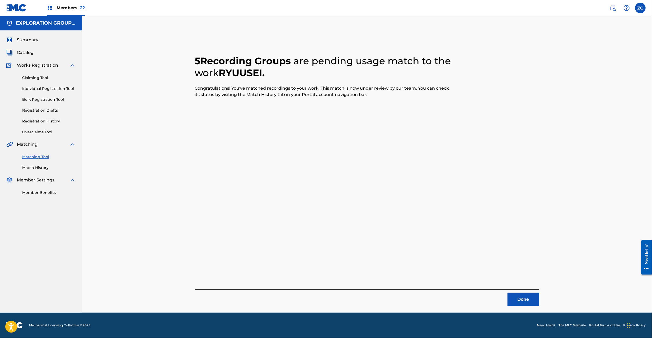
click at [532, 297] on button "Done" at bounding box center [524, 298] width 32 height 13
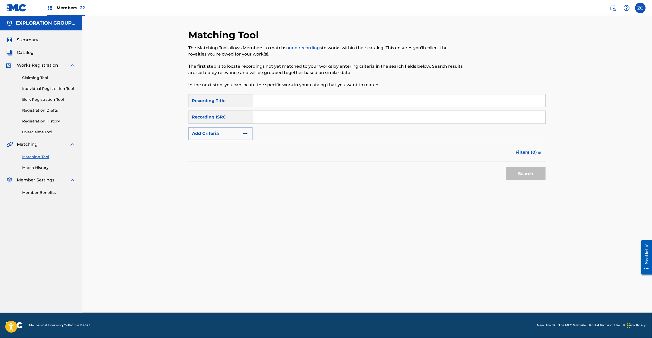
drag, startPoint x: 275, startPoint y: 104, endPoint x: 273, endPoint y: 107, distance: 4.2
click at [275, 104] on input "Search Form" at bounding box center [399, 100] width 293 height 13
paste input "Re:Make"
type input "Re:Make"
drag, startPoint x: 220, startPoint y: 139, endPoint x: 223, endPoint y: 135, distance: 4.9
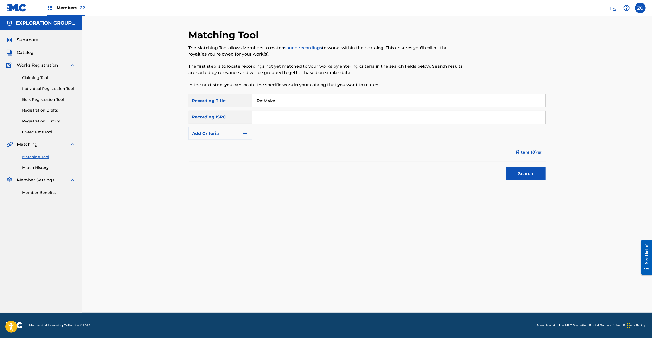
click at [222, 136] on button "Add Criteria" at bounding box center [221, 133] width 64 height 13
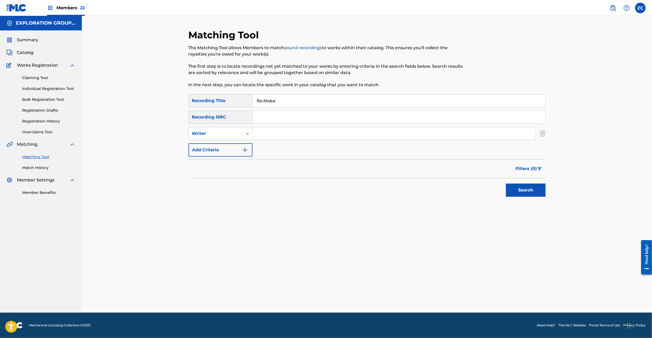
click at [218, 153] on button "Add Criteria" at bounding box center [221, 149] width 64 height 13
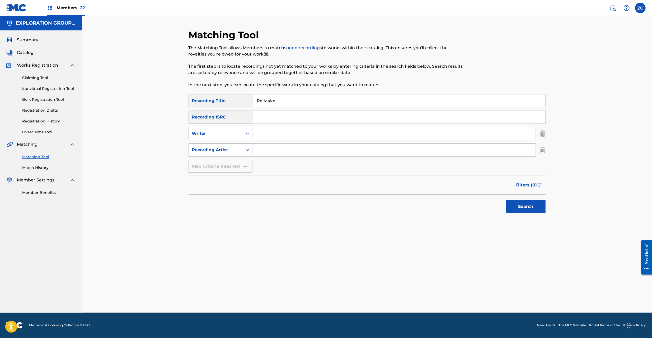
click at [283, 151] on input "Search Form" at bounding box center [394, 149] width 283 height 13
paste input "Unite."
type input "Unite."
click at [518, 204] on button "Search" at bounding box center [526, 206] width 40 height 13
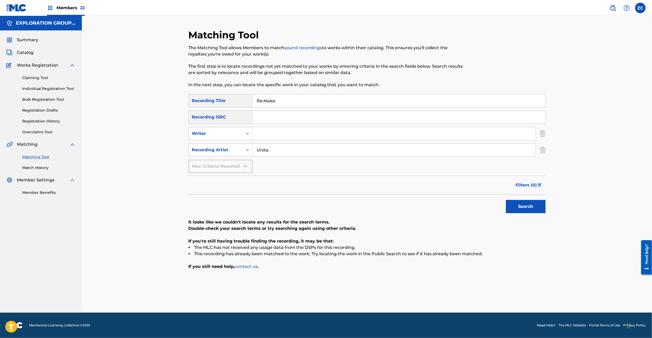
click at [542, 148] on img "Search Form" at bounding box center [543, 149] width 6 height 13
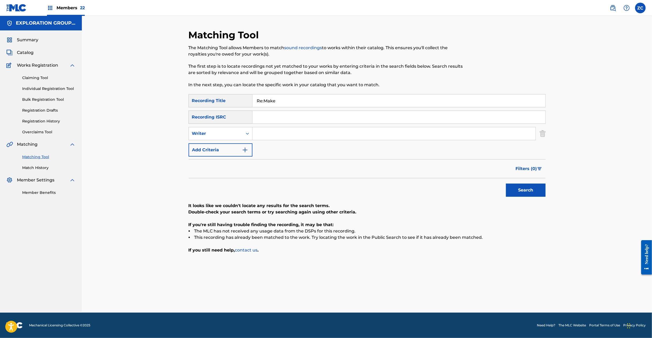
click at [543, 131] on img "Search Form" at bounding box center [543, 133] width 6 height 13
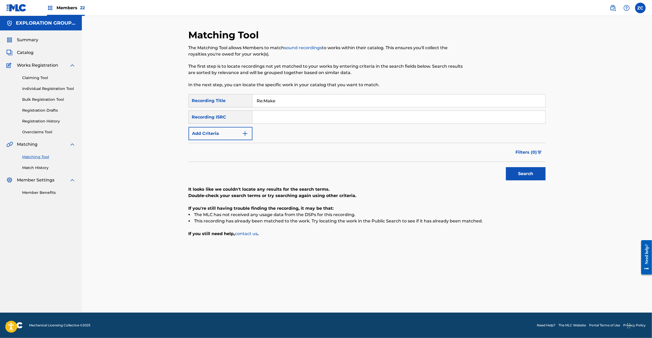
drag, startPoint x: 531, startPoint y: 117, endPoint x: 506, endPoint y: 111, distance: 25.8
click at [531, 117] on input "Search Form" at bounding box center [399, 117] width 293 height 13
paste input "JPF301300062"
type input "JPF301300062"
drag, startPoint x: 238, startPoint y: 104, endPoint x: 164, endPoint y: 105, distance: 74.0
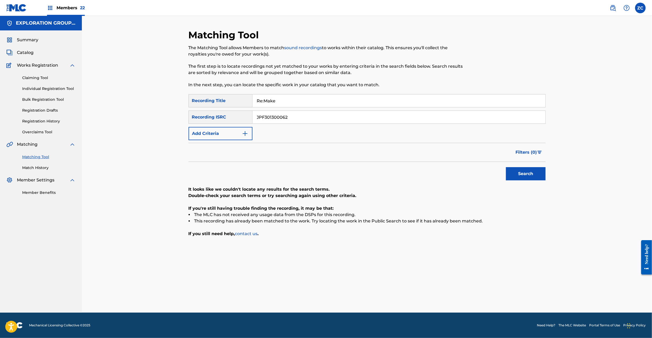
click at [161, 104] on div "Matching Tool The Matching Tool allows Members to match sound recordings to wor…" at bounding box center [367, 164] width 570 height 296
click at [525, 174] on button "Search" at bounding box center [526, 173] width 40 height 13
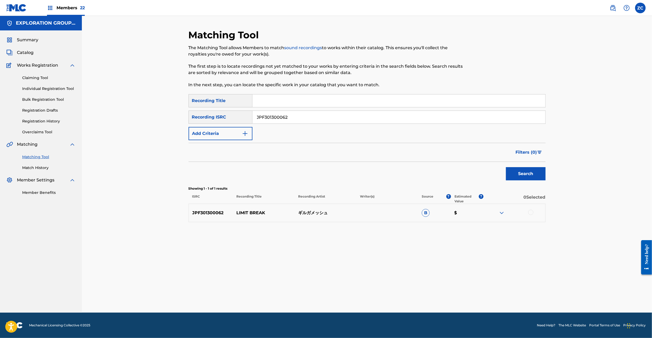
click at [532, 212] on div at bounding box center [530, 211] width 5 height 5
click at [366, 298] on button "Match 1 Group" at bounding box center [371, 294] width 58 height 13
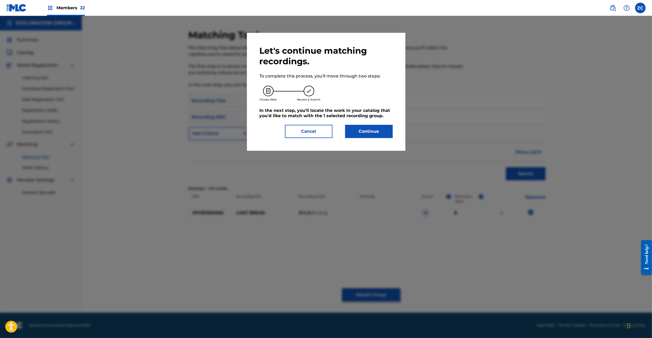
click at [380, 129] on button "Continue" at bounding box center [369, 131] width 48 height 13
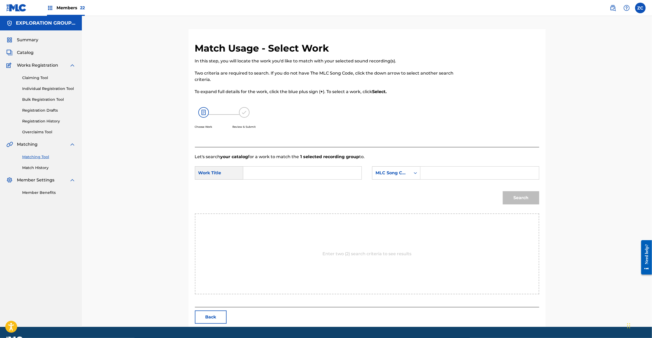
click at [326, 170] on input "Search Form" at bounding box center [302, 172] width 109 height 13
paste input "Limit Break L9901B"
click at [283, 174] on input "Limit Break L9901B" at bounding box center [302, 172] width 109 height 13
type input "Limit Break"
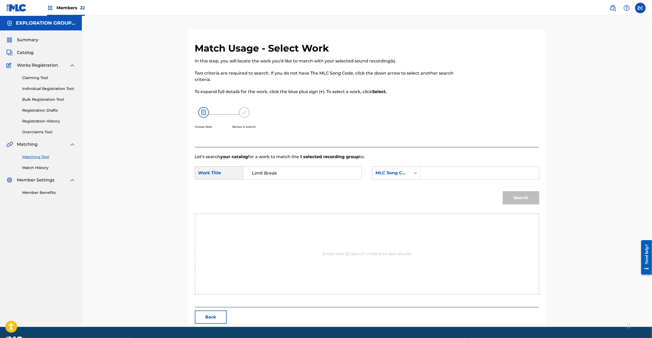
click at [446, 173] on input "Search Form" at bounding box center [479, 172] width 109 height 13
paste input "L9901B"
type input "L9901B"
click at [516, 197] on button "Search" at bounding box center [521, 197] width 36 height 13
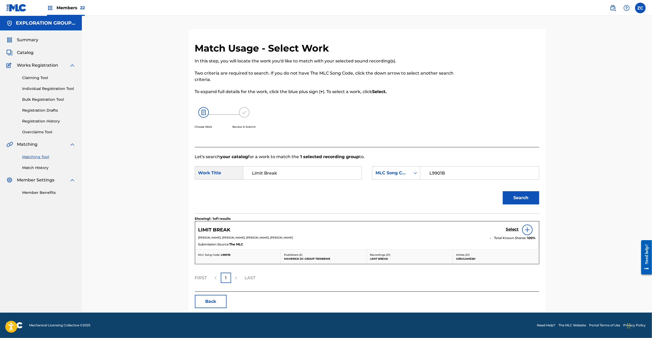
click at [513, 230] on h5 "Select" at bounding box center [512, 229] width 13 height 5
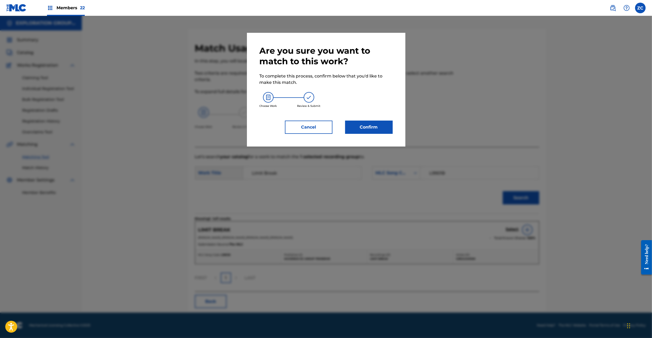
click at [375, 134] on div "Are you sure you want to match to this work? To complete this process, confirm …" at bounding box center [326, 90] width 158 height 114
click at [376, 134] on div "Are you sure you want to match to this work? To complete this process, confirm …" at bounding box center [326, 90] width 158 height 114
click at [385, 121] on button "Confirm" at bounding box center [369, 126] width 48 height 13
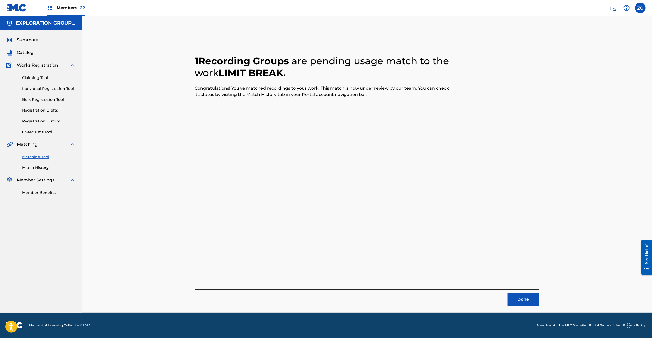
click at [528, 299] on button "Done" at bounding box center [524, 298] width 32 height 13
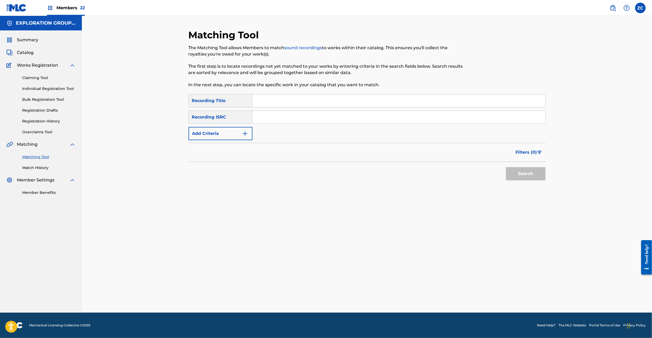
drag, startPoint x: 315, startPoint y: 119, endPoint x: 322, endPoint y: 123, distance: 8.4
click at [315, 119] on input "Search Form" at bounding box center [399, 117] width 293 height 13
paste input "JPF300601240"
type input "JPF300601240"
click at [527, 174] on button "Search" at bounding box center [526, 173] width 40 height 13
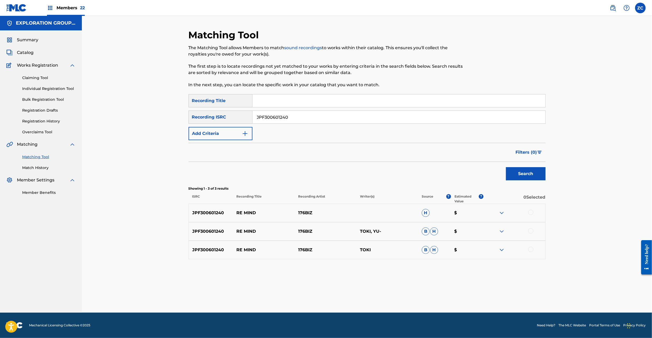
drag, startPoint x: 530, startPoint y: 211, endPoint x: 532, endPoint y: 227, distance: 17.0
click at [530, 211] on div at bounding box center [530, 211] width 5 height 5
drag, startPoint x: 532, startPoint y: 229, endPoint x: 532, endPoint y: 248, distance: 19.5
click at [532, 229] on div at bounding box center [530, 230] width 5 height 5
click at [532, 248] on div at bounding box center [530, 248] width 5 height 5
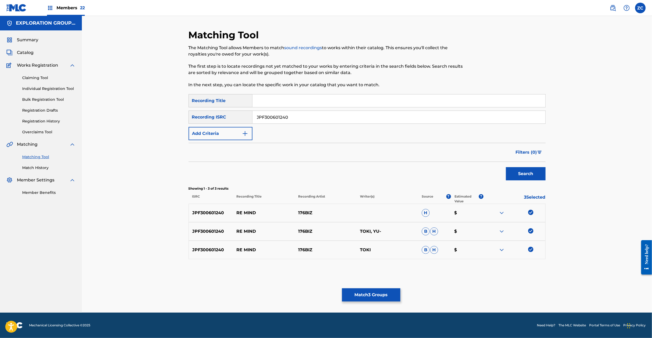
click at [381, 290] on button "Match 3 Groups" at bounding box center [371, 294] width 58 height 13
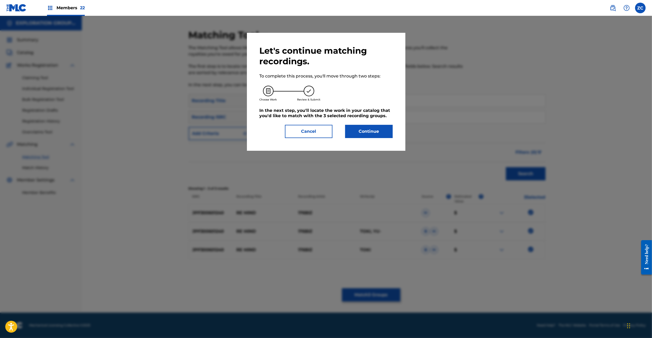
click at [378, 130] on button "Continue" at bounding box center [369, 131] width 48 height 13
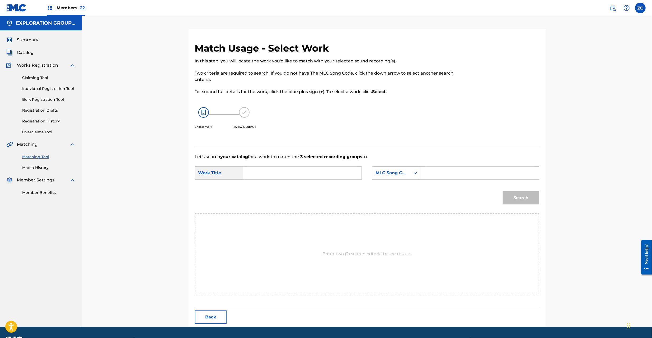
click at [324, 176] on input "Search Form" at bounding box center [302, 172] width 109 height 13
paste input "Re Mind RO0MFM"
click at [289, 172] on input "Re Mind RO0MFM" at bounding box center [302, 172] width 109 height 13
type input "Re Mind"
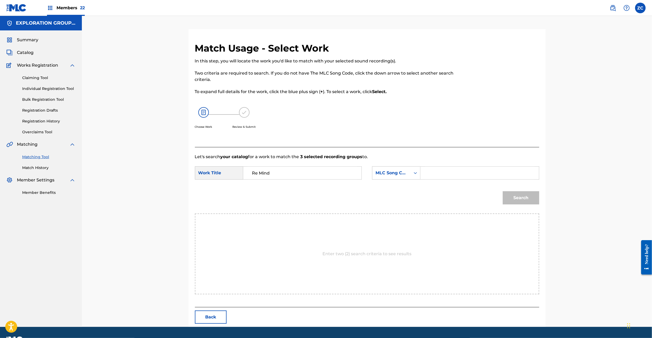
click at [439, 172] on input "Search Form" at bounding box center [479, 172] width 109 height 13
paste
type input "RO0MFM"
click at [517, 195] on button "Search" at bounding box center [521, 197] width 36 height 13
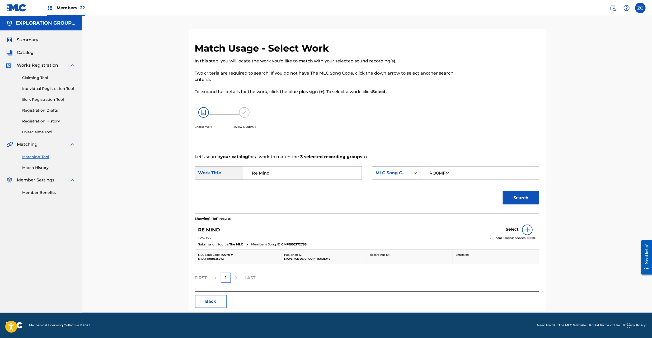
click at [512, 228] on h5 "Select" at bounding box center [512, 229] width 13 height 5
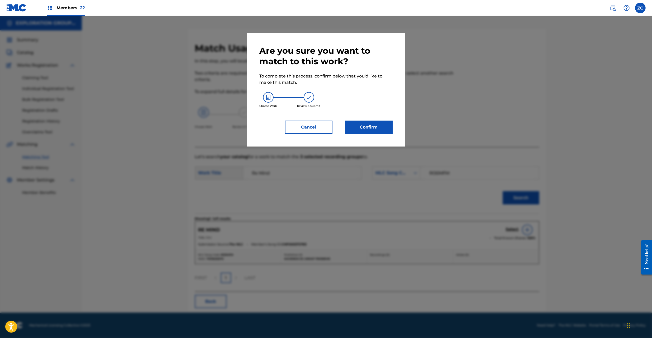
click at [378, 122] on button "Confirm" at bounding box center [369, 126] width 48 height 13
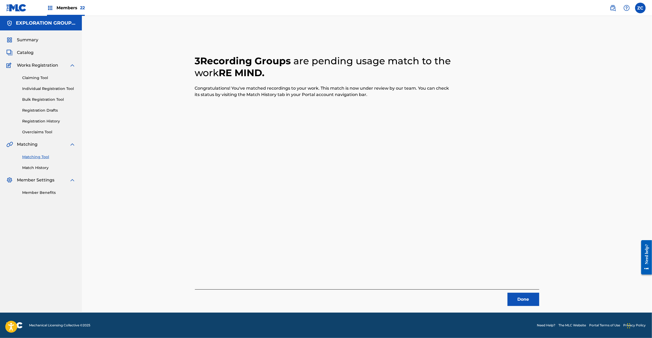
click at [527, 295] on button "Done" at bounding box center [524, 298] width 32 height 13
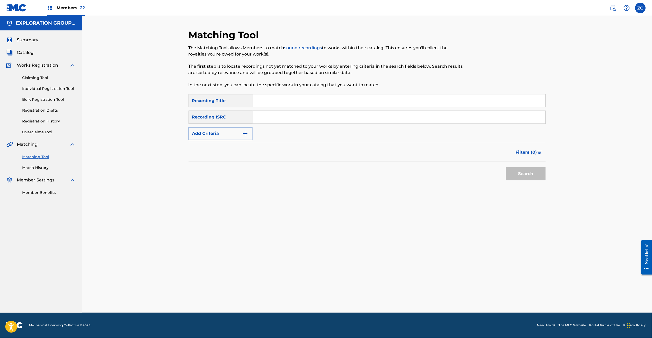
drag, startPoint x: 371, startPoint y: 122, endPoint x: 375, endPoint y: 123, distance: 4.6
click at [371, 122] on input "Search Form" at bounding box center [399, 117] width 293 height 13
type input "JPF300900040"
click at [521, 171] on button "Search" at bounding box center [526, 173] width 40 height 13
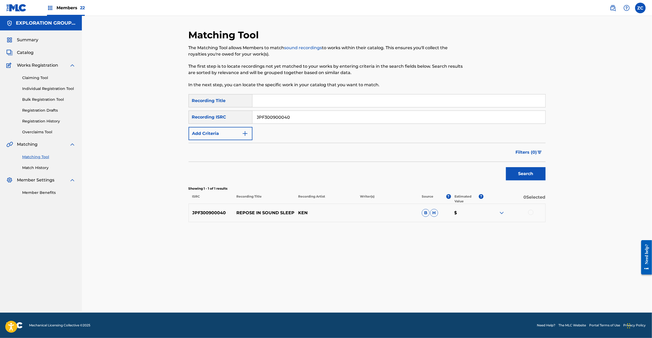
click at [529, 210] on div at bounding box center [530, 211] width 5 height 5
drag, startPoint x: 372, startPoint y: 295, endPoint x: 373, endPoint y: 292, distance: 3.3
click at [373, 292] on button "Match 1 Group" at bounding box center [371, 294] width 58 height 13
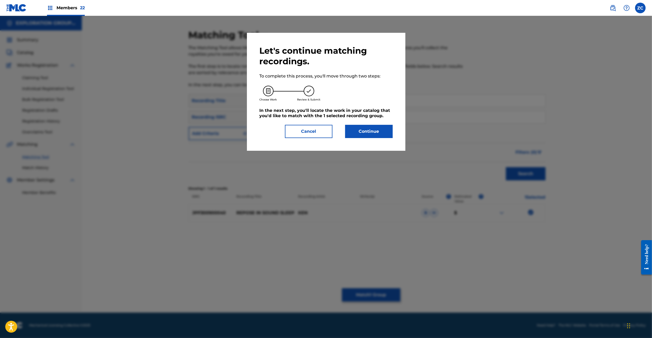
click at [381, 132] on button "Continue" at bounding box center [369, 131] width 48 height 13
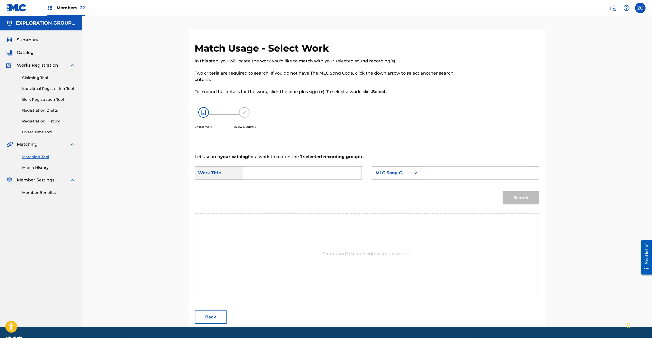
click at [313, 175] on input "Search Form" at bounding box center [302, 172] width 109 height 13
click at [317, 171] on input "Repose In Sound Sleep RB27U0" at bounding box center [302, 172] width 109 height 13
type input "Repose In Sound Sleep"
click at [461, 171] on input "Search Form" at bounding box center [479, 172] width 109 height 13
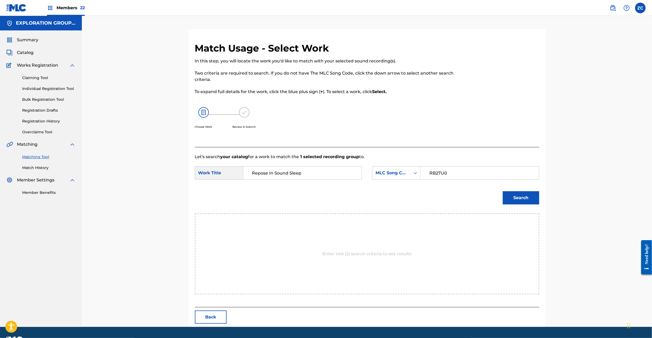
type input "RB27U0"
click at [523, 200] on button "Search" at bounding box center [521, 197] width 36 height 13
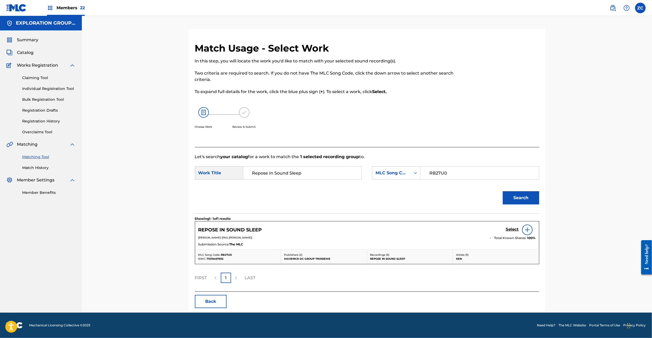
click at [512, 231] on h5 "Select" at bounding box center [512, 229] width 13 height 5
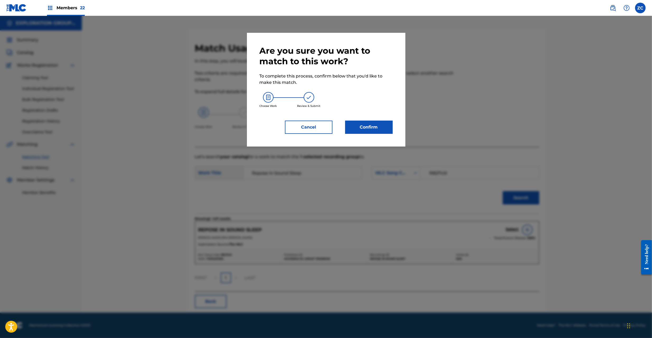
click at [372, 125] on button "Confirm" at bounding box center [369, 126] width 48 height 13
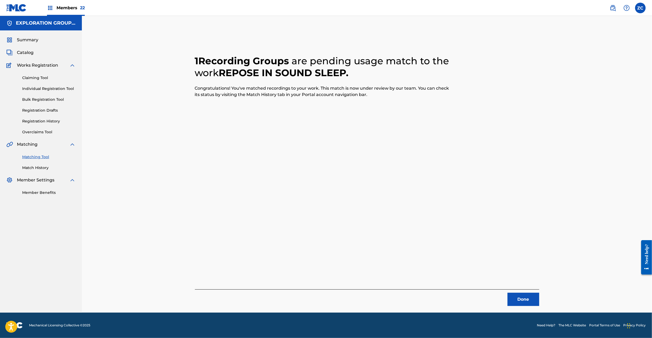
click at [524, 301] on button "Done" at bounding box center [524, 298] width 32 height 13
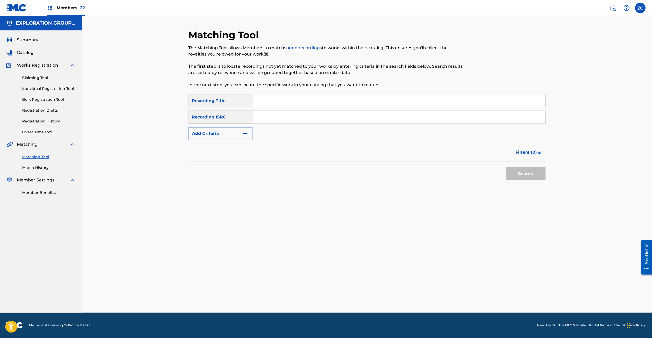
drag, startPoint x: 377, startPoint y: 113, endPoint x: 383, endPoint y: 116, distance: 6.6
click at [377, 113] on input "Search Form" at bounding box center [399, 117] width 293 height 13
click at [526, 172] on button "Search" at bounding box center [526, 173] width 40 height 13
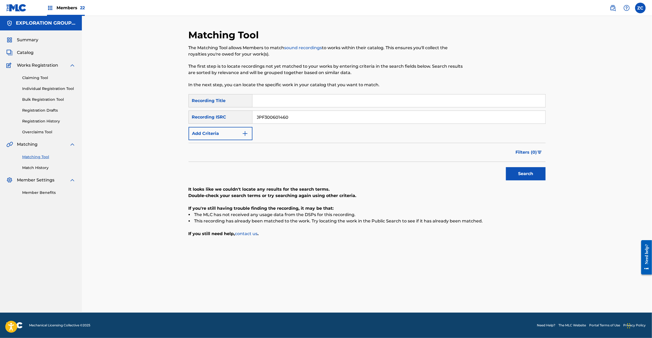
click at [345, 116] on input "JPF300601460" at bounding box center [399, 117] width 293 height 13
type input "JPF301100075"
click at [516, 173] on button "Search" at bounding box center [526, 173] width 40 height 13
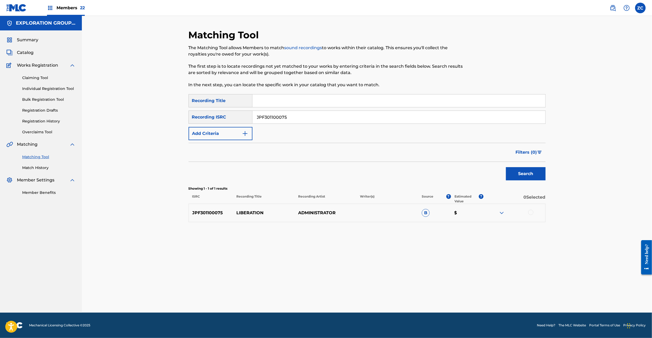
click at [531, 211] on div at bounding box center [530, 211] width 5 height 5
click at [380, 297] on button "Match 1 Group" at bounding box center [371, 294] width 58 height 13
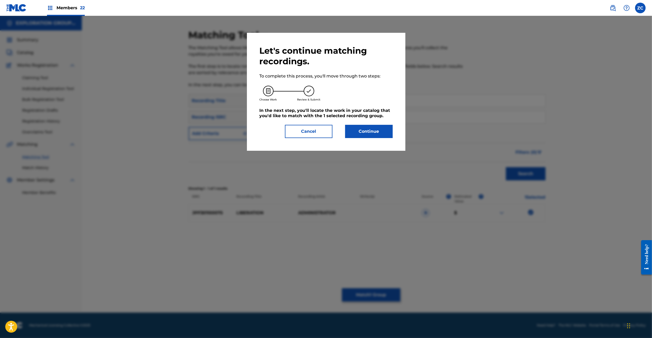
click at [369, 130] on button "Continue" at bounding box center [369, 131] width 48 height 13
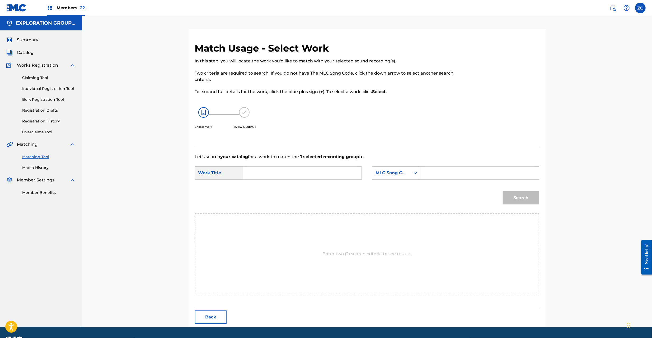
click at [305, 179] on input "Search Form" at bounding box center [302, 172] width 109 height 13
click at [292, 172] on input "Liberation LT5SG9" at bounding box center [302, 172] width 109 height 13
type input "Liberation"
drag, startPoint x: 444, startPoint y: 172, endPoint x: 450, endPoint y: 174, distance: 6.4
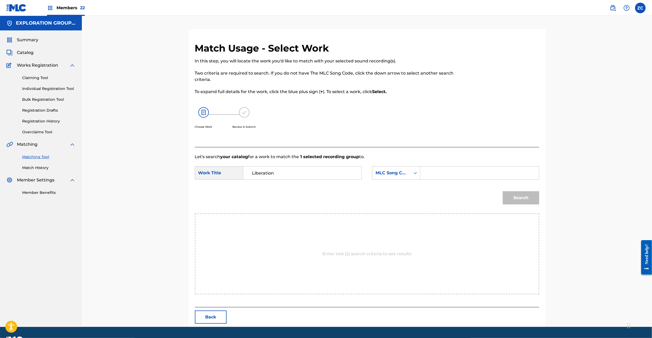
click at [444, 172] on input "Search Form" at bounding box center [479, 172] width 109 height 13
type input "LT5SG9"
click at [520, 195] on button "Search" at bounding box center [521, 197] width 36 height 13
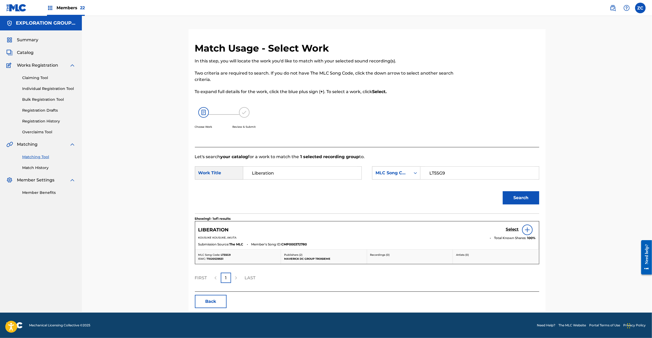
click at [509, 229] on h5 "Select" at bounding box center [512, 229] width 13 height 5
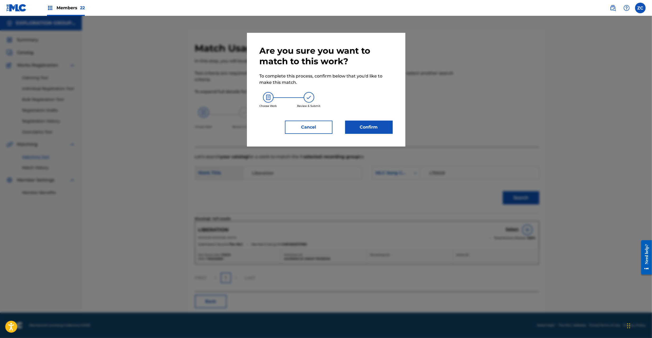
click at [391, 133] on button "Confirm" at bounding box center [369, 126] width 48 height 13
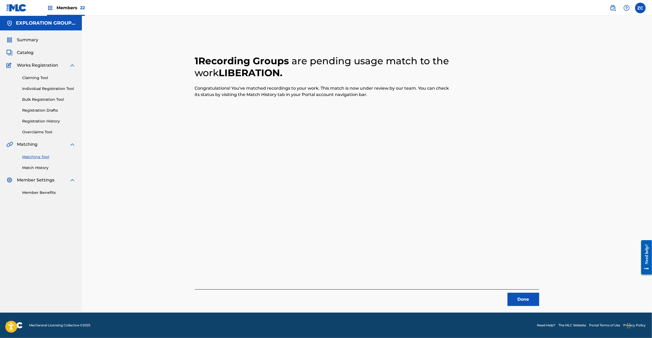
click at [526, 298] on button "Done" at bounding box center [524, 298] width 32 height 13
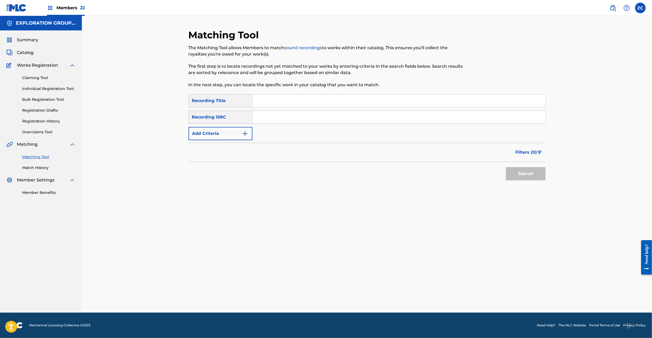
click at [367, 117] on input "Search Form" at bounding box center [399, 117] width 293 height 13
type input "JPF301000133"
click at [521, 168] on button "Search" at bounding box center [526, 173] width 40 height 13
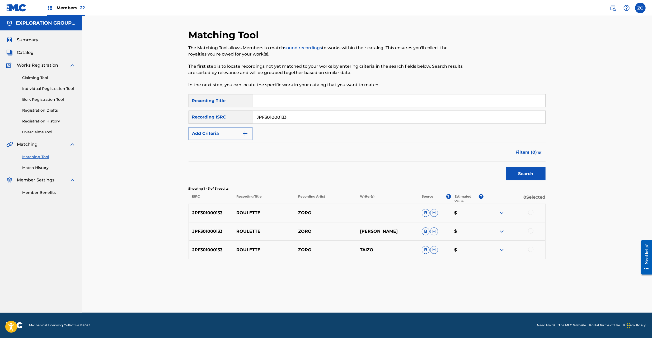
click at [531, 211] on div at bounding box center [530, 211] width 5 height 5
click at [530, 229] on div at bounding box center [530, 230] width 5 height 5
click at [530, 251] on div at bounding box center [530, 248] width 5 height 5
click at [377, 296] on button "Match 3 Groups" at bounding box center [371, 294] width 58 height 13
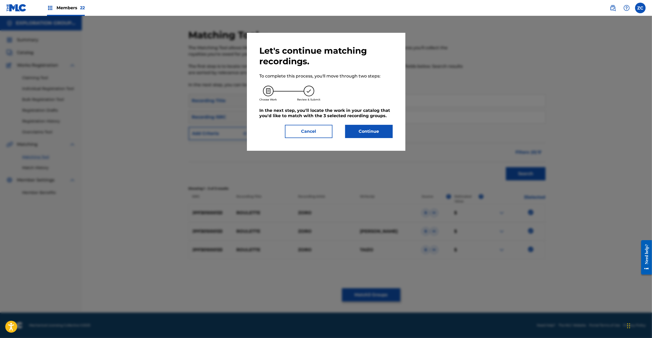
click at [368, 129] on button "Continue" at bounding box center [369, 131] width 48 height 13
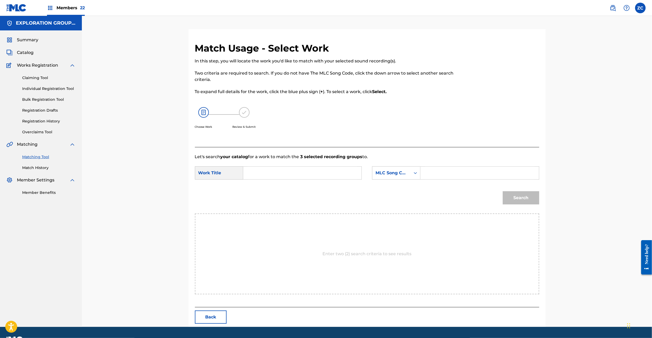
click at [336, 174] on input "Search Form" at bounding box center [302, 172] width 109 height 13
click at [295, 172] on input "Roulette RO0L88" at bounding box center [302, 172] width 109 height 13
type input "Roulette"
drag, startPoint x: 446, startPoint y: 171, endPoint x: 476, endPoint y: 179, distance: 31.3
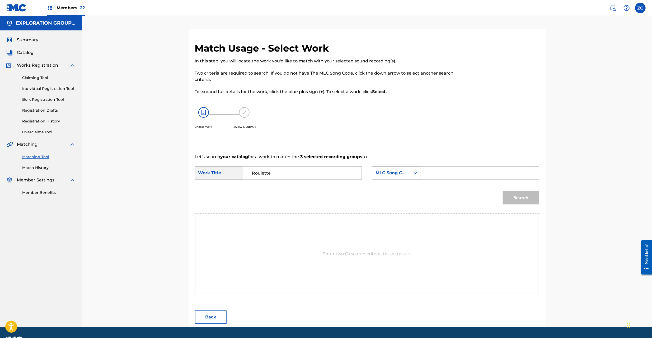
click at [446, 171] on input "Search Form" at bounding box center [479, 172] width 109 height 13
type input "RO0L88"
click at [528, 194] on button "Search" at bounding box center [521, 197] width 36 height 13
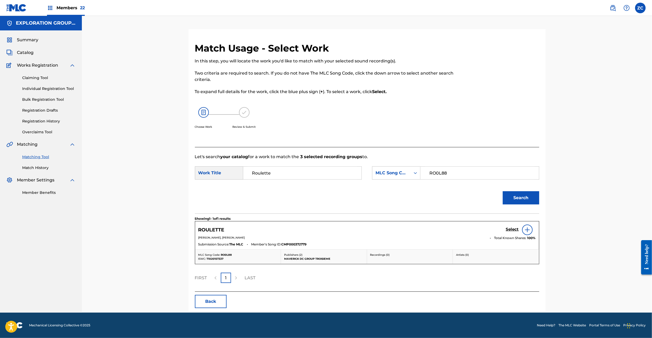
click at [510, 228] on h5 "Select" at bounding box center [512, 229] width 13 height 5
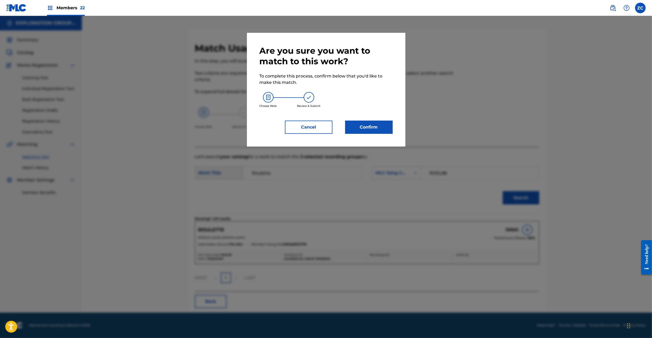
click at [378, 129] on button "Confirm" at bounding box center [369, 126] width 48 height 13
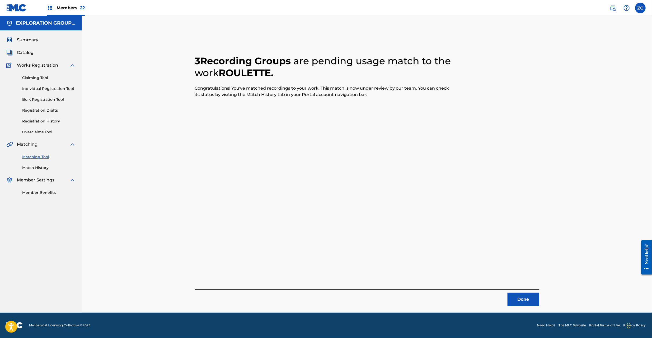
click at [518, 300] on button "Done" at bounding box center [524, 298] width 32 height 13
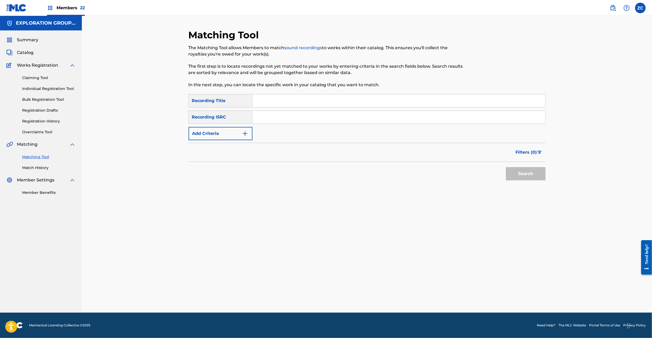
drag, startPoint x: 372, startPoint y: 117, endPoint x: 382, endPoint y: 122, distance: 10.6
click at [372, 117] on input "Search Form" at bounding box center [399, 117] width 293 height 13
click at [521, 173] on button "Search" at bounding box center [526, 173] width 40 height 13
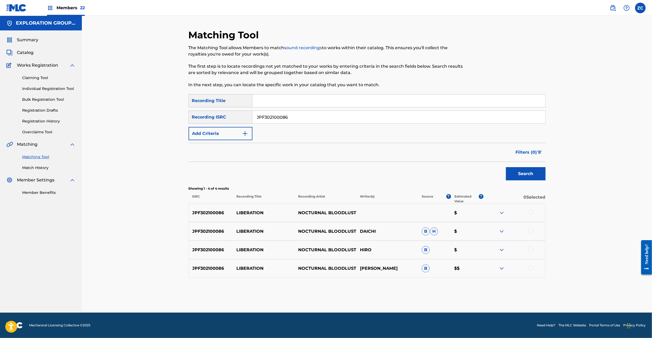
click at [529, 213] on div at bounding box center [530, 211] width 5 height 5
click at [530, 232] on div at bounding box center [530, 230] width 5 height 5
click at [531, 249] on div at bounding box center [530, 248] width 5 height 5
click at [532, 269] on div at bounding box center [530, 267] width 5 height 5
drag, startPoint x: 385, startPoint y: 119, endPoint x: 401, endPoint y: 127, distance: 18.0
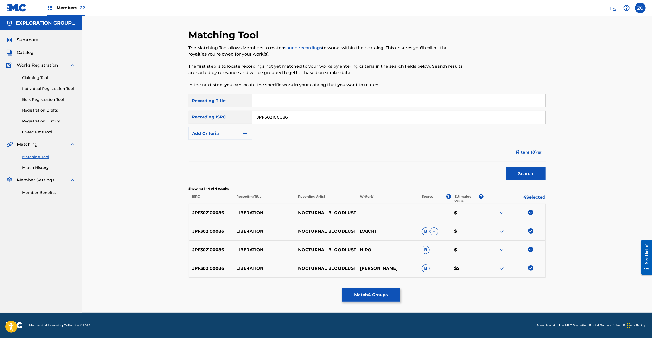
click at [385, 119] on input "JPF302100086" at bounding box center [399, 117] width 293 height 13
type input "TCJPB1420041"
click at [528, 176] on button "Search" at bounding box center [526, 173] width 40 height 13
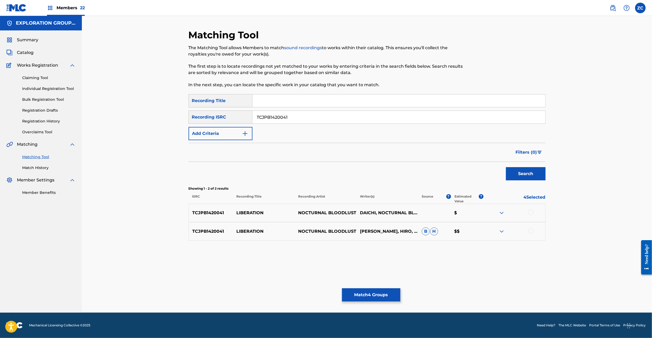
click at [531, 212] on div at bounding box center [530, 211] width 5 height 5
click at [531, 228] on div at bounding box center [530, 230] width 5 height 5
click at [375, 295] on button "Match 6 Groups" at bounding box center [371, 294] width 58 height 13
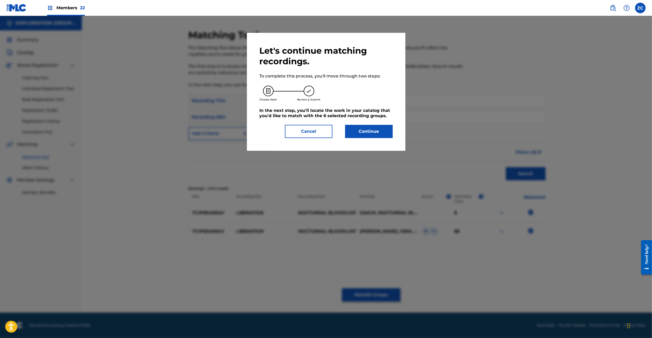
click at [380, 134] on button "Continue" at bounding box center [369, 131] width 48 height 13
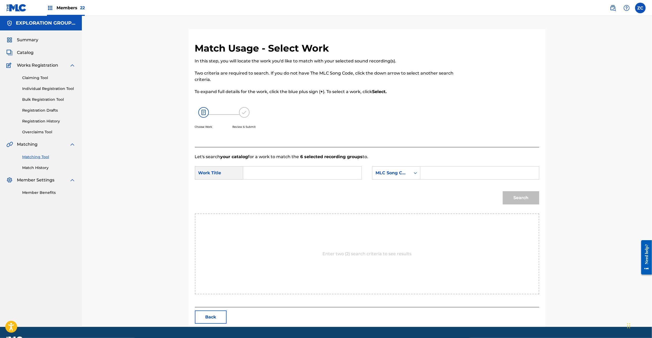
click at [325, 178] on input "Search Form" at bounding box center [302, 172] width 109 height 13
click at [284, 175] on input "Liberation LT5DIP" at bounding box center [302, 172] width 109 height 13
type input "Liberation"
click at [481, 176] on input "Search Form" at bounding box center [479, 172] width 109 height 13
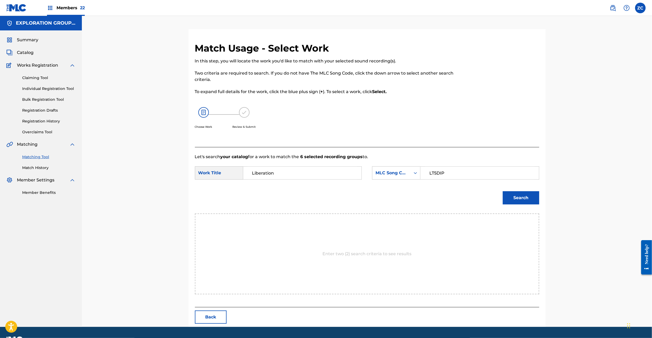
type input "LT5DIP"
click at [522, 194] on button "Search" at bounding box center [521, 197] width 36 height 13
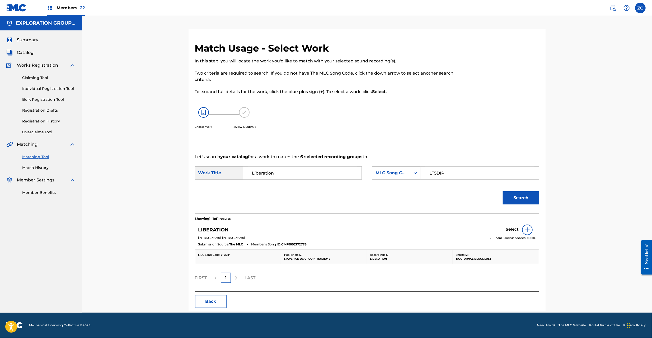
click at [512, 228] on h5 "Select" at bounding box center [512, 229] width 13 height 5
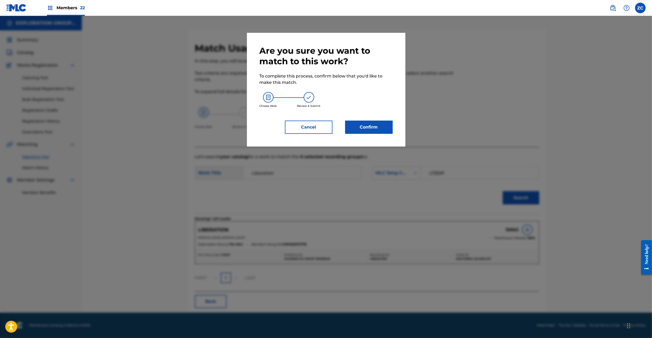
click at [375, 128] on button "Confirm" at bounding box center [369, 126] width 48 height 13
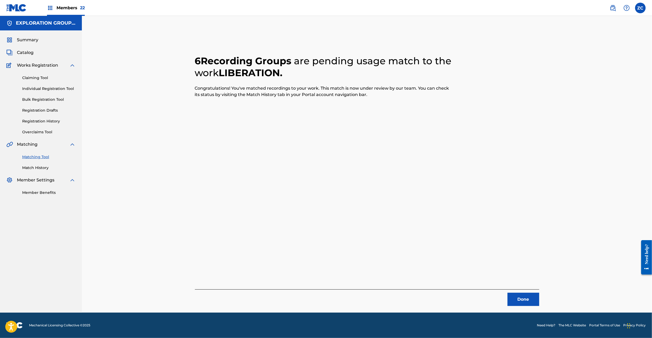
click at [524, 297] on button "Done" at bounding box center [524, 298] width 32 height 13
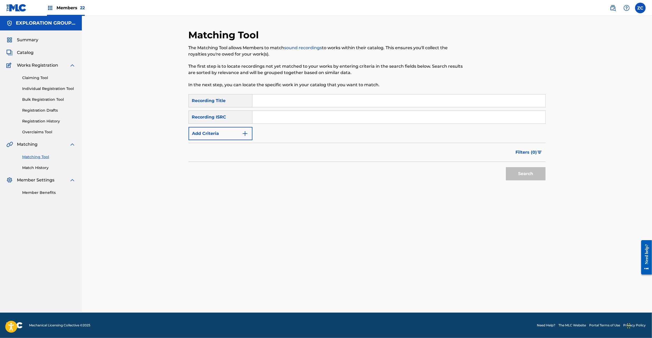
click at [381, 117] on input "Search Form" at bounding box center [399, 117] width 293 height 13
type input "JPF300100630"
click at [525, 170] on button "Search" at bounding box center [526, 173] width 40 height 13
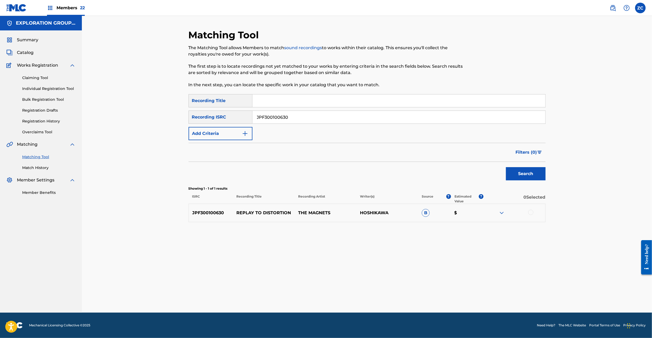
click at [531, 212] on div at bounding box center [530, 211] width 5 height 5
drag, startPoint x: 367, startPoint y: 289, endPoint x: 381, endPoint y: 155, distance: 135.4
click at [367, 288] on div "Matching Tool The Matching Tool allows Members to match sound recordings to wor…" at bounding box center [367, 170] width 357 height 283
click at [382, 293] on button "Match 1 Group" at bounding box center [371, 294] width 58 height 13
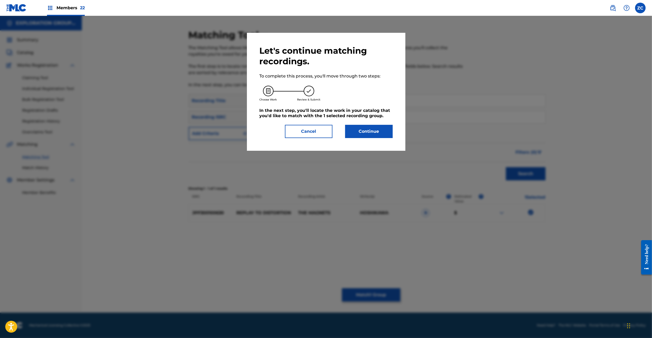
click at [380, 137] on button "Continue" at bounding box center [369, 131] width 48 height 13
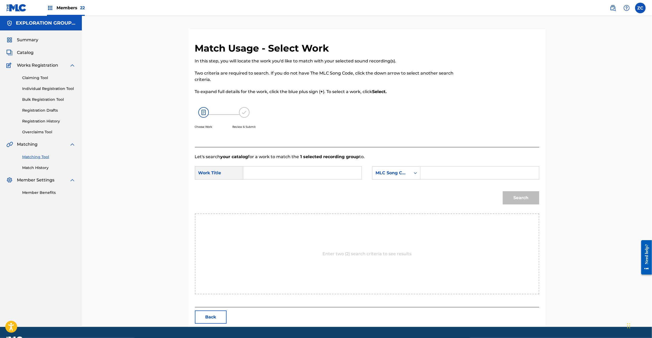
click at [297, 170] on input "Search Form" at bounding box center [302, 172] width 109 height 13
click at [314, 176] on input "Replay To Distortion RO0E1Y" at bounding box center [302, 172] width 109 height 13
click at [301, 170] on input "Replay To Distortion RO0E1Y" at bounding box center [302, 172] width 109 height 13
click at [302, 170] on input "Replay To Distortion RO0E1Y" at bounding box center [302, 172] width 109 height 13
type input "Replay To Distortion"
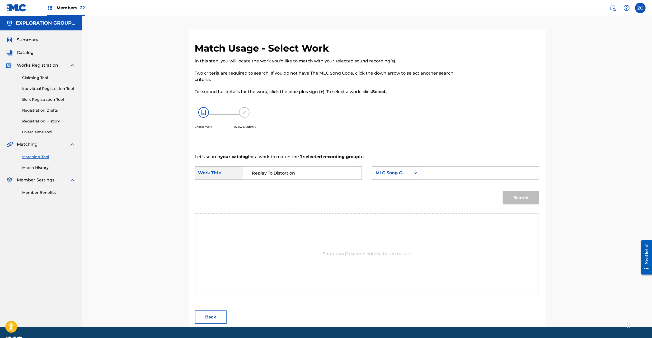
drag, startPoint x: 464, startPoint y: 174, endPoint x: 471, endPoint y: 175, distance: 7.4
click at [464, 174] on input "Search Form" at bounding box center [479, 172] width 109 height 13
type input "RO0E1Y"
click at [527, 197] on button "Search" at bounding box center [521, 197] width 36 height 13
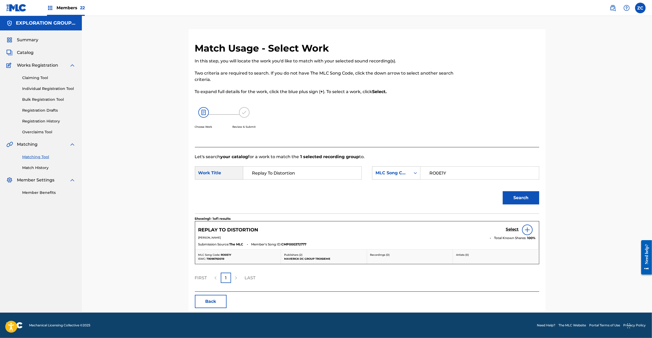
click at [509, 231] on h5 "Select" at bounding box center [512, 229] width 13 height 5
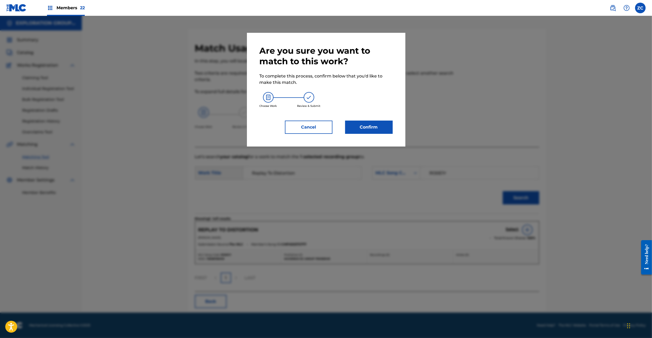
click at [353, 122] on button "Confirm" at bounding box center [369, 126] width 48 height 13
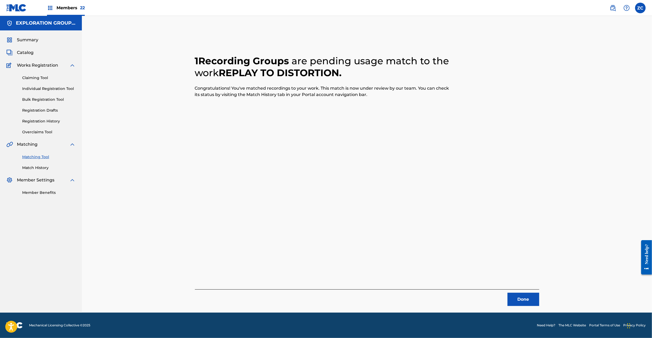
click at [522, 307] on div "1 Recording Groups are pending usage match to the work REPLAY TO DISTORTION . C…" at bounding box center [367, 170] width 370 height 283
click at [522, 299] on button "Done" at bounding box center [524, 298] width 32 height 13
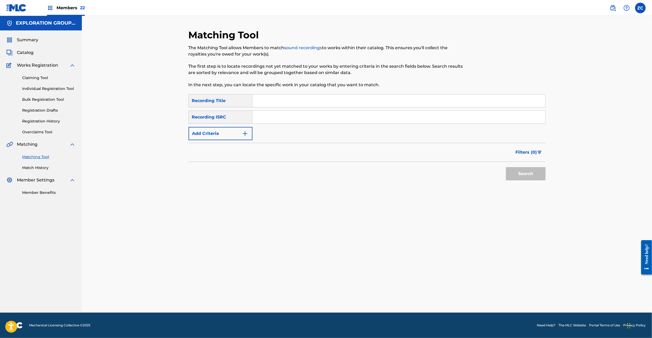
click at [342, 117] on input "Search Form" at bounding box center [399, 117] width 293 height 13
click at [525, 171] on button "Search" at bounding box center [526, 173] width 40 height 13
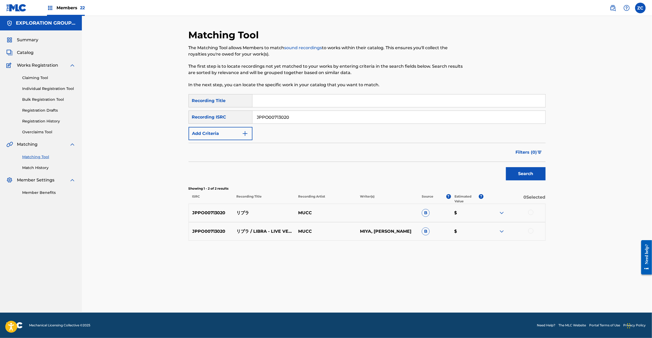
click at [530, 213] on div at bounding box center [530, 211] width 5 height 5
click at [532, 230] on div at bounding box center [530, 230] width 5 height 5
click at [324, 114] on input "JPPO00713020" at bounding box center [399, 117] width 293 height 13
click at [533, 172] on button "Search" at bounding box center [526, 173] width 40 height 13
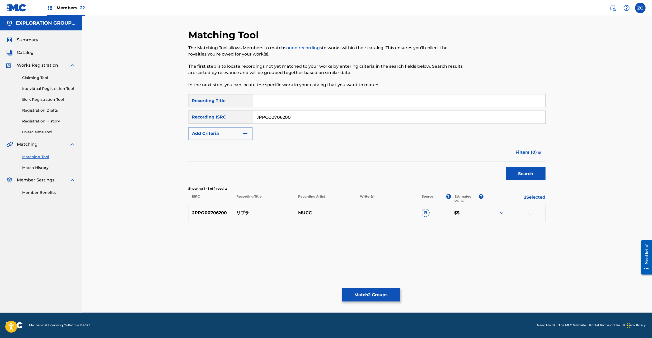
click at [531, 213] on div at bounding box center [530, 211] width 5 height 5
drag, startPoint x: 308, startPoint y: 117, endPoint x: 320, endPoint y: 121, distance: 12.6
click at [308, 116] on input "JPPO00706200" at bounding box center [399, 117] width 293 height 13
click at [517, 171] on button "Search" at bounding box center [526, 173] width 40 height 13
click at [532, 212] on div at bounding box center [530, 211] width 5 height 5
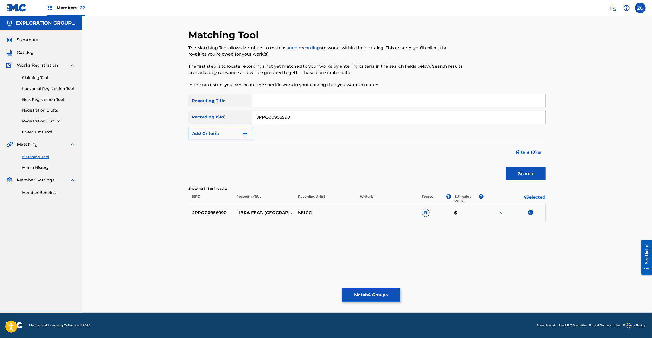
click at [361, 116] on input "JPPO00956990" at bounding box center [399, 117] width 293 height 13
click at [525, 171] on button "Search" at bounding box center [526, 173] width 40 height 13
drag, startPoint x: 530, startPoint y: 212, endPoint x: 529, endPoint y: 223, distance: 11.9
click at [530, 211] on div at bounding box center [530, 211] width 5 height 5
click at [531, 229] on div at bounding box center [530, 230] width 5 height 5
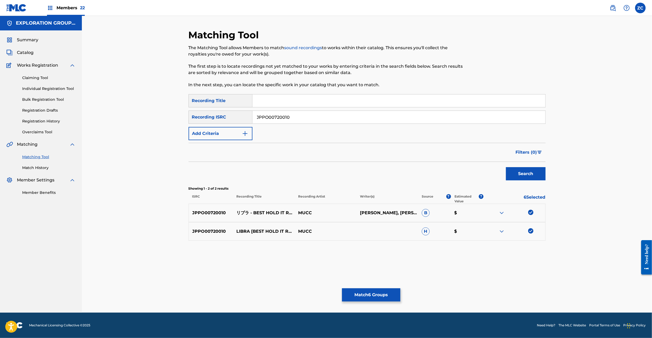
click at [361, 114] on input "JPPO00720010" at bounding box center [399, 117] width 293 height 13
click at [525, 171] on button "Search" at bounding box center [526, 173] width 40 height 13
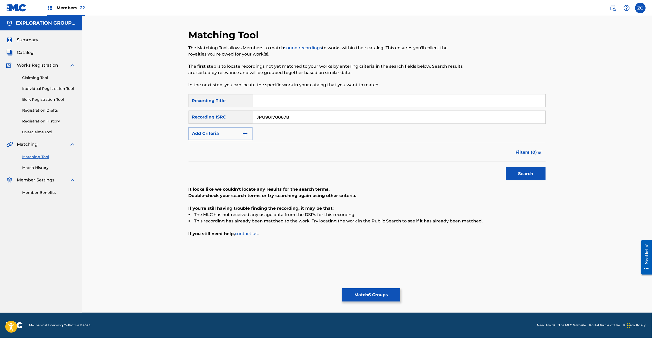
click at [374, 118] on input "JPU901700678" at bounding box center [399, 117] width 293 height 13
type input "JPPO00810050"
click at [531, 173] on button "Search" at bounding box center [526, 173] width 40 height 13
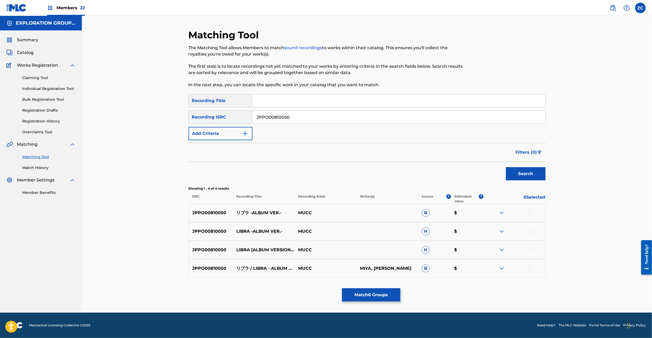
click at [532, 212] on div at bounding box center [530, 211] width 5 height 5
click at [531, 230] on div at bounding box center [530, 230] width 5 height 5
click at [531, 248] on div at bounding box center [530, 248] width 5 height 5
click at [531, 268] on div at bounding box center [530, 267] width 5 height 5
click at [391, 294] on button "Match 10 Groups" at bounding box center [371, 294] width 58 height 13
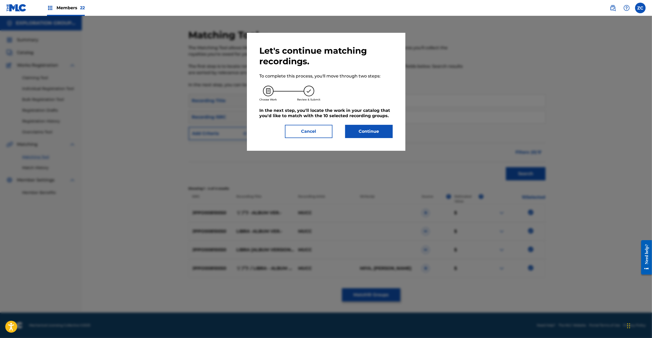
click at [362, 128] on button "Continue" at bounding box center [369, 131] width 48 height 13
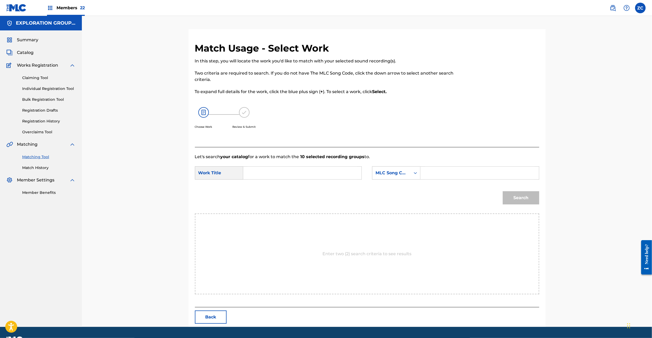
click at [307, 173] on input "Search Form" at bounding box center [302, 172] width 109 height 13
click at [279, 173] on input "Ribura RO0E3L" at bounding box center [302, 172] width 109 height 13
type input "Ribura"
click at [456, 173] on input "Search Form" at bounding box center [479, 172] width 109 height 13
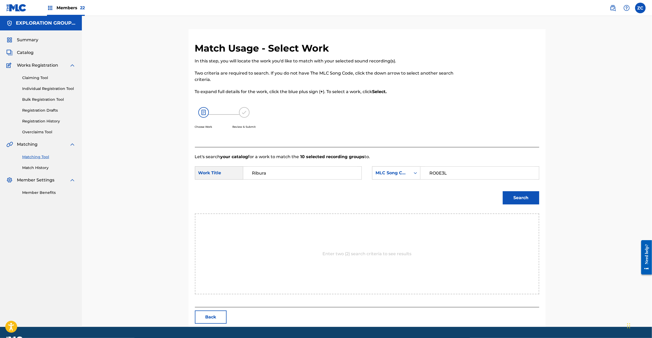
type input "RO0E3L"
click at [516, 203] on button "Search" at bounding box center [521, 197] width 36 height 13
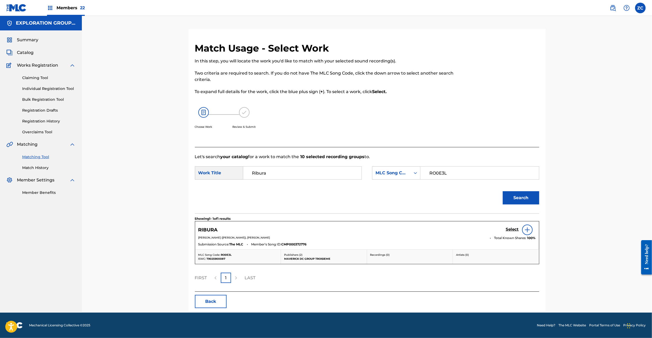
click at [511, 232] on link "Select" at bounding box center [512, 230] width 13 height 6
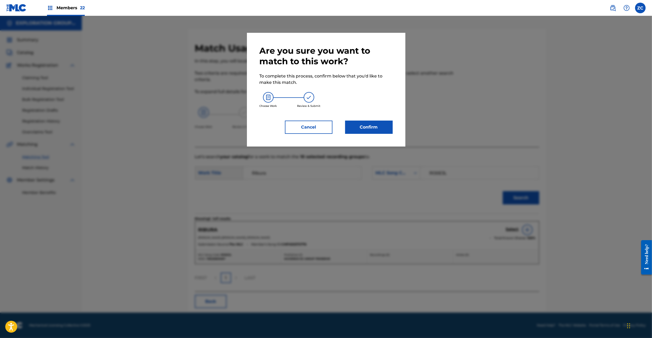
click at [370, 125] on button "Confirm" at bounding box center [369, 126] width 48 height 13
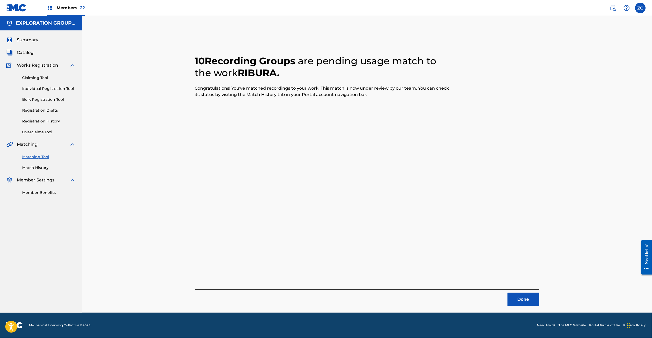
click at [526, 297] on button "Done" at bounding box center [524, 298] width 32 height 13
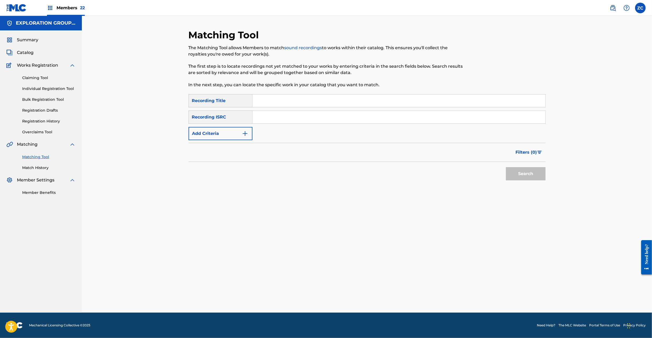
drag, startPoint x: 290, startPoint y: 114, endPoint x: 410, endPoint y: 150, distance: 125.7
click at [290, 114] on input "Search Form" at bounding box center [399, 117] width 293 height 13
type input "JPF300400420"
click at [536, 176] on button "Search" at bounding box center [526, 173] width 40 height 13
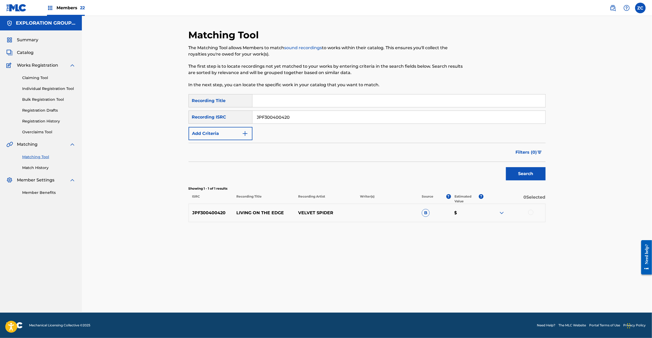
click at [532, 213] on div at bounding box center [530, 211] width 5 height 5
click at [377, 299] on button "Match 1 Group" at bounding box center [371, 294] width 58 height 13
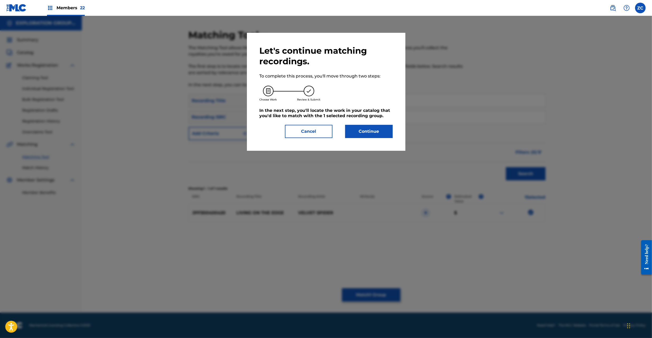
click at [382, 135] on button "Continue" at bounding box center [369, 131] width 48 height 13
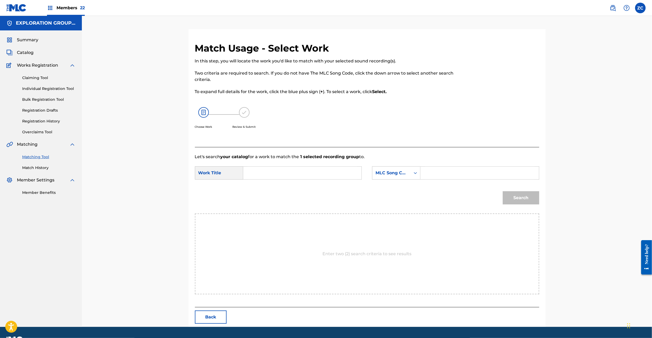
click at [321, 170] on input "Search Form" at bounding box center [302, 172] width 109 height 13
click at [301, 174] on input "Living On The Edge LE53SE" at bounding box center [302, 172] width 109 height 13
type input "Living On The Edge"
click at [436, 173] on input "Search Form" at bounding box center [479, 172] width 109 height 13
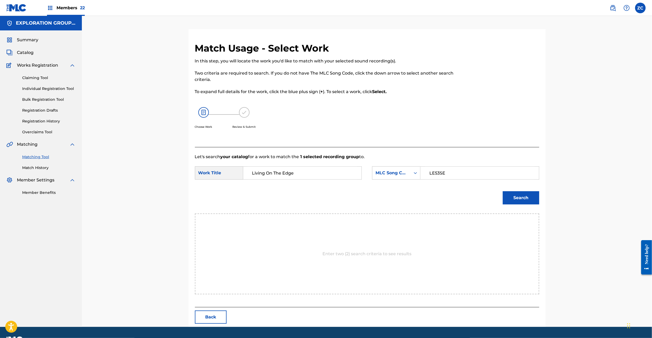
type input "LE53SE"
click at [518, 197] on button "Search" at bounding box center [521, 197] width 36 height 13
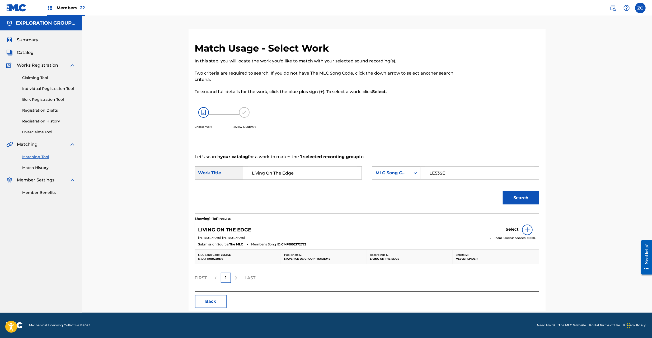
click at [512, 226] on div "Select" at bounding box center [521, 229] width 30 height 11
click at [513, 229] on h5 "Select" at bounding box center [512, 229] width 13 height 5
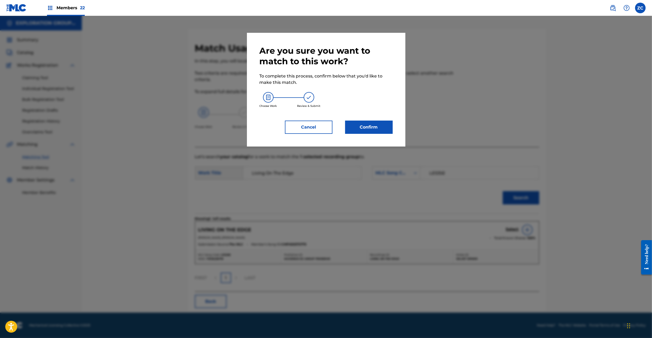
click at [376, 128] on button "Confirm" at bounding box center [369, 126] width 48 height 13
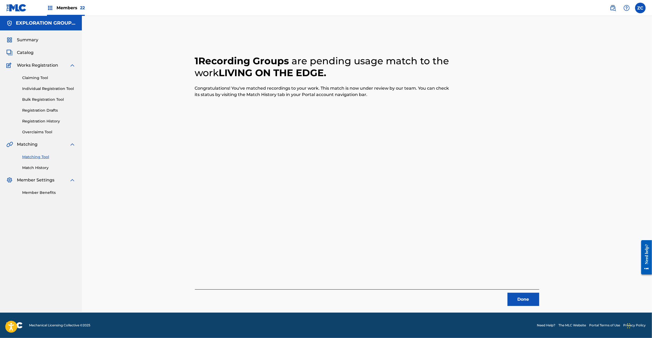
click at [512, 296] on button "Done" at bounding box center [524, 298] width 32 height 13
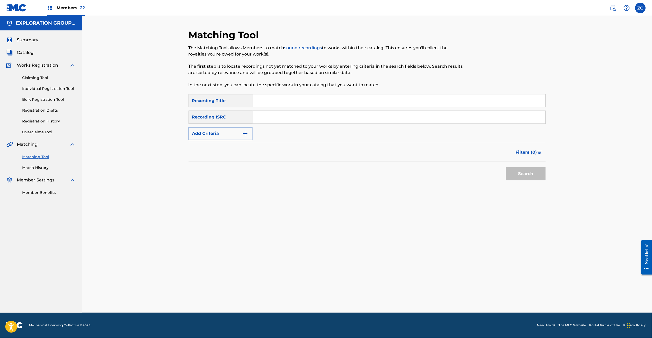
click at [425, 123] on input "Search Form" at bounding box center [399, 117] width 293 height 13
type input "JPF301600131"
click at [534, 174] on button "Search" at bounding box center [526, 173] width 40 height 13
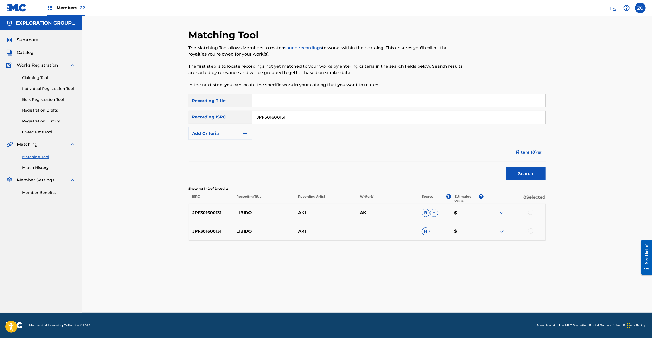
drag, startPoint x: 532, startPoint y: 211, endPoint x: 530, endPoint y: 231, distance: 20.4
click at [531, 211] on div at bounding box center [530, 211] width 5 height 5
click at [530, 232] on div at bounding box center [530, 230] width 5 height 5
click at [365, 298] on button "Match 2 Groups" at bounding box center [371, 294] width 58 height 13
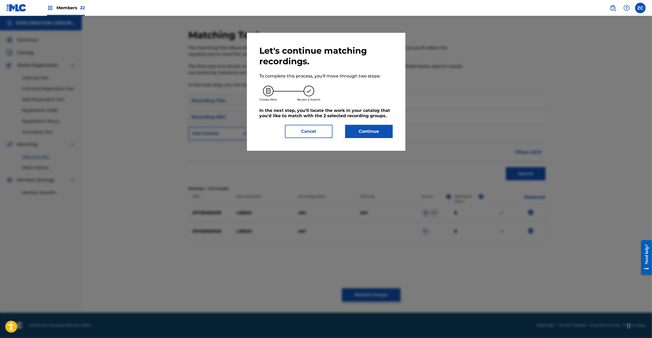
click at [362, 137] on button "Continue" at bounding box center [369, 131] width 48 height 13
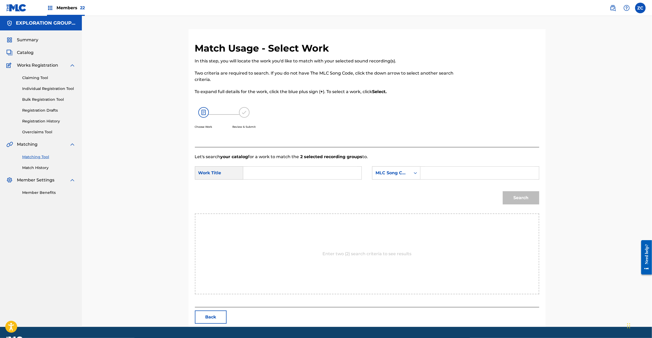
click at [322, 177] on input "Search Form" at bounding box center [302, 172] width 109 height 13
click at [278, 173] on input "Libido LE5WLB" at bounding box center [302, 172] width 109 height 13
drag, startPoint x: 278, startPoint y: 173, endPoint x: 352, endPoint y: 173, distance: 74.2
click at [277, 173] on input "Libido LE5WLB" at bounding box center [302, 172] width 109 height 13
type input "Libido"
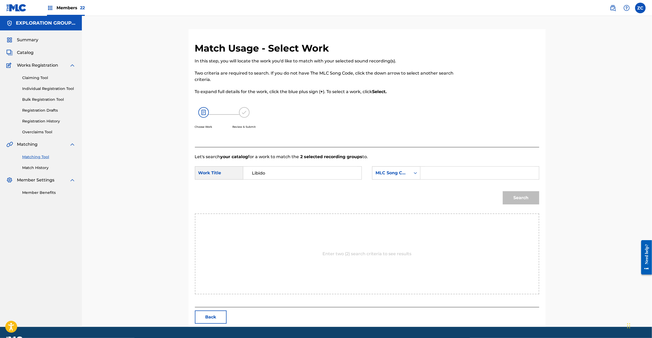
click at [478, 173] on input "Search Form" at bounding box center [479, 172] width 109 height 13
type input "LE5WLB"
click at [531, 197] on button "Search" at bounding box center [521, 197] width 36 height 13
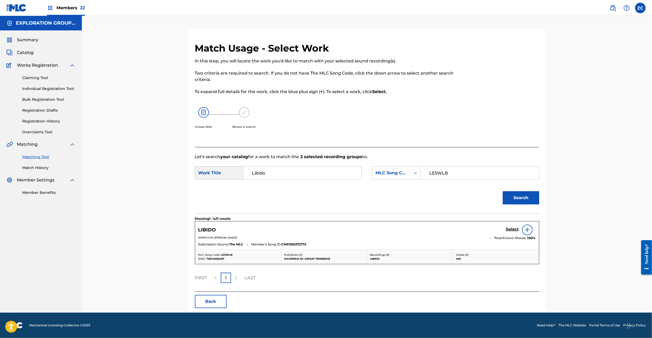
click at [511, 228] on h5 "Select" at bounding box center [512, 229] width 13 height 5
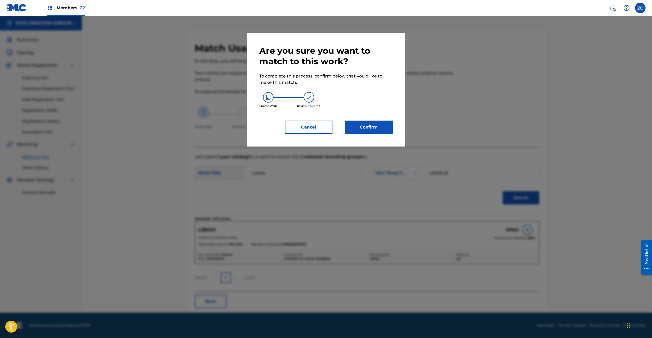
click at [364, 126] on button "Confirm" at bounding box center [369, 126] width 48 height 13
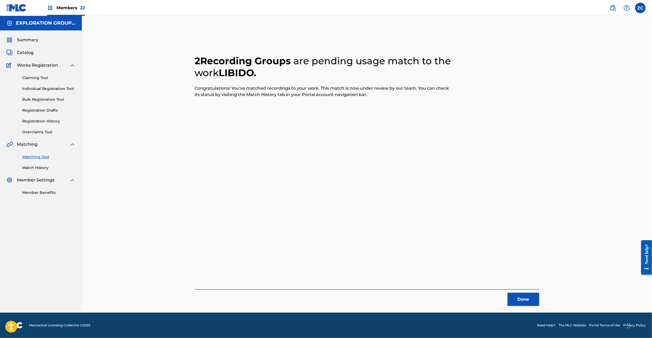
click at [538, 302] on button "Done" at bounding box center [524, 298] width 32 height 13
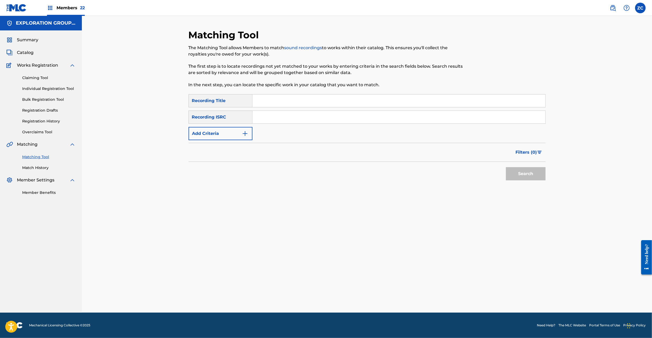
click at [348, 119] on input "Search Form" at bounding box center [399, 117] width 293 height 13
drag, startPoint x: 523, startPoint y: 172, endPoint x: 439, endPoint y: 112, distance: 103.3
click at [523, 172] on button "Search" at bounding box center [526, 173] width 40 height 13
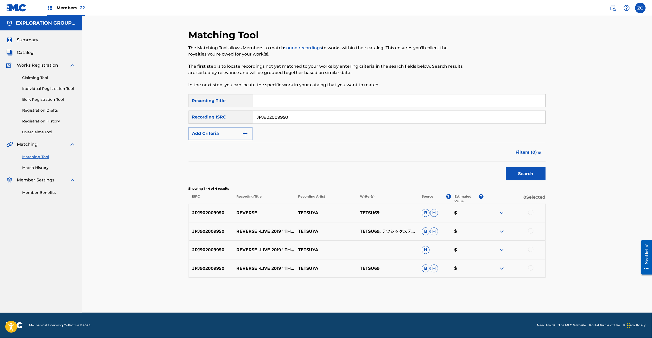
click at [530, 212] on div at bounding box center [530, 211] width 5 height 5
click at [531, 232] on div at bounding box center [530, 230] width 5 height 5
click at [531, 246] on div at bounding box center [530, 248] width 5 height 5
click at [531, 268] on div at bounding box center [530, 267] width 5 height 5
drag, startPoint x: 359, startPoint y: 119, endPoint x: 372, endPoint y: 119, distance: 13.0
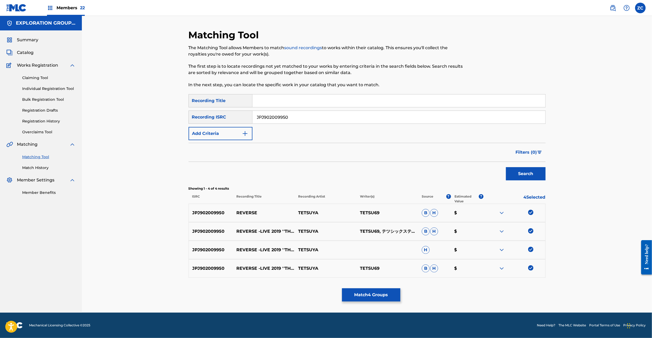
click at [359, 117] on input "JPJ902009950" at bounding box center [399, 117] width 293 height 13
click at [529, 174] on button "Search" at bounding box center [526, 173] width 40 height 13
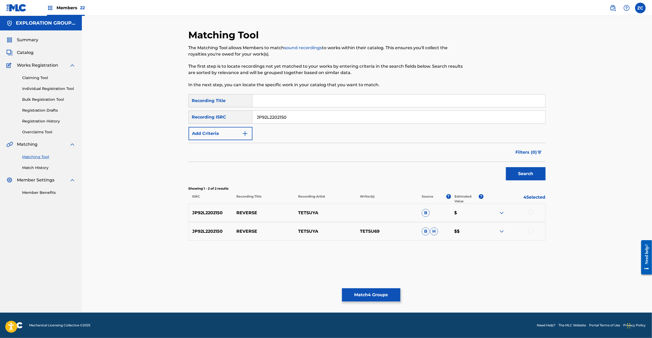
click at [530, 213] on div at bounding box center [530, 211] width 5 height 5
click at [530, 231] on div at bounding box center [530, 230] width 5 height 5
click at [425, 119] on input "JP92L2202150" at bounding box center [399, 117] width 293 height 13
click at [512, 169] on button "Search" at bounding box center [526, 173] width 40 height 13
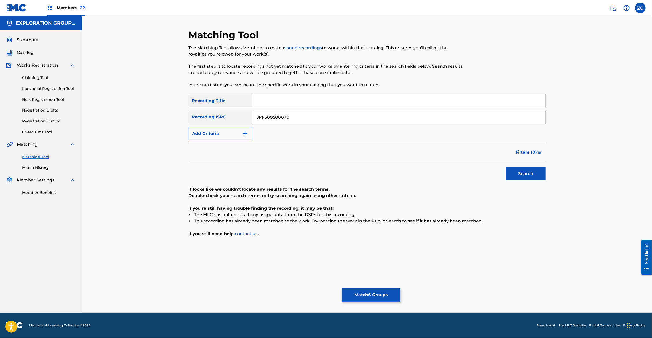
click at [444, 119] on input "JPF300500070" at bounding box center [399, 117] width 293 height 13
type input "JPKS00700042"
click at [528, 173] on button "Search" at bounding box center [526, 173] width 40 height 13
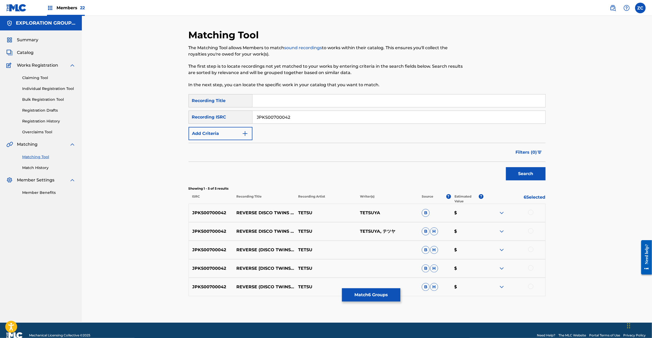
click at [529, 211] on div at bounding box center [530, 211] width 5 height 5
click at [530, 231] on div at bounding box center [530, 230] width 5 height 5
click at [529, 249] on div at bounding box center [530, 248] width 5 height 5
click at [530, 269] on div at bounding box center [530, 267] width 5 height 5
click at [531, 286] on div at bounding box center [530, 285] width 5 height 5
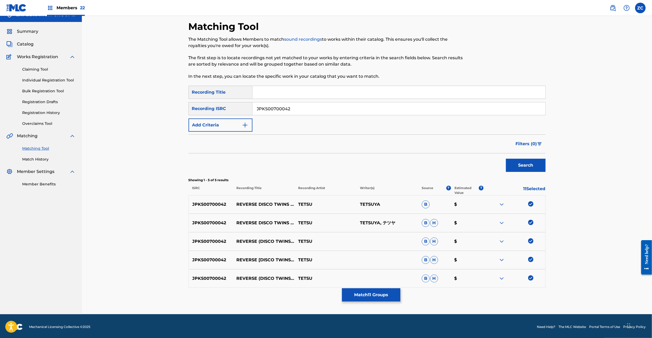
scroll to position [10, 0]
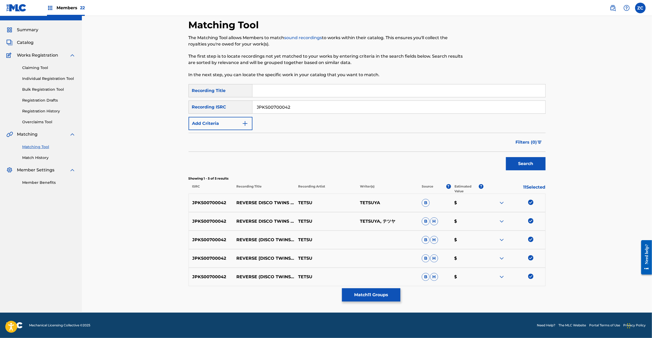
click at [380, 294] on button "Match 11 Groups" at bounding box center [371, 294] width 58 height 13
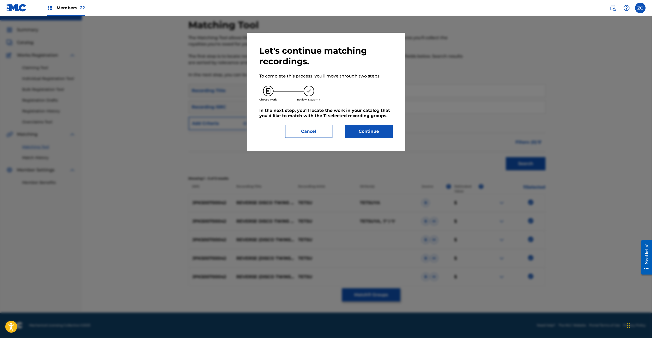
click at [372, 128] on button "Continue" at bounding box center [369, 131] width 48 height 13
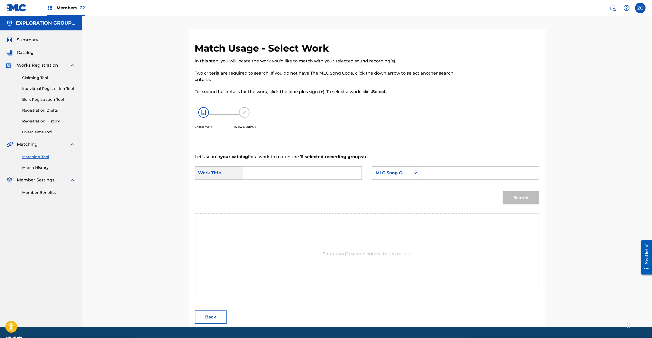
click at [304, 174] on input "Search Form" at bounding box center [302, 172] width 109 height 13
click at [282, 174] on input "Reverse RB0Y2E" at bounding box center [302, 172] width 109 height 13
type input "Reverse"
click at [456, 174] on input "Search Form" at bounding box center [479, 172] width 109 height 13
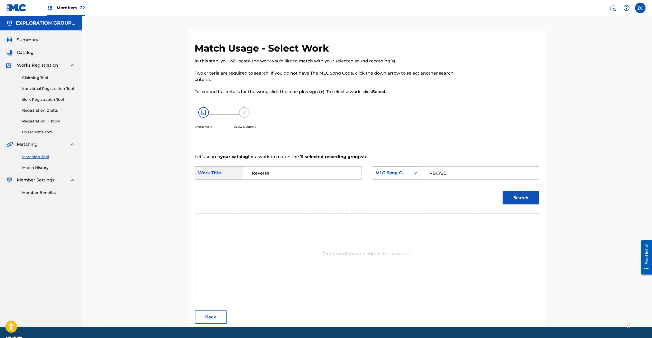
type input "RB0Y2E"
click at [521, 201] on button "Search" at bounding box center [521, 197] width 36 height 13
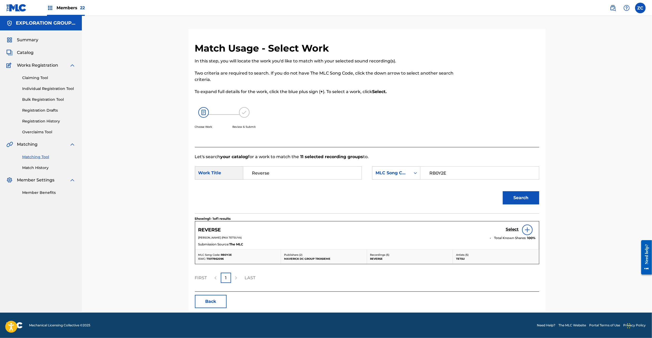
click at [509, 230] on h5 "Select" at bounding box center [512, 229] width 13 height 5
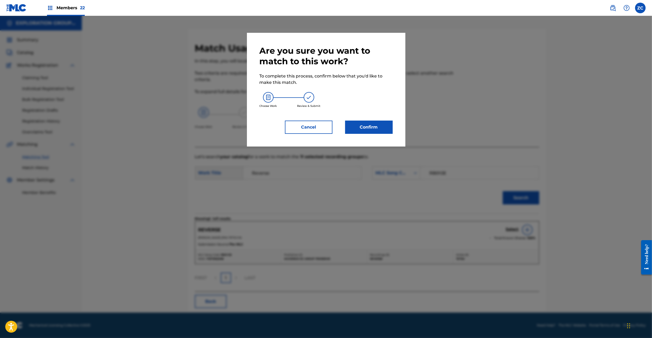
click at [375, 127] on button "Confirm" at bounding box center [369, 126] width 48 height 13
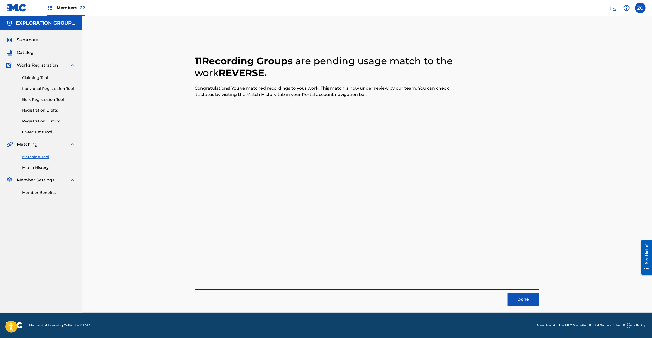
click at [532, 299] on button "Done" at bounding box center [524, 298] width 32 height 13
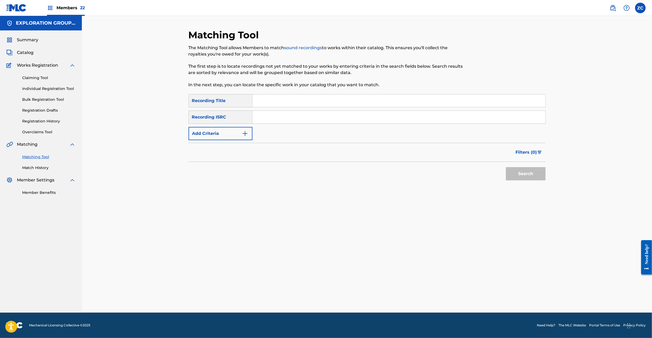
click at [371, 116] on input "Search Form" at bounding box center [399, 117] width 293 height 13
type input "JPF300900100"
click at [525, 175] on button "Search" at bounding box center [526, 173] width 40 height 13
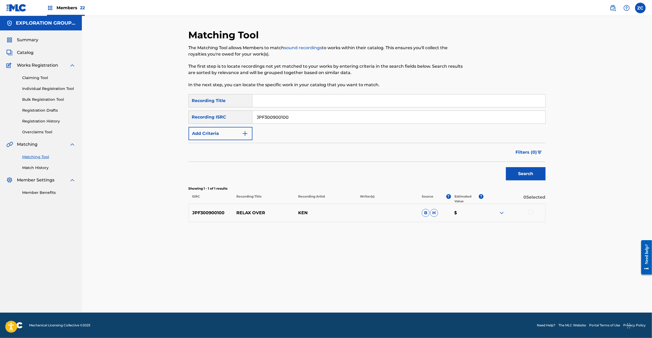
click at [530, 212] on div at bounding box center [530, 211] width 5 height 5
click at [389, 298] on button "Match 1 Group" at bounding box center [371, 294] width 58 height 13
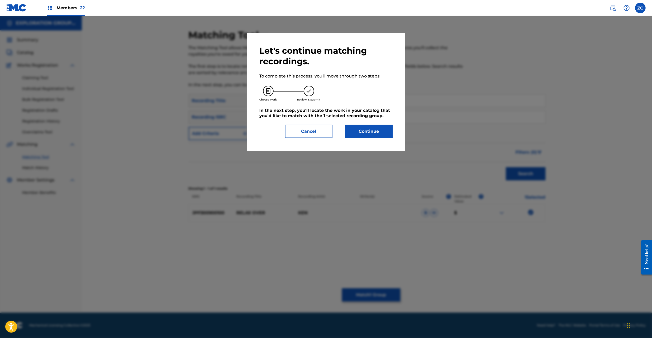
click at [376, 132] on button "Continue" at bounding box center [369, 131] width 48 height 13
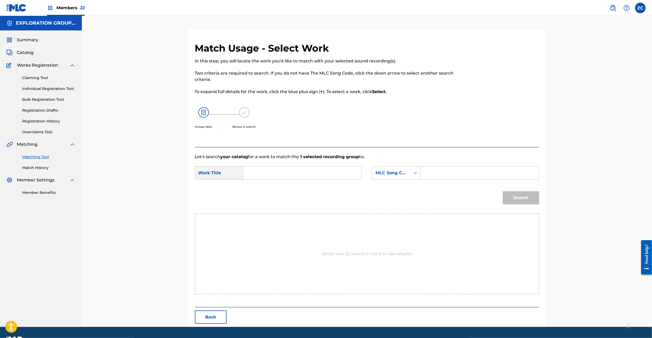
click at [317, 176] on input "Search Form" at bounding box center [302, 172] width 109 height 13
click at [288, 172] on input "Search Form" at bounding box center [302, 172] width 109 height 13
click at [280, 172] on input "Relax Over RB27VD" at bounding box center [302, 172] width 109 height 13
type input "Relax Over"
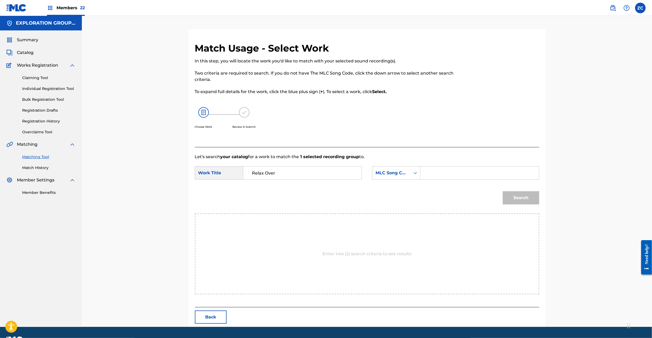
drag, startPoint x: 480, startPoint y: 172, endPoint x: 484, endPoint y: 176, distance: 5.4
click at [480, 172] on input "Search Form" at bounding box center [479, 172] width 109 height 13
type input "RB27VD"
click at [529, 197] on button "Search" at bounding box center [521, 197] width 36 height 13
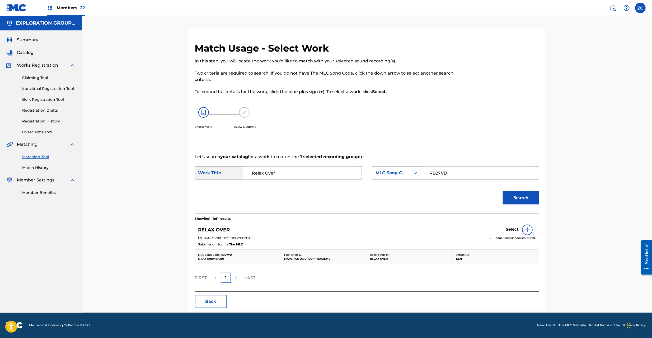
click at [514, 230] on h5 "Select" at bounding box center [512, 229] width 13 height 5
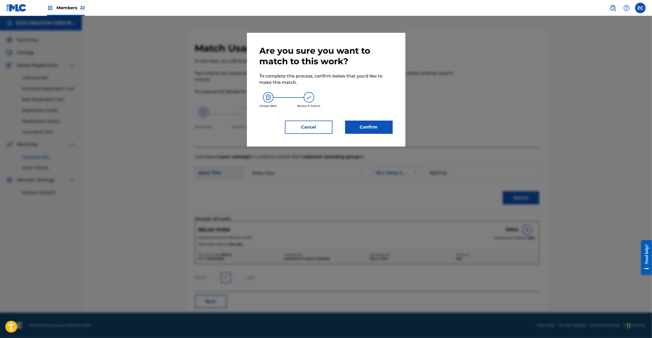
click at [383, 131] on button "Confirm" at bounding box center [369, 126] width 48 height 13
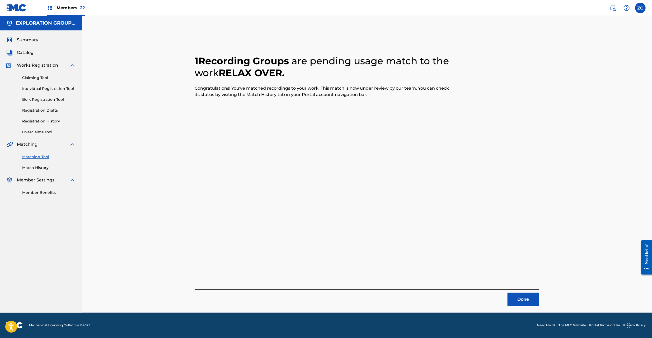
click at [527, 295] on button "Done" at bounding box center [524, 298] width 32 height 13
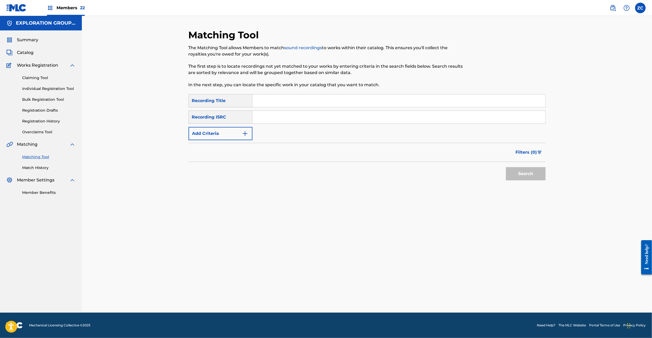
drag, startPoint x: 364, startPoint y: 113, endPoint x: 373, endPoint y: 120, distance: 11.6
click at [364, 113] on input "Search Form" at bounding box center [399, 117] width 293 height 13
type input "JPCO00804290"
click at [520, 174] on button "Search" at bounding box center [526, 173] width 40 height 13
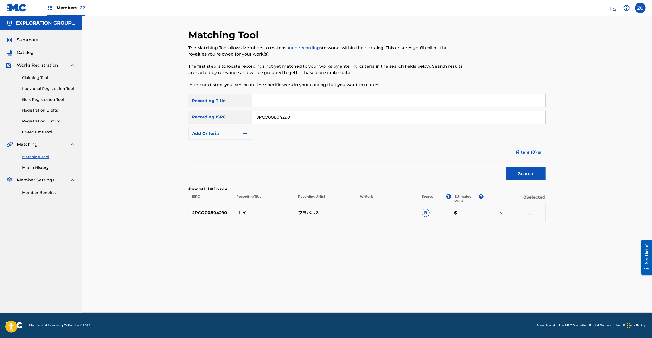
click at [531, 212] on div at bounding box center [530, 211] width 5 height 5
click at [384, 291] on button "Match 1 Group" at bounding box center [371, 294] width 58 height 13
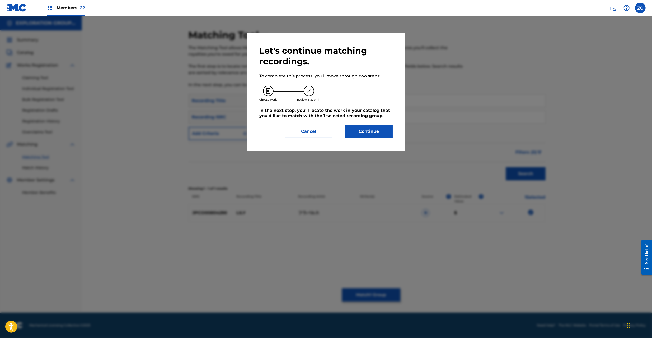
click at [381, 132] on button "Continue" at bounding box center [369, 131] width 48 height 13
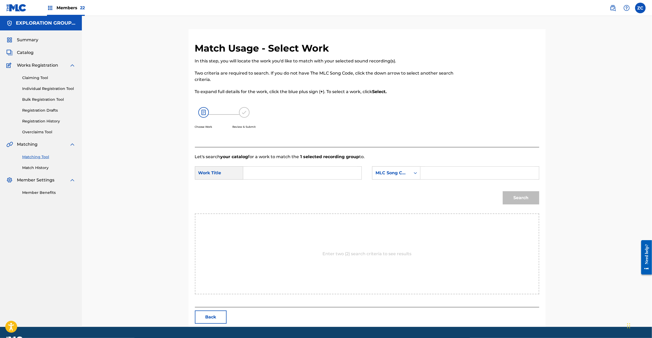
click at [333, 171] on input "Search Form" at bounding box center [302, 172] width 109 height 13
click at [271, 173] on input "Ririi RB89GT" at bounding box center [302, 172] width 109 height 13
type input "Ririi"
click at [437, 175] on input "Search Form" at bounding box center [479, 172] width 109 height 13
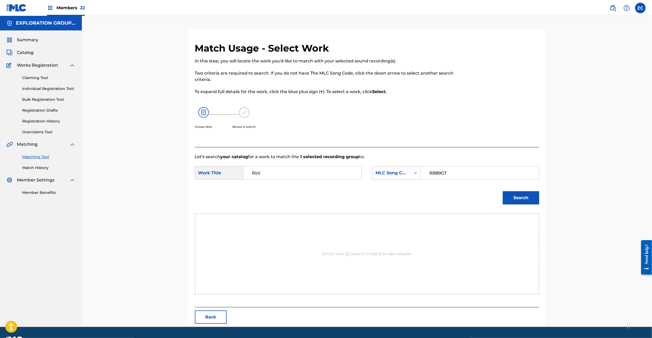
type input "RB89GT"
click at [523, 199] on button "Search" at bounding box center [521, 197] width 36 height 13
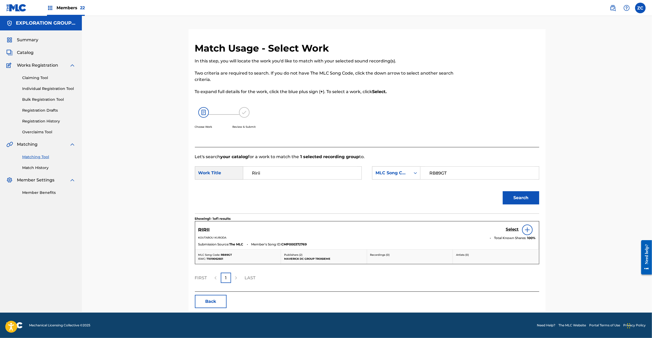
click at [514, 230] on h5 "Select" at bounding box center [512, 229] width 13 height 5
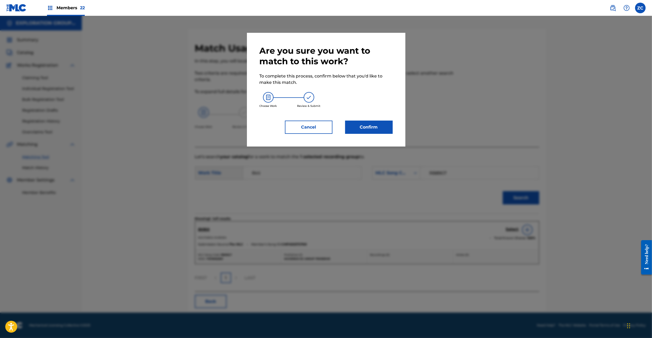
click at [373, 123] on button "Confirm" at bounding box center [369, 126] width 48 height 13
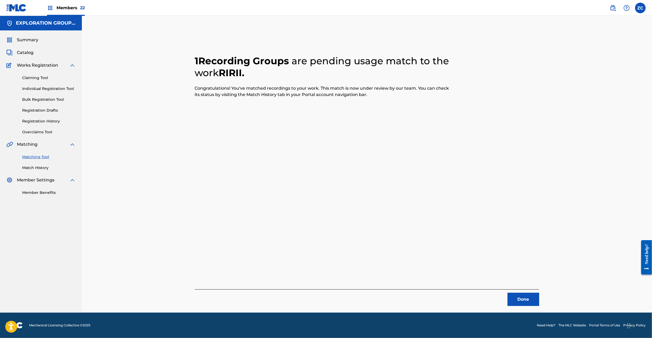
click at [521, 300] on button "Done" at bounding box center [524, 298] width 32 height 13
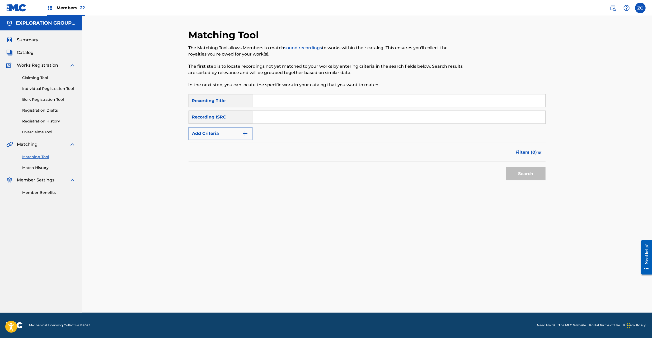
click at [391, 115] on input "Search Form" at bounding box center [399, 117] width 293 height 13
drag, startPoint x: 531, startPoint y: 177, endPoint x: 499, endPoint y: 160, distance: 35.7
click at [530, 177] on button "Search" at bounding box center [526, 173] width 40 height 13
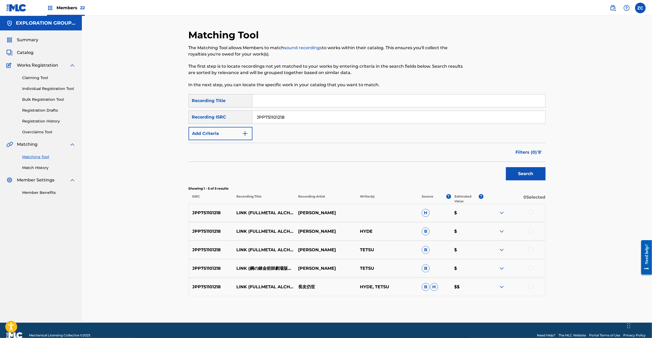
click at [532, 213] on div at bounding box center [530, 211] width 5 height 5
click at [530, 233] on div at bounding box center [530, 230] width 5 height 5
drag, startPoint x: 530, startPoint y: 250, endPoint x: 531, endPoint y: 257, distance: 7.4
click at [530, 249] on div at bounding box center [530, 248] width 5 height 5
click at [531, 267] on div at bounding box center [530, 267] width 5 height 5
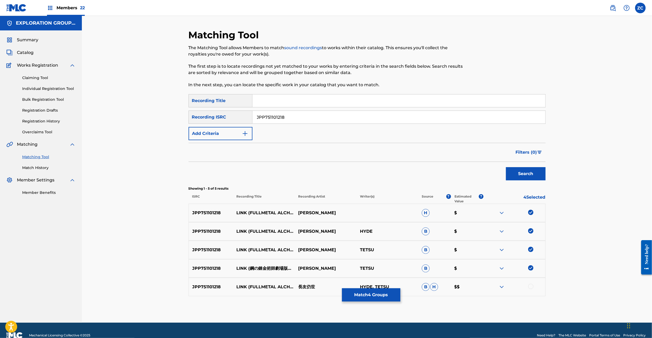
click at [531, 285] on div at bounding box center [530, 285] width 5 height 5
click at [338, 113] on input "JPP751101218" at bounding box center [399, 117] width 293 height 13
click at [527, 173] on button "Search" at bounding box center [526, 173] width 40 height 13
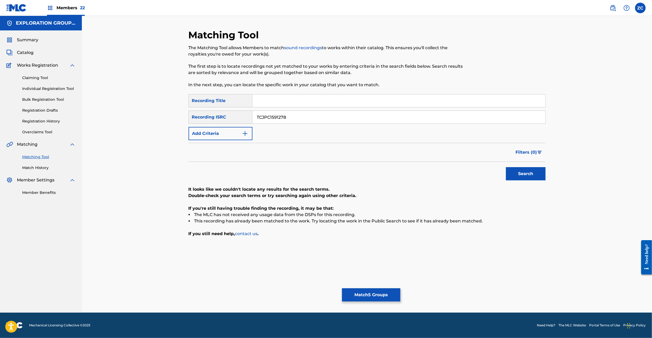
click at [360, 114] on input "TCJPC1591278" at bounding box center [399, 117] width 293 height 13
drag, startPoint x: 532, startPoint y: 171, endPoint x: 480, endPoint y: 155, distance: 55.0
click at [532, 170] on button "Search" at bounding box center [526, 173] width 40 height 13
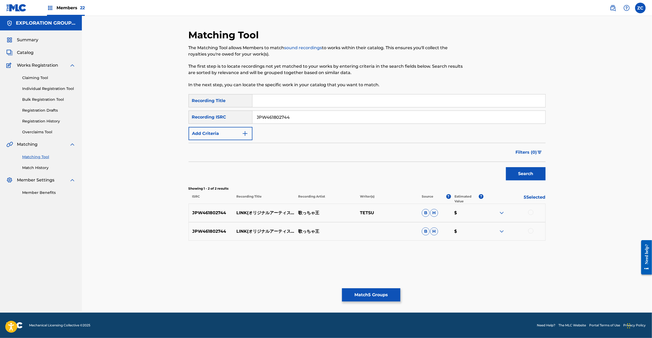
click at [529, 211] on div at bounding box center [530, 211] width 5 height 5
click at [530, 230] on div at bounding box center [530, 230] width 5 height 5
click at [350, 119] on input "JPW461802744" at bounding box center [399, 117] width 293 height 13
click at [506, 167] on button "Search" at bounding box center [526, 173] width 40 height 13
click at [533, 212] on div at bounding box center [530, 211] width 5 height 5
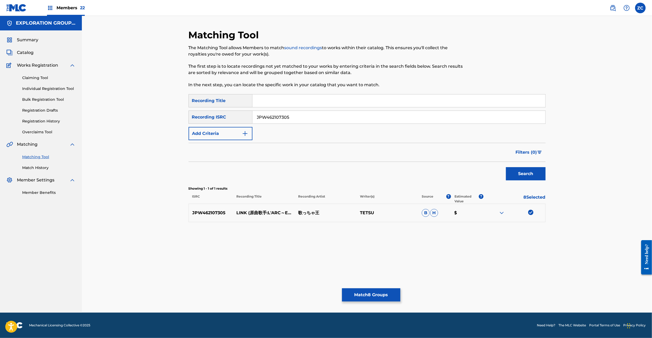
click at [403, 116] on input "JPW462107305" at bounding box center [399, 117] width 293 height 13
click at [529, 175] on button "Search" at bounding box center [526, 173] width 40 height 13
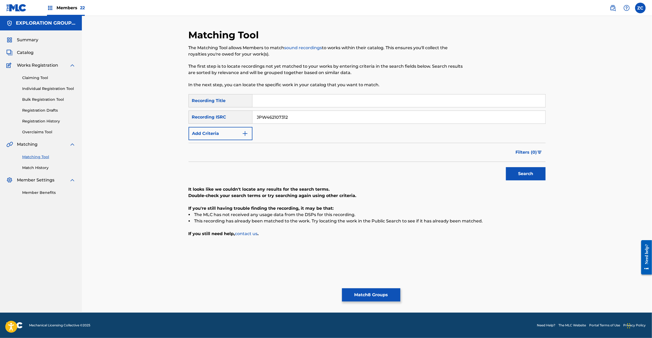
click at [381, 115] on input "JPW462107312" at bounding box center [399, 117] width 293 height 13
click at [523, 175] on button "Search" at bounding box center [526, 173] width 40 height 13
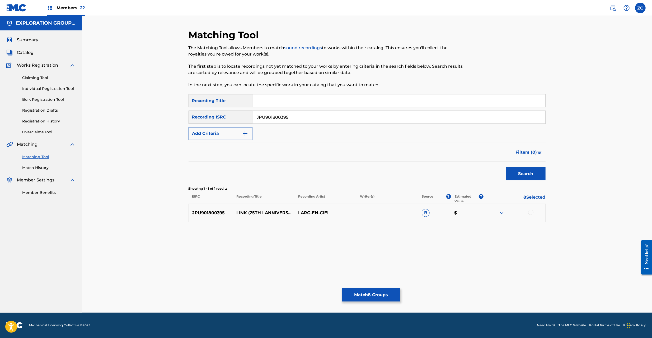
click at [530, 212] on div at bounding box center [530, 211] width 5 height 5
click at [420, 117] on input "JPU901800395" at bounding box center [399, 117] width 293 height 13
click at [525, 176] on button "Search" at bounding box center [526, 173] width 40 height 13
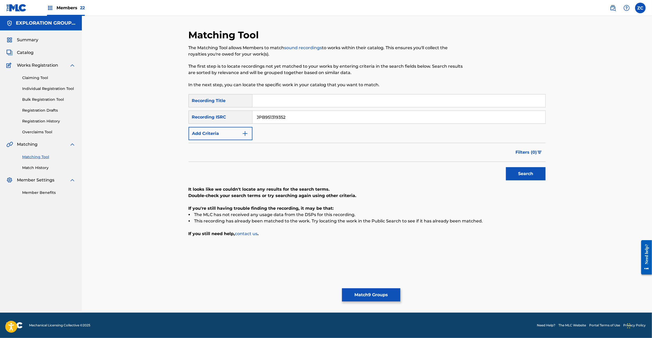
click at [407, 112] on input "JPB951319352" at bounding box center [399, 117] width 293 height 13
click at [527, 172] on button "Search" at bounding box center [526, 173] width 40 height 13
click at [325, 118] on input "TCJPA1319343" at bounding box center [399, 117] width 293 height 13
click at [529, 171] on button "Search" at bounding box center [526, 173] width 40 height 13
click at [382, 118] on input "TCJPC1569494" at bounding box center [399, 117] width 293 height 13
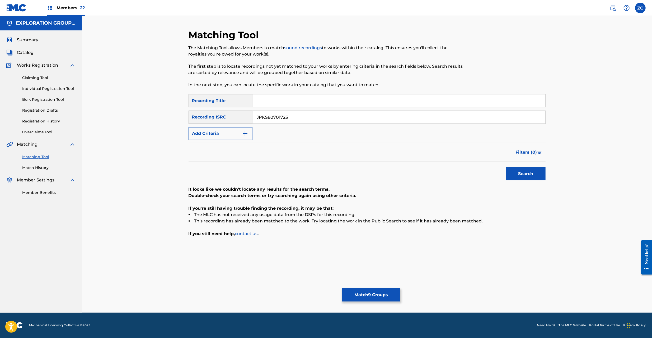
click at [530, 177] on button "Search" at bounding box center [526, 173] width 40 height 13
click at [432, 118] on input "JPKS80701725" at bounding box center [399, 117] width 293 height 13
click at [522, 175] on button "Search" at bounding box center [526, 173] width 40 height 13
click at [438, 120] on input "JPL590900471" at bounding box center [399, 117] width 293 height 13
drag, startPoint x: 522, startPoint y: 177, endPoint x: 505, endPoint y: 184, distance: 18.0
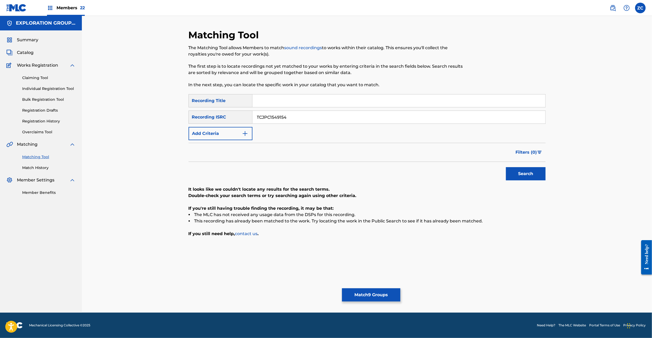
click at [522, 177] on button "Search" at bounding box center [526, 173] width 40 height 13
click at [433, 117] on input "TCJPC1549154" at bounding box center [399, 117] width 293 height 13
click at [535, 172] on button "Search" at bounding box center [526, 173] width 40 height 13
click at [404, 118] on input "JPKS00500923" at bounding box center [399, 117] width 293 height 13
click at [524, 172] on button "Search" at bounding box center [526, 173] width 40 height 13
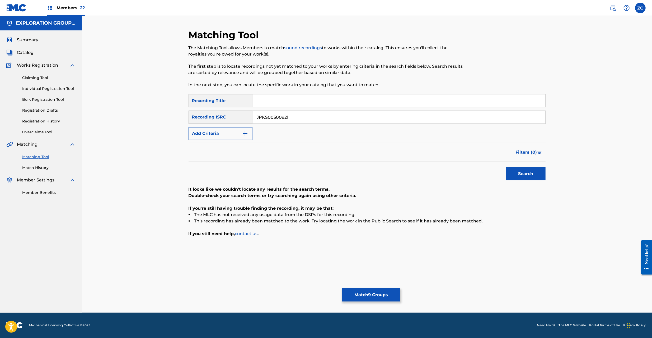
click at [380, 119] on input "JPKS00500921" at bounding box center [399, 117] width 293 height 13
click at [506, 167] on button "Search" at bounding box center [526, 173] width 40 height 13
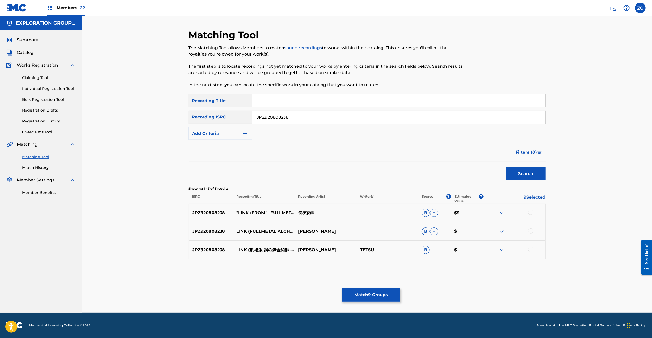
click at [531, 213] on div at bounding box center [530, 211] width 5 height 5
click at [531, 232] on div at bounding box center [530, 230] width 5 height 5
click at [530, 250] on div at bounding box center [530, 248] width 5 height 5
click at [368, 116] on input "JPZ920808238" at bounding box center [399, 117] width 293 height 13
drag, startPoint x: 518, startPoint y: 176, endPoint x: 499, endPoint y: 160, distance: 25.3
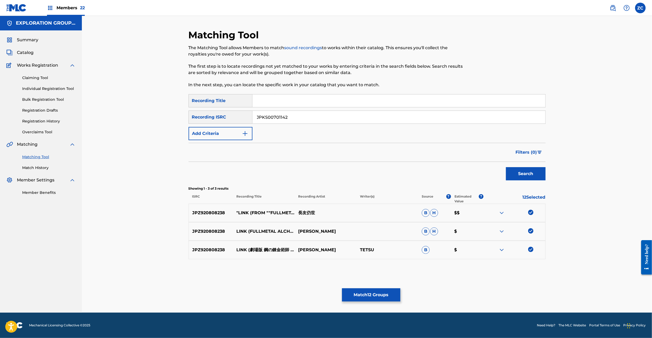
click at [518, 176] on button "Search" at bounding box center [526, 173] width 40 height 13
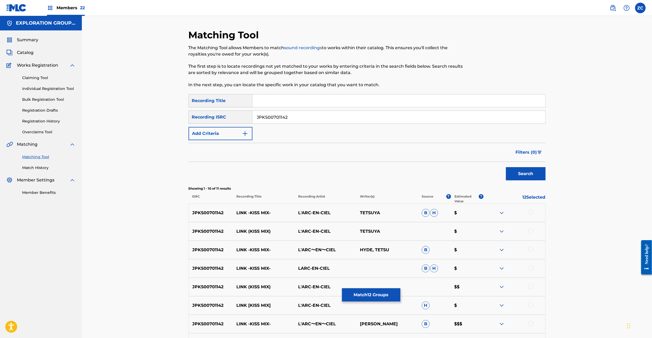
click at [532, 213] on div at bounding box center [530, 211] width 5 height 5
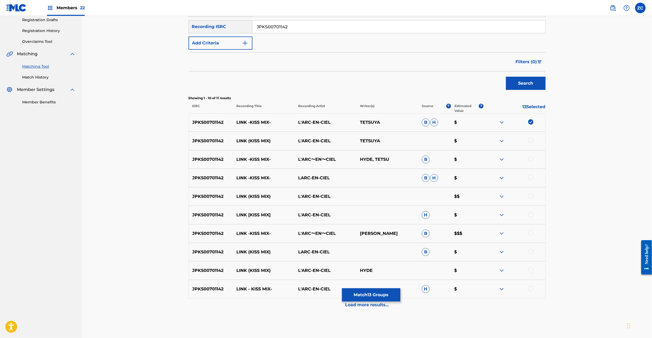
scroll to position [94, 0]
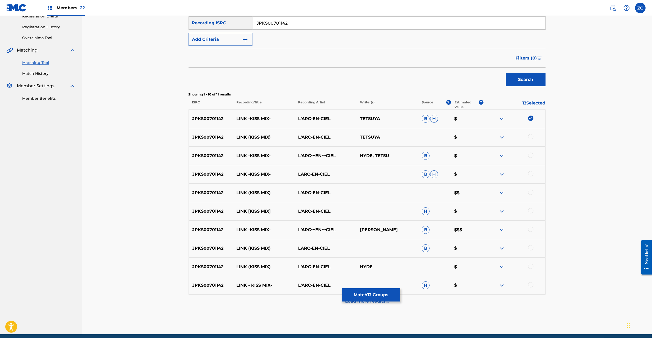
click at [531, 135] on div at bounding box center [530, 136] width 5 height 5
click at [533, 153] on div at bounding box center [530, 154] width 5 height 5
click at [532, 172] on div at bounding box center [530, 173] width 5 height 5
click at [532, 193] on div at bounding box center [530, 191] width 5 height 5
click at [530, 210] on div at bounding box center [530, 210] width 5 height 5
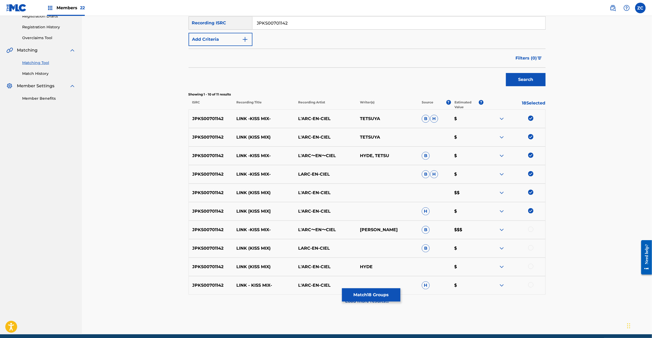
click at [532, 230] on div at bounding box center [530, 228] width 5 height 5
drag, startPoint x: 532, startPoint y: 247, endPoint x: 532, endPoint y: 250, distance: 3.2
click at [532, 248] on div at bounding box center [530, 247] width 5 height 5
drag, startPoint x: 530, startPoint y: 266, endPoint x: 530, endPoint y: 287, distance: 21.1
click at [530, 267] on div at bounding box center [530, 265] width 5 height 5
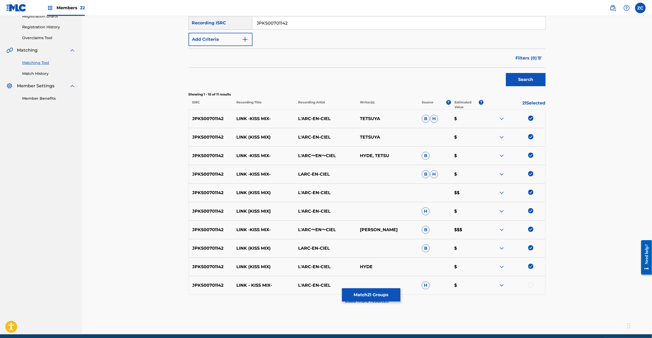
click at [531, 284] on div at bounding box center [530, 284] width 5 height 5
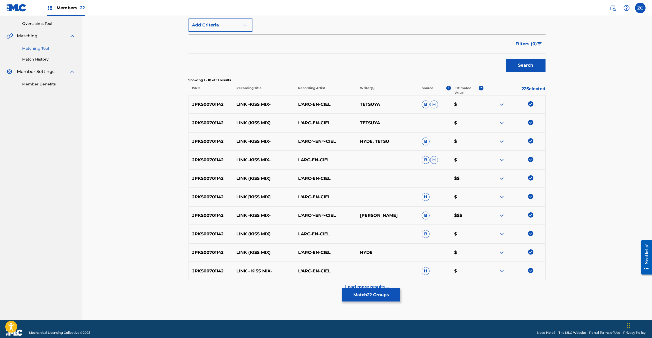
scroll to position [116, 0]
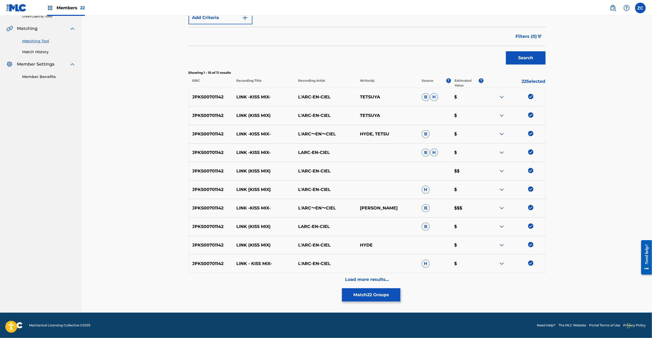
click at [362, 279] on p "Load more results..." at bounding box center [367, 279] width 44 height 6
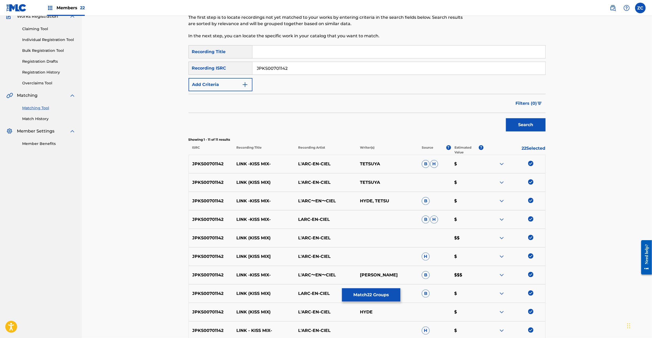
scroll to position [121, 0]
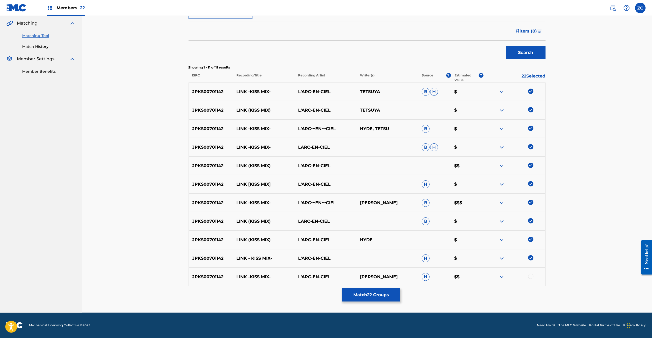
click at [529, 275] on div at bounding box center [530, 275] width 5 height 5
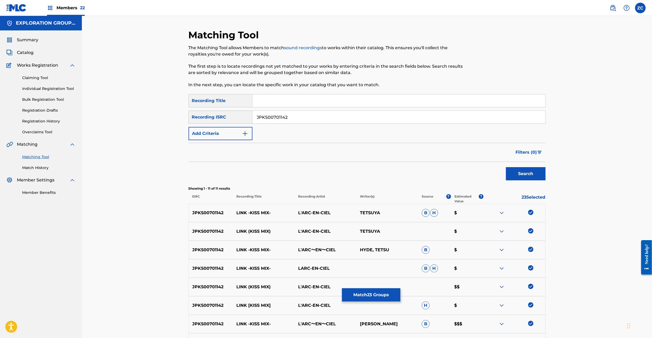
click at [353, 120] on input "JPKS00701142" at bounding box center [399, 117] width 293 height 13
click at [523, 172] on button "Search" at bounding box center [526, 173] width 40 height 13
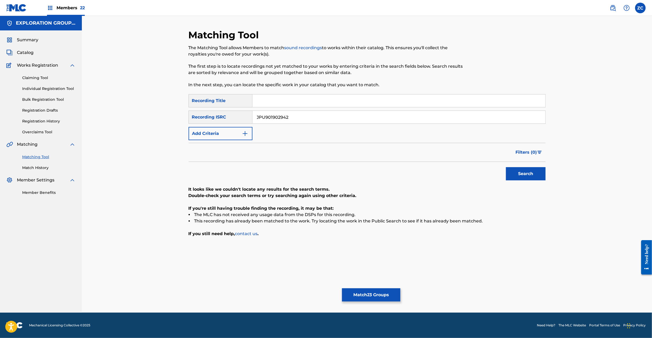
click at [425, 119] on input "JPU901902942" at bounding box center [399, 117] width 293 height 13
click at [527, 177] on button "Search" at bounding box center [526, 173] width 40 height 13
click at [461, 121] on input "JPU981903785" at bounding box center [399, 117] width 293 height 13
click at [526, 173] on button "Search" at bounding box center [526, 173] width 40 height 13
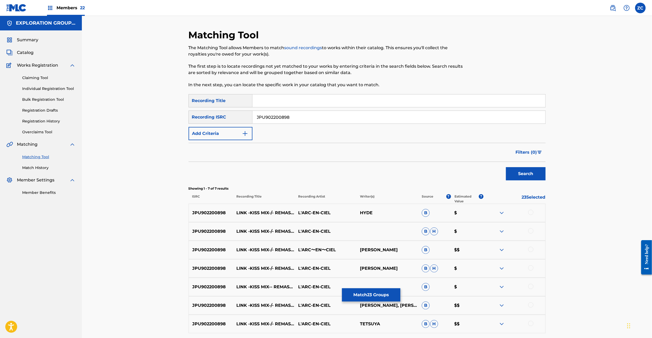
click at [535, 212] on div at bounding box center [515, 212] width 62 height 6
click at [529, 213] on div at bounding box center [530, 211] width 5 height 5
click at [531, 231] on div at bounding box center [530, 230] width 5 height 5
click at [531, 248] on div at bounding box center [530, 248] width 5 height 5
drag, startPoint x: 532, startPoint y: 270, endPoint x: 532, endPoint y: 276, distance: 5.8
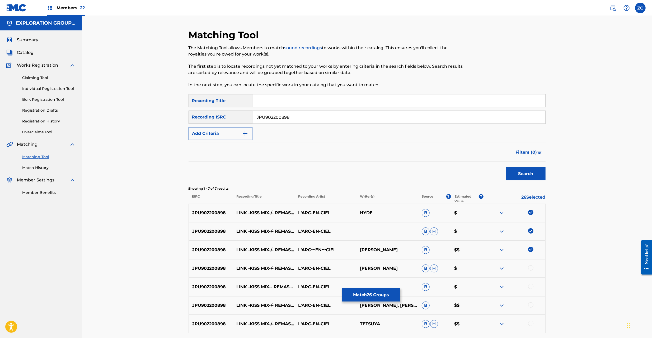
click at [532, 270] on div at bounding box center [515, 268] width 62 height 6
click at [531, 286] on div at bounding box center [530, 285] width 5 height 5
click at [531, 268] on div at bounding box center [530, 267] width 5 height 5
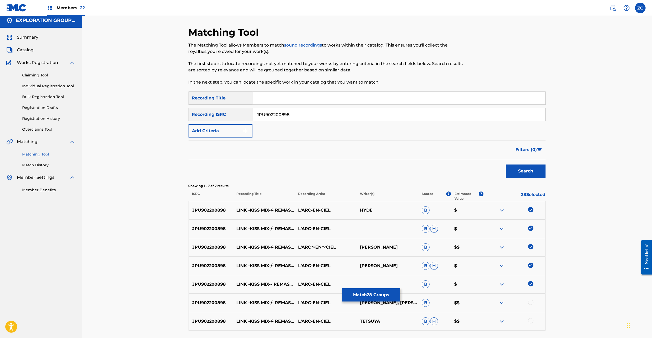
scroll to position [47, 0]
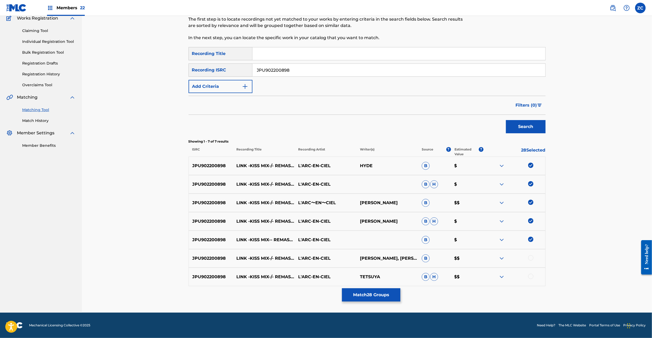
click at [530, 258] on div at bounding box center [530, 257] width 5 height 5
click at [532, 276] on div at bounding box center [530, 275] width 5 height 5
click at [381, 70] on input "JPU902200898" at bounding box center [399, 70] width 293 height 13
type input "JPC230901287"
click at [506, 120] on button "Search" at bounding box center [526, 126] width 40 height 13
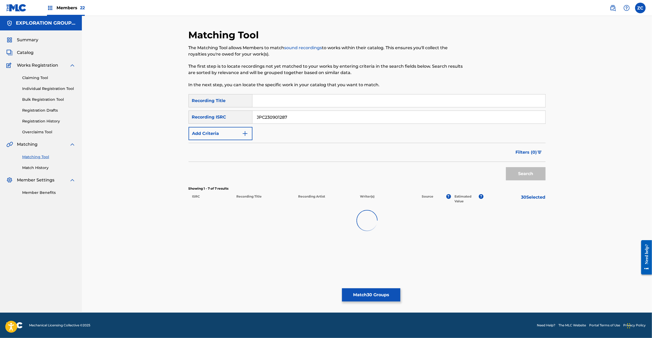
scroll to position [0, 0]
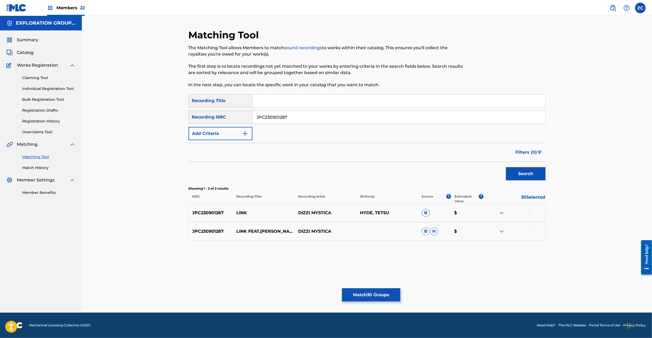
click at [531, 213] on div at bounding box center [530, 211] width 5 height 5
click at [532, 231] on div at bounding box center [530, 230] width 5 height 5
click at [378, 292] on button "Match 32 Groups" at bounding box center [371, 294] width 58 height 13
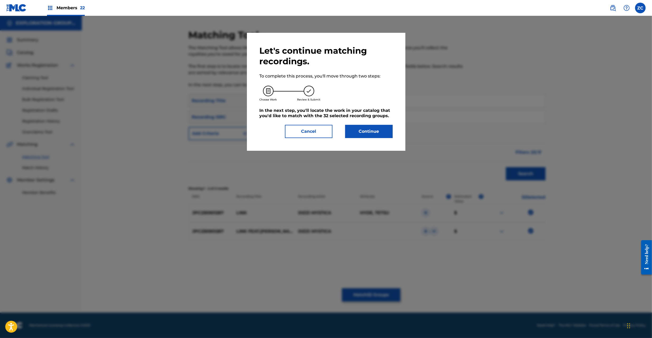
click at [381, 127] on button "Continue" at bounding box center [369, 131] width 48 height 13
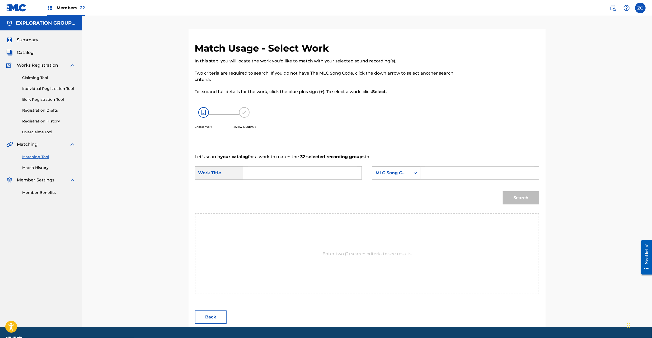
click at [335, 177] on input "Search Form" at bounding box center [302, 172] width 109 height 13
click at [279, 173] on input "Link LT46N5" at bounding box center [302, 172] width 109 height 13
click at [279, 172] on input "Link LT46N5" at bounding box center [302, 172] width 109 height 13
type input "Link"
drag, startPoint x: 444, startPoint y: 176, endPoint x: 457, endPoint y: 180, distance: 13.7
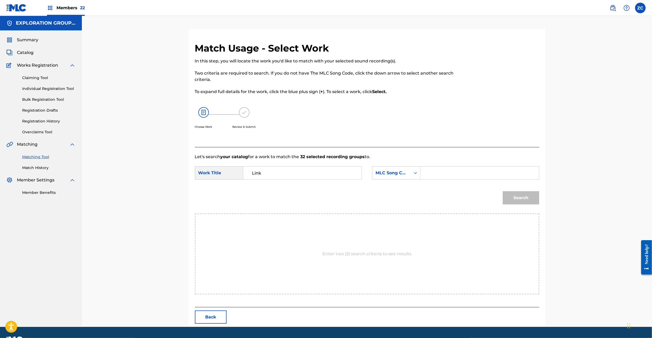
click at [444, 176] on input "Search Form" at bounding box center [479, 172] width 109 height 13
type input "LT46N5"
click at [525, 199] on button "Search" at bounding box center [521, 197] width 36 height 13
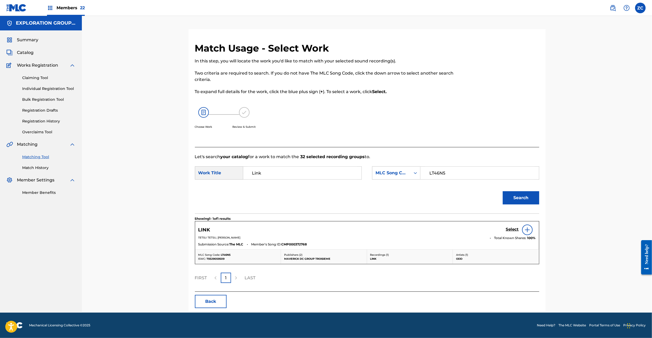
click at [516, 228] on h5 "Select" at bounding box center [512, 229] width 13 height 5
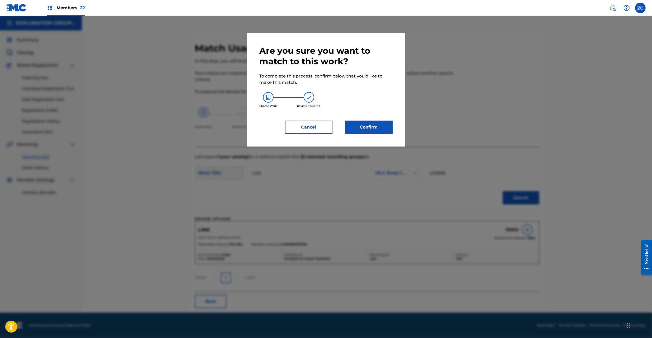
click at [368, 121] on button "Confirm" at bounding box center [369, 126] width 48 height 13
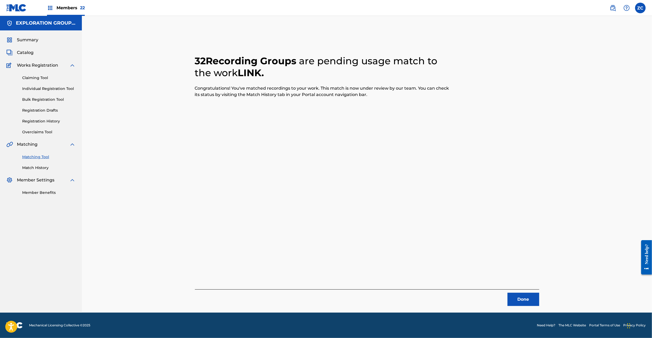
click at [526, 298] on button "Done" at bounding box center [524, 298] width 32 height 13
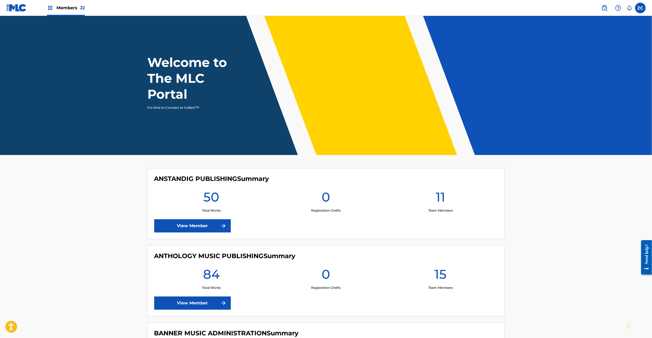
click at [607, 8] on img at bounding box center [604, 8] width 6 height 6
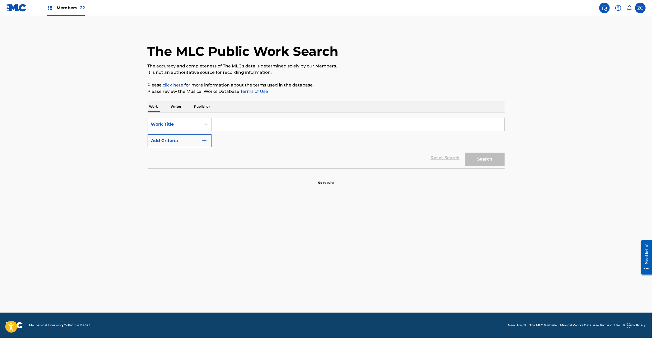
click at [204, 126] on icon "Search Form" at bounding box center [206, 123] width 5 height 5
click at [179, 135] on div "MLC Song Code" at bounding box center [179, 137] width 63 height 13
drag, startPoint x: 190, startPoint y: 132, endPoint x: 253, endPoint y: 121, distance: 64.4
click at [253, 121] on input "Search Form" at bounding box center [358, 124] width 293 height 13
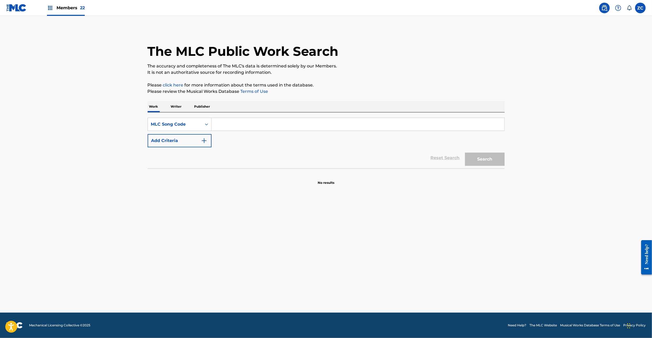
paste input "RB89C5"
click at [485, 158] on button "Search" at bounding box center [485, 158] width 40 height 13
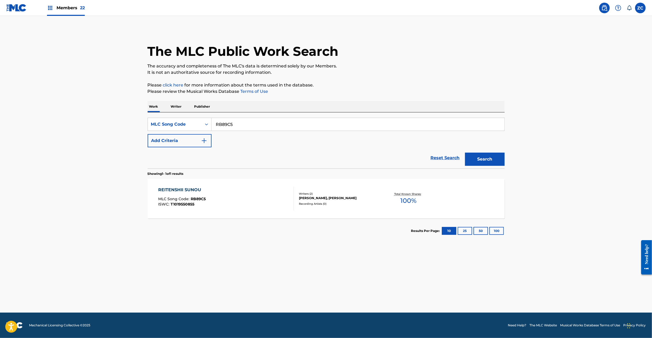
click at [300, 121] on input "RB89C5" at bounding box center [358, 124] width 293 height 13
paste input "4684B"
type input "R4684B"
click at [465, 152] on button "Search" at bounding box center [485, 158] width 40 height 13
click at [347, 208] on div "GIRUGAMESH, GIRUGAMESH, GIRUGAMESH, GIRUGAMESH, GIRUGAMESH" at bounding box center [339, 206] width 80 height 10
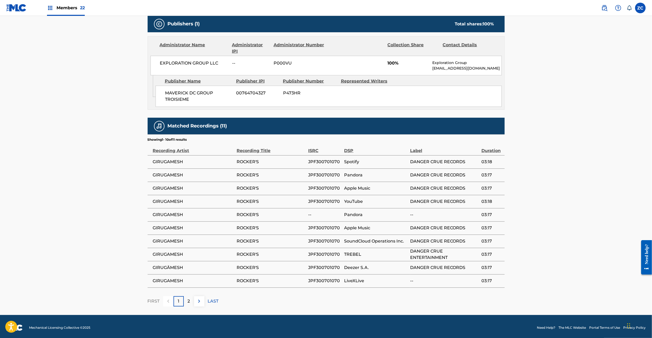
scroll to position [238, 0]
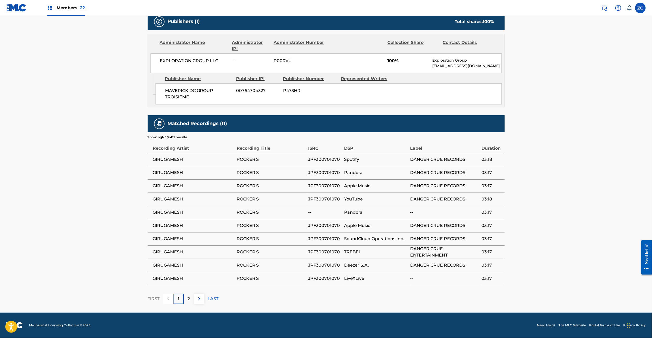
click at [332, 157] on span "JPF300701070" at bounding box center [325, 159] width 34 height 6
copy span "JPF300701070"
click at [197, 298] on img at bounding box center [199, 298] width 6 height 6
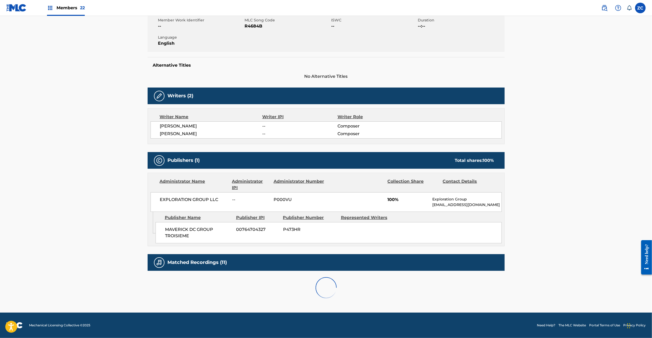
scroll to position [119, 0]
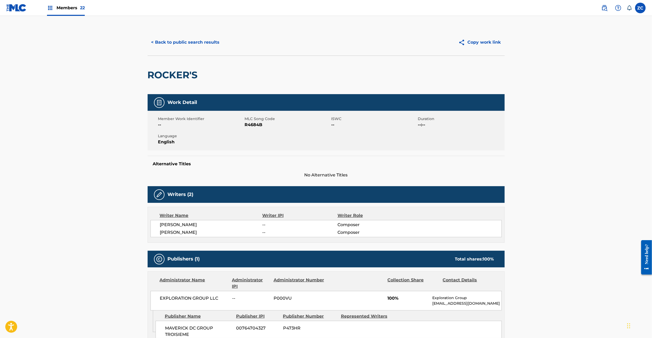
click at [218, 43] on button "< Back to public search results" at bounding box center [186, 42] width 76 height 13
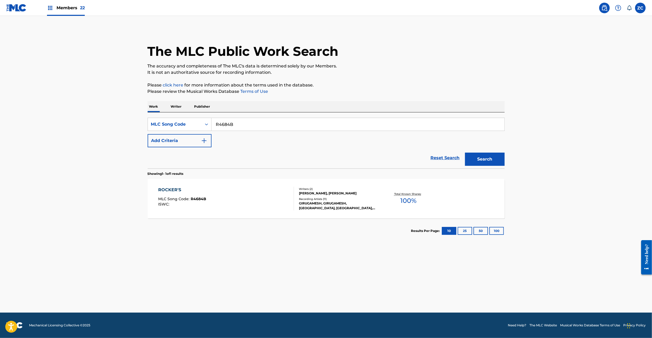
click at [289, 128] on input "R4684B" at bounding box center [358, 124] width 293 height 13
paste input "B885Y"
click at [492, 162] on button "Search" at bounding box center [485, 158] width 40 height 13
click at [265, 119] on input "RB885Y" at bounding box center [358, 124] width 293 height 13
paste input "C31P7"
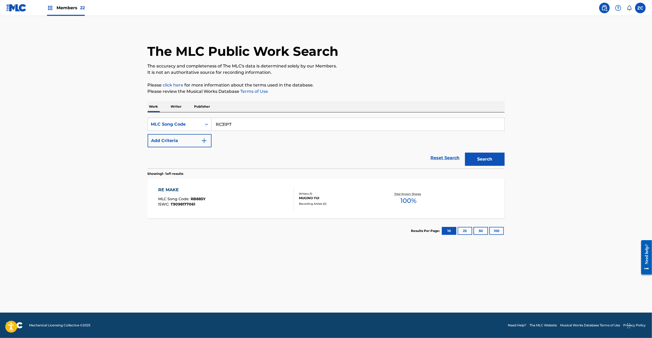
type input "RC31P7"
click at [465, 152] on button "Search" at bounding box center [485, 158] width 40 height 13
drag, startPoint x: 602, startPoint y: 281, endPoint x: 610, endPoint y: 280, distance: 7.7
click at [602, 281] on main "The MLC Public Work Search The accuracy and completeness of The MLC's data is d…" at bounding box center [326, 164] width 652 height 296
click at [555, 263] on main "The MLC Public Work Search The accuracy and completeness of The MLC's data is d…" at bounding box center [326, 164] width 652 height 296
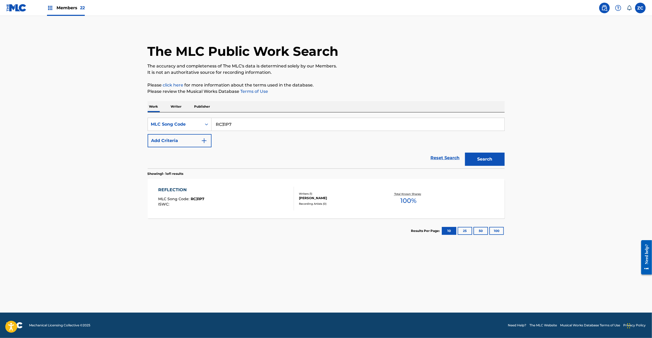
click at [304, 125] on input "RC31P7" at bounding box center [358, 124] width 293 height 13
click at [465, 152] on button "Search" at bounding box center [485, 158] width 40 height 13
click at [371, 199] on div "SATOSHI ISHIKAWA" at bounding box center [339, 197] width 80 height 5
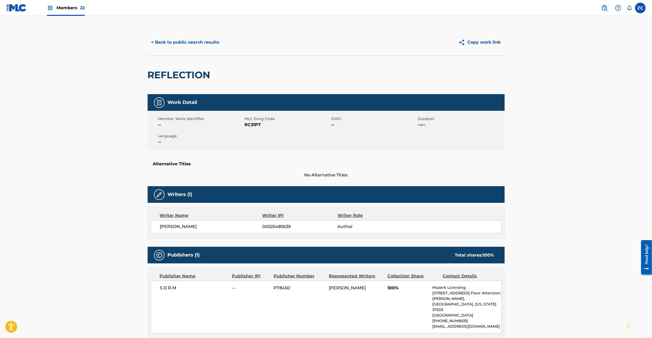
click at [216, 40] on button "< Back to public search results" at bounding box center [186, 42] width 76 height 13
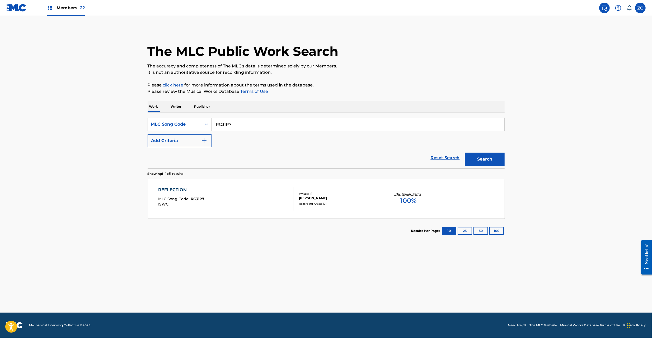
click at [296, 123] on input "RC31P7" at bounding box center [358, 124] width 293 height 13
paste input "V79W5"
type input "RV79W5"
click at [465, 152] on button "Search" at bounding box center [485, 158] width 40 height 13
click at [350, 207] on div "GIRUGAMESH, GIRUGAMESH, SATOSHI, GIRUGAMESH, GIRUGAMESH, GIRUGAMESH, GIRUGAMESH" at bounding box center [339, 208] width 80 height 10
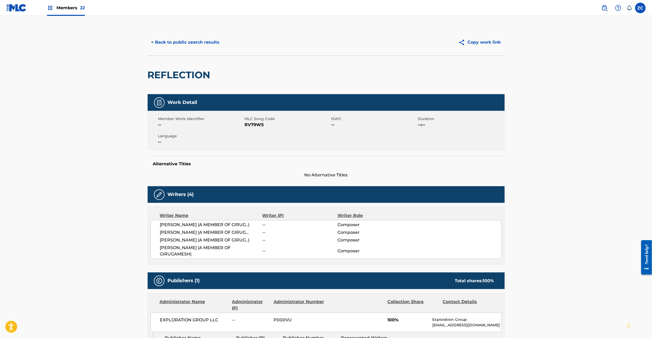
click at [206, 39] on button "< Back to public search results" at bounding box center [186, 42] width 76 height 13
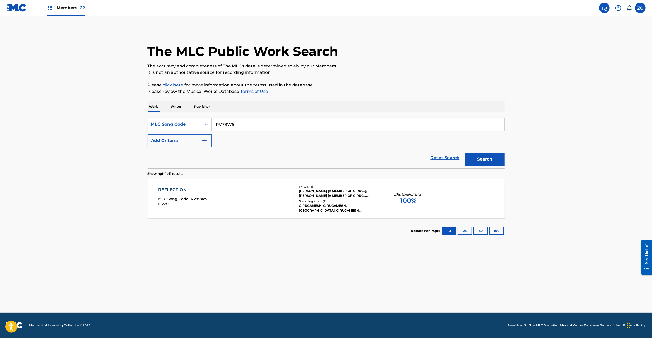
click at [279, 123] on input "RV79W5" at bounding box center [358, 124] width 293 height 13
paste input "C31P7"
type input "RC31P7"
click at [465, 152] on button "Search" at bounding box center [485, 158] width 40 height 13
click at [363, 203] on div "Recording Artists ( 0 )" at bounding box center [339, 204] width 80 height 4
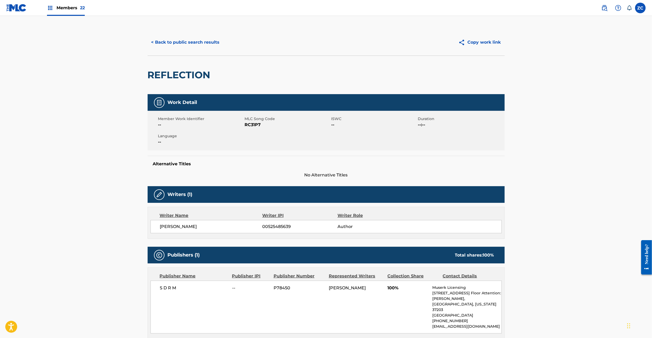
click at [210, 45] on button "< Back to public search results" at bounding box center [186, 42] width 76 height 13
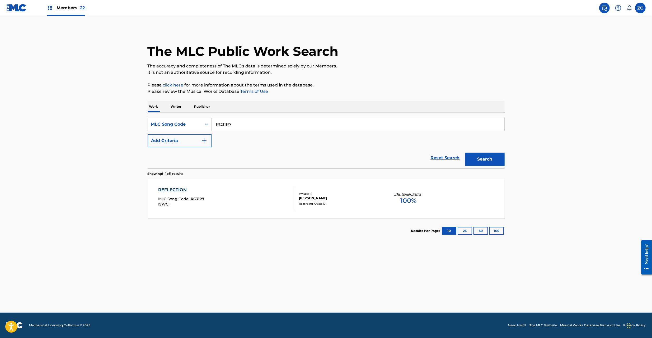
click at [334, 118] on div "RC31P7" at bounding box center [358, 124] width 293 height 13
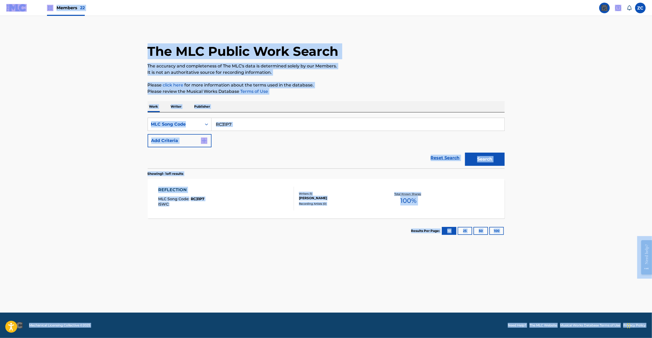
click at [337, 126] on input "RC31P7" at bounding box center [358, 124] width 293 height 13
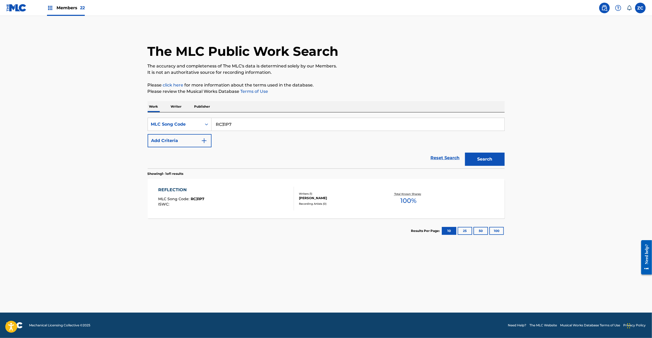
paste input "V79W5"
type input "RV79W5"
click at [465, 152] on button "Search" at bounding box center [485, 158] width 40 height 13
click at [280, 208] on div "REFLECTION MLC Song Code : RV79W5 ISWC :" at bounding box center [226, 198] width 136 height 24
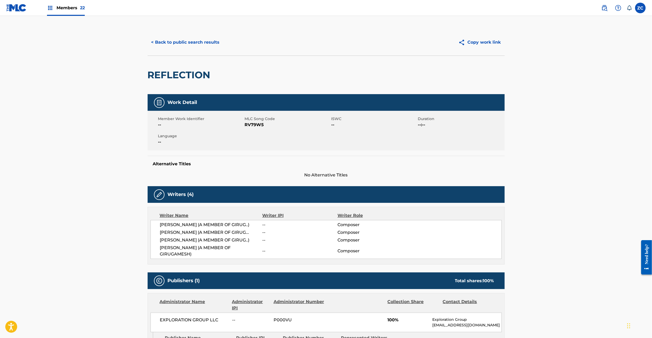
click at [198, 41] on button "< Back to public search results" at bounding box center [186, 42] width 76 height 13
